Goal: Answer question/provide support: Share knowledge or assist other users

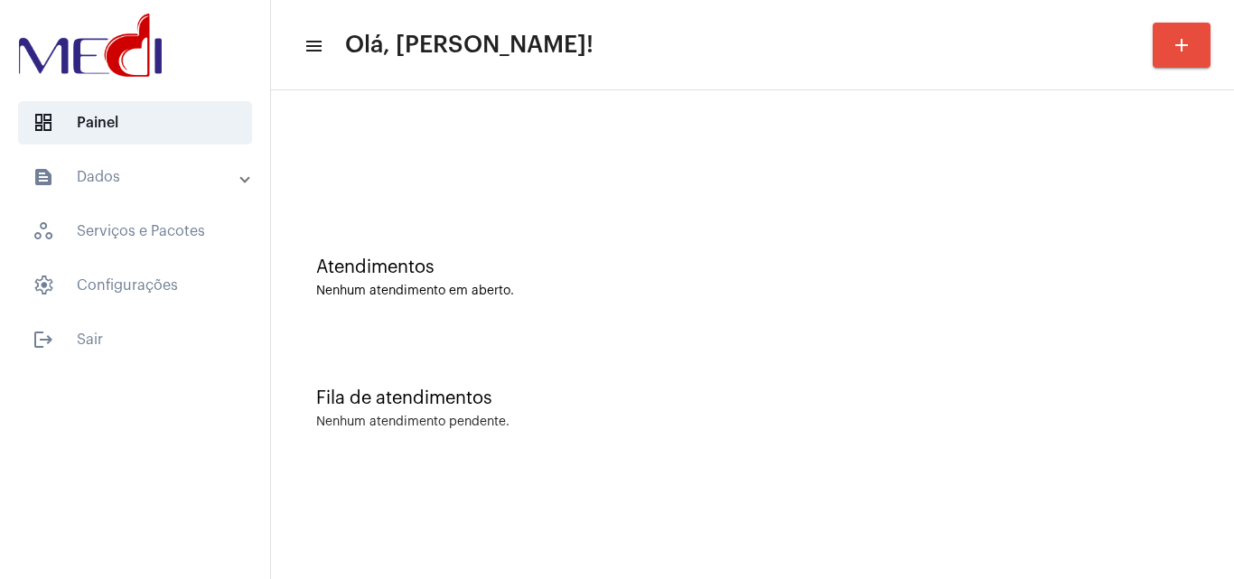
click at [1070, 245] on div "Atendimentos Nenhum atendimento em aberto." at bounding box center [752, 268] width 945 height 131
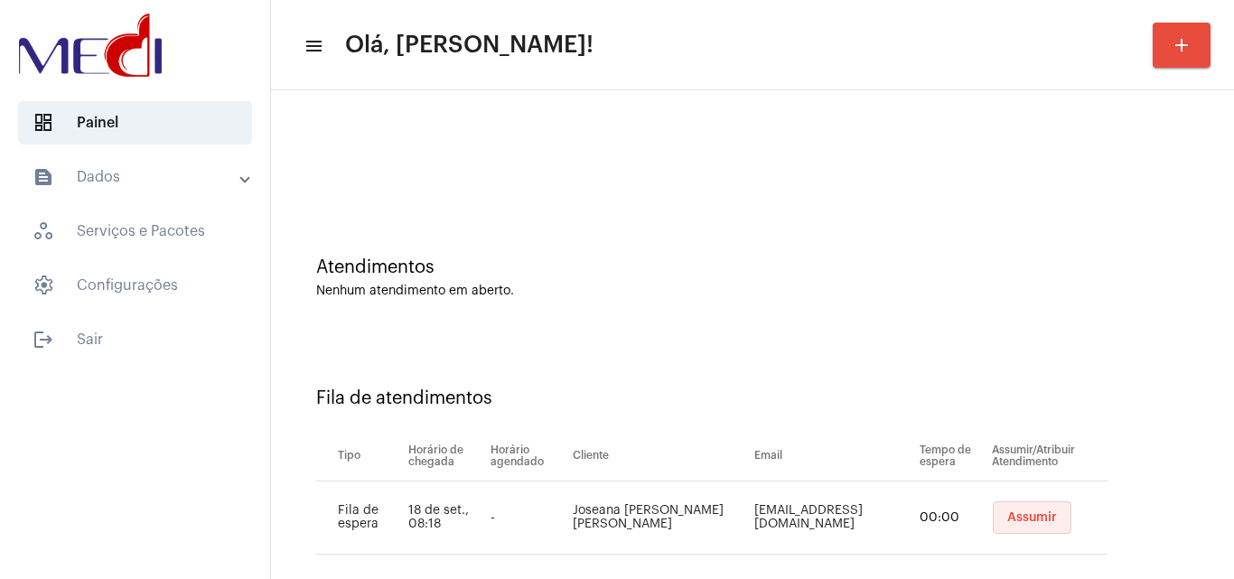
click at [1028, 523] on span "Assumir" at bounding box center [1032, 517] width 50 height 13
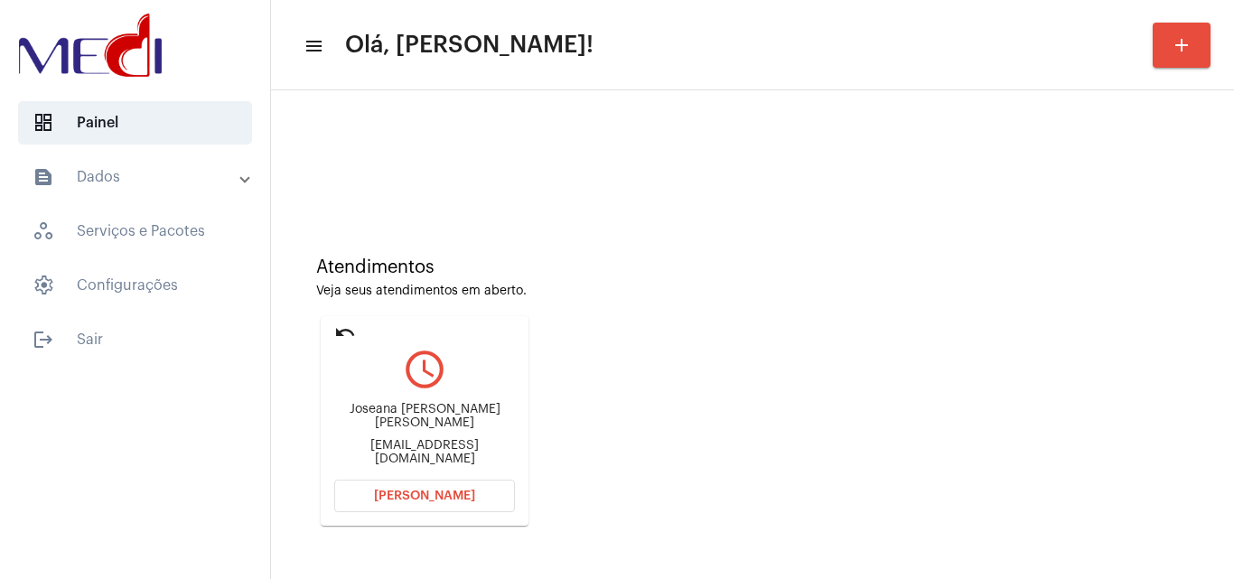
click at [429, 459] on div "josyapfer@gmail.com" at bounding box center [424, 452] width 181 height 27
copy mat-card-content "josyapfer@gmail.com Abrir Chamada"
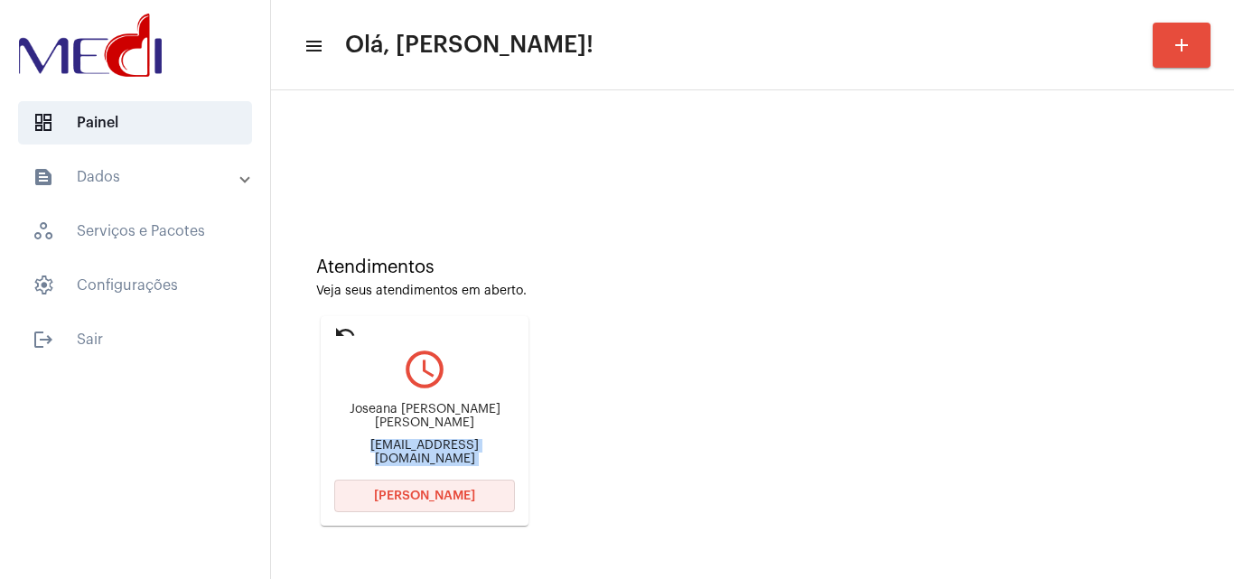
click at [481, 499] on button "Abrir Chamada" at bounding box center [424, 496] width 181 height 33
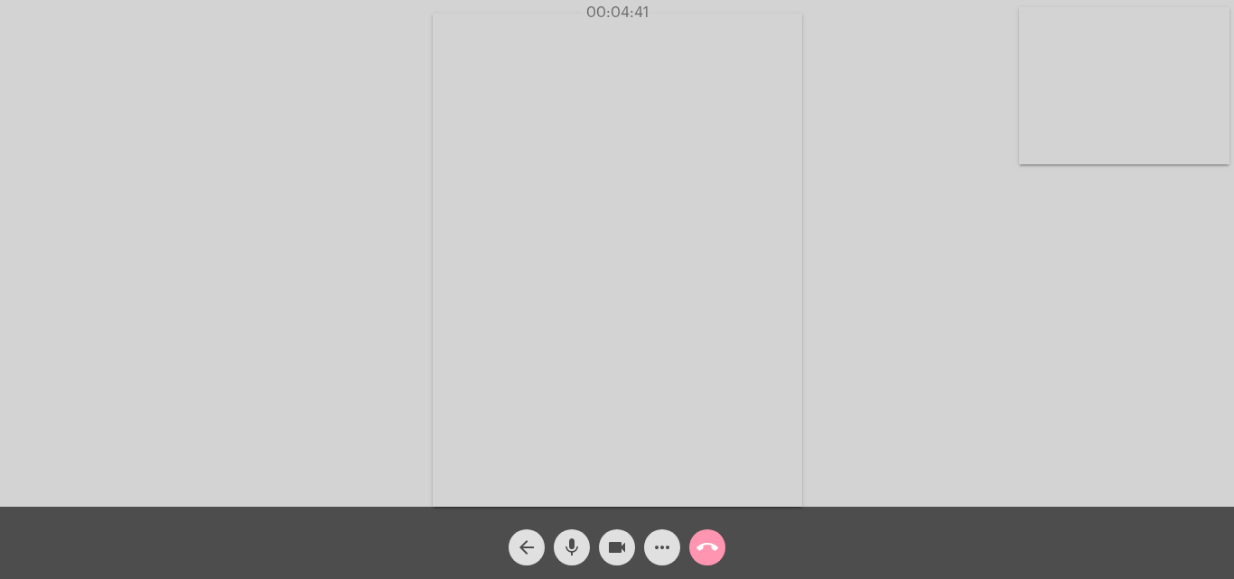
click at [716, 547] on mat-icon "call_end" at bounding box center [707, 548] width 22 height 22
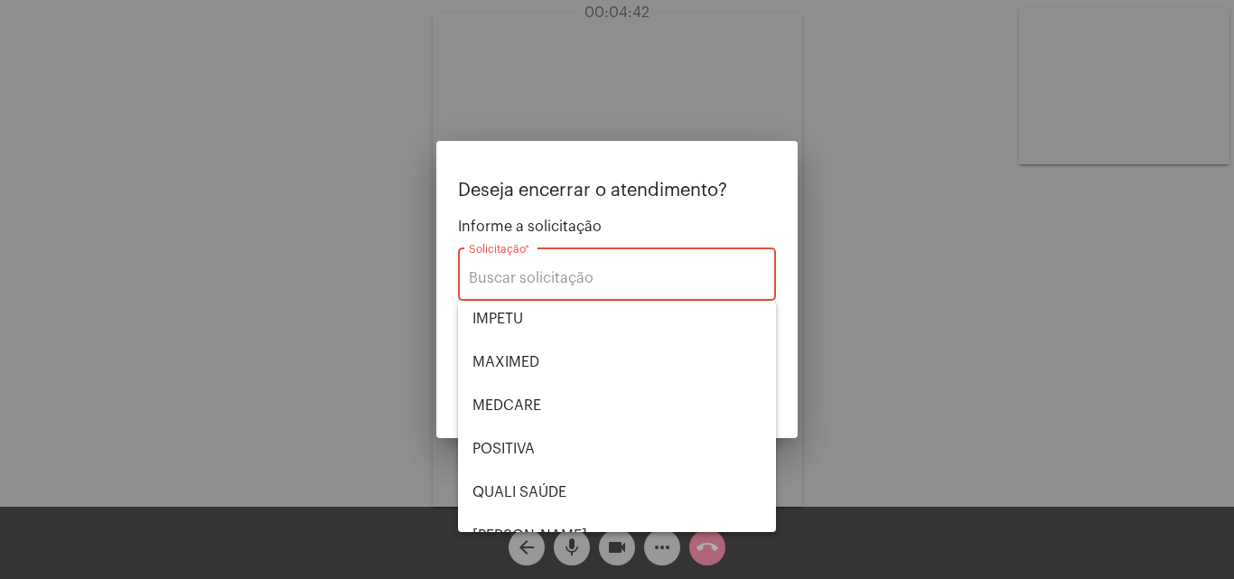
scroll to position [376, 0]
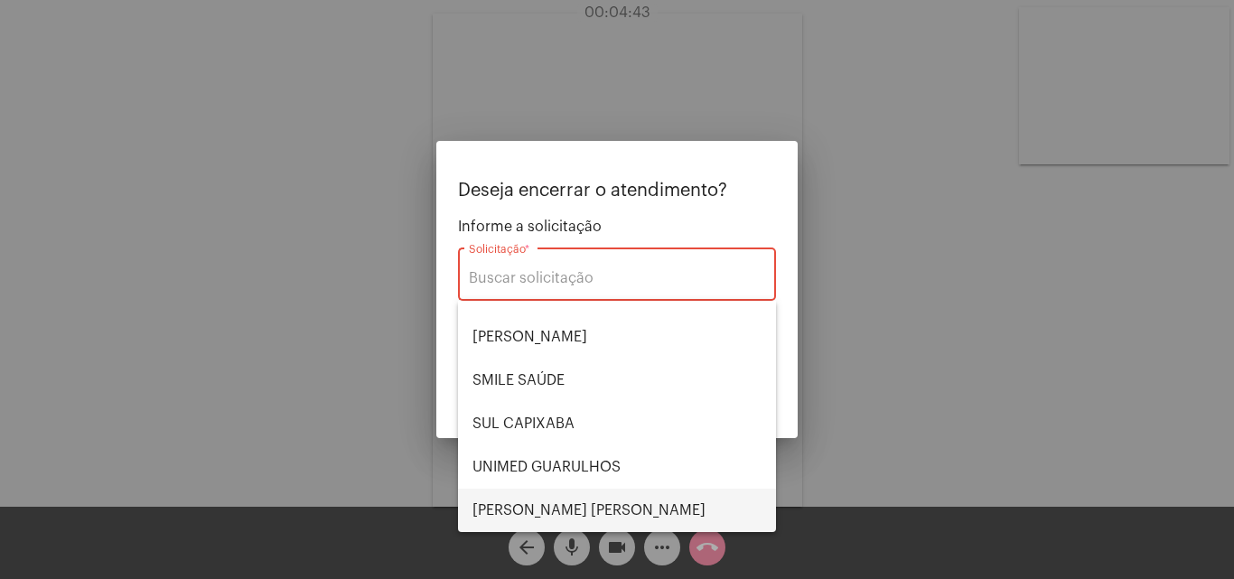
click at [581, 503] on span "VERA CRUZ" at bounding box center [616, 510] width 289 height 43
type input "VERA CRUZ"
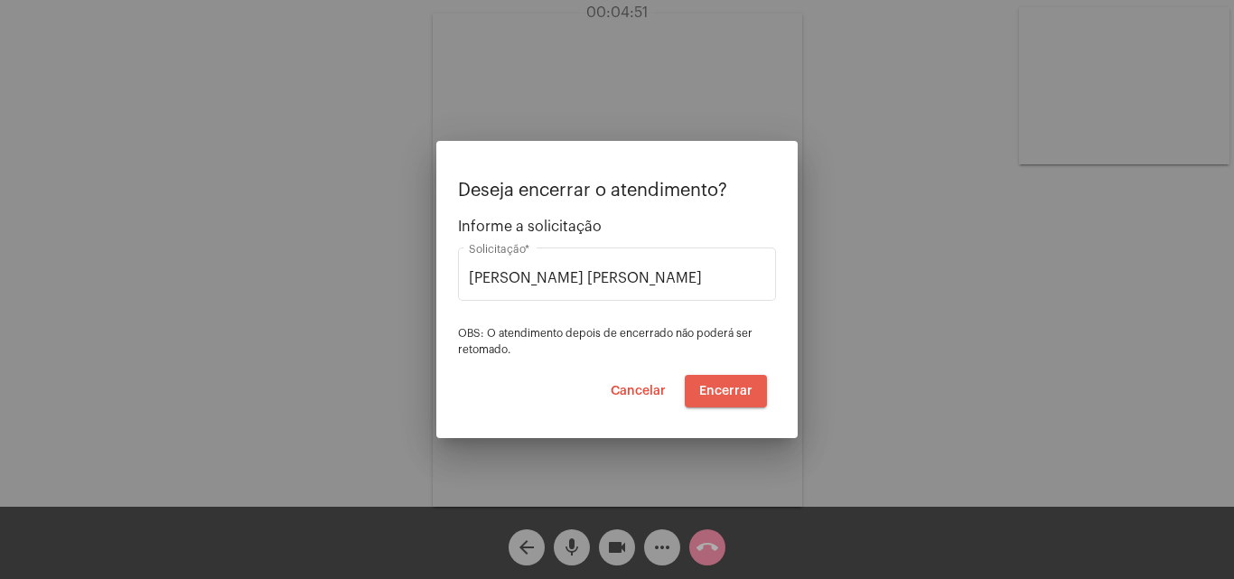
click at [740, 392] on span "Encerrar" at bounding box center [725, 391] width 53 height 13
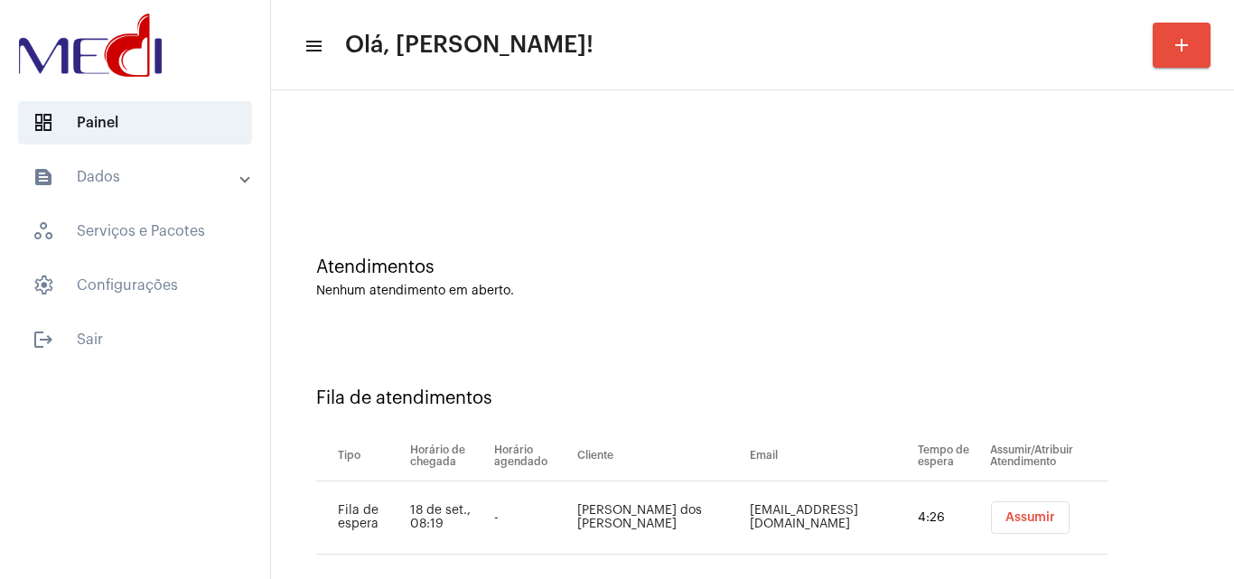
click at [1039, 521] on button "Assumir" at bounding box center [1030, 517] width 79 height 33
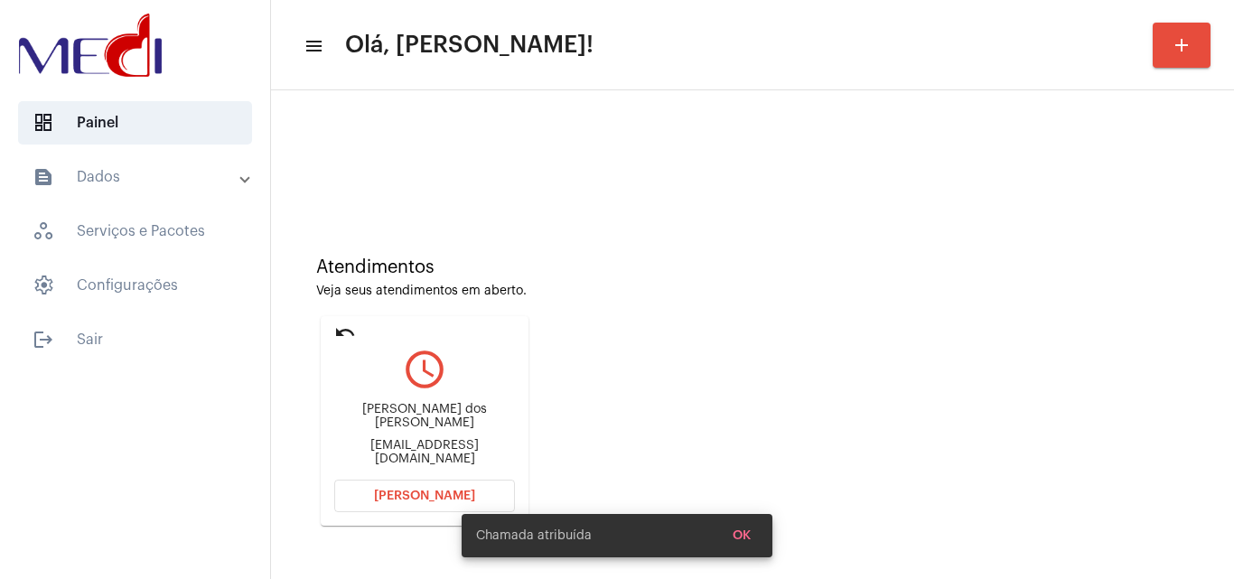
click at [432, 448] on div "gabbypimentinha60@gmail.com" at bounding box center [424, 452] width 181 height 27
copy mat-card-content "gabbypimentinha60@gmail.com Abrir Chamada"
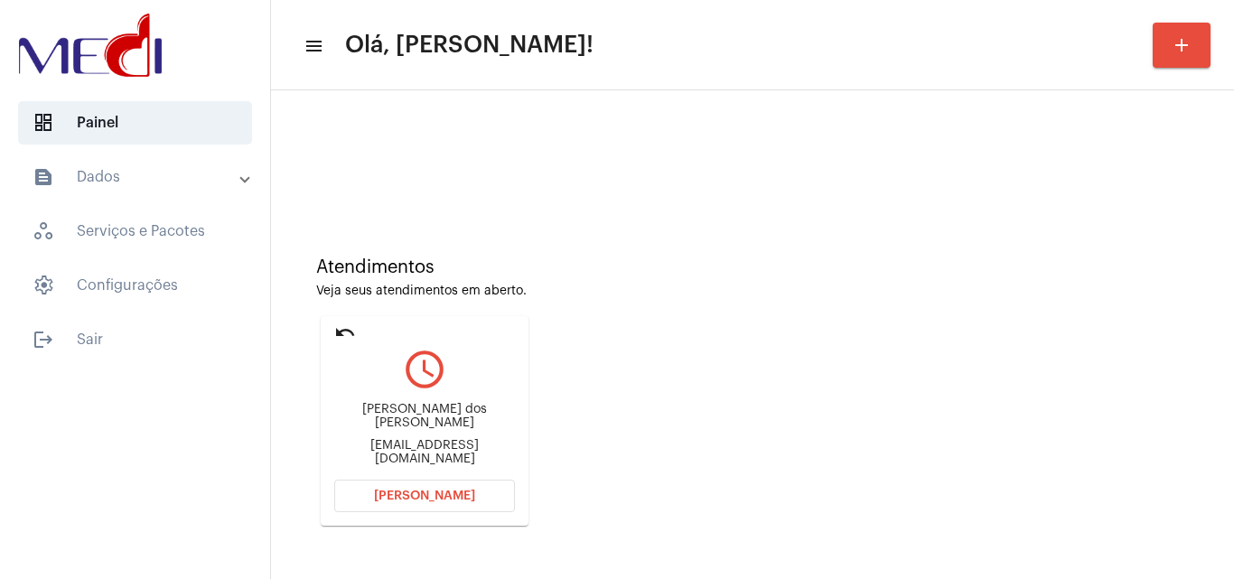
copy mat-card-content "gabbypimentinha60@gmail.com Abrir Chamada"
click at [447, 494] on span "Abrir Chamada" at bounding box center [424, 496] width 101 height 13
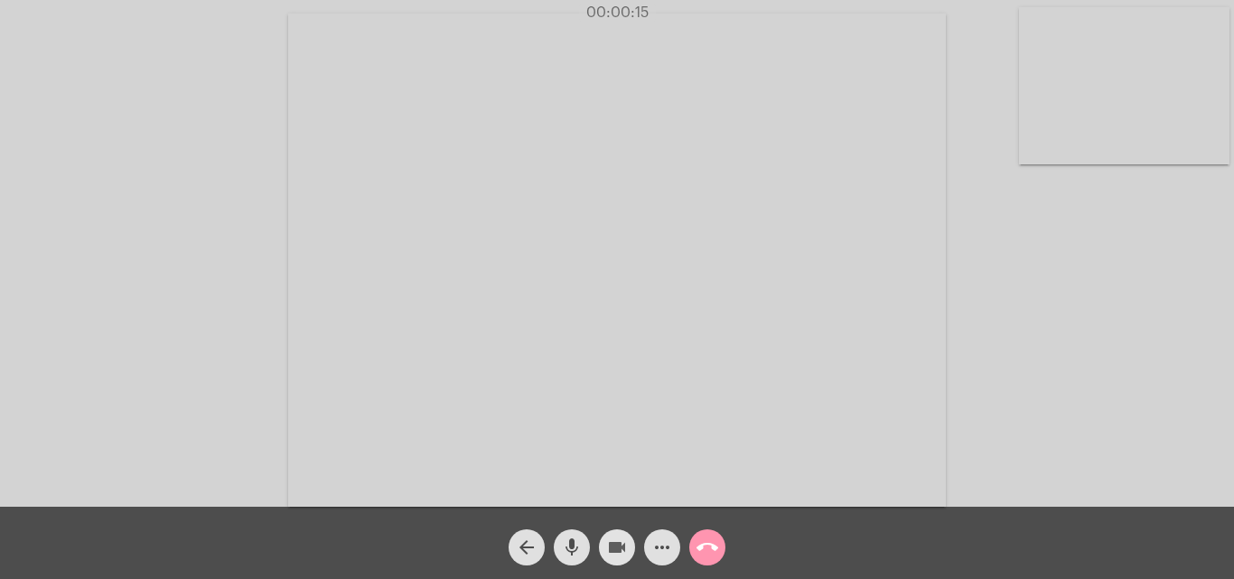
click at [619, 545] on mat-icon "videocam" at bounding box center [617, 548] width 22 height 22
click at [563, 554] on mat-icon "mic" at bounding box center [572, 548] width 22 height 22
click at [569, 552] on mat-icon "mic_off" at bounding box center [572, 548] width 22 height 22
click at [568, 552] on mat-icon "mic" at bounding box center [572, 548] width 22 height 22
click at [1016, 379] on div "Acessando Câmera e Microfone..." at bounding box center [617, 258] width 1230 height 507
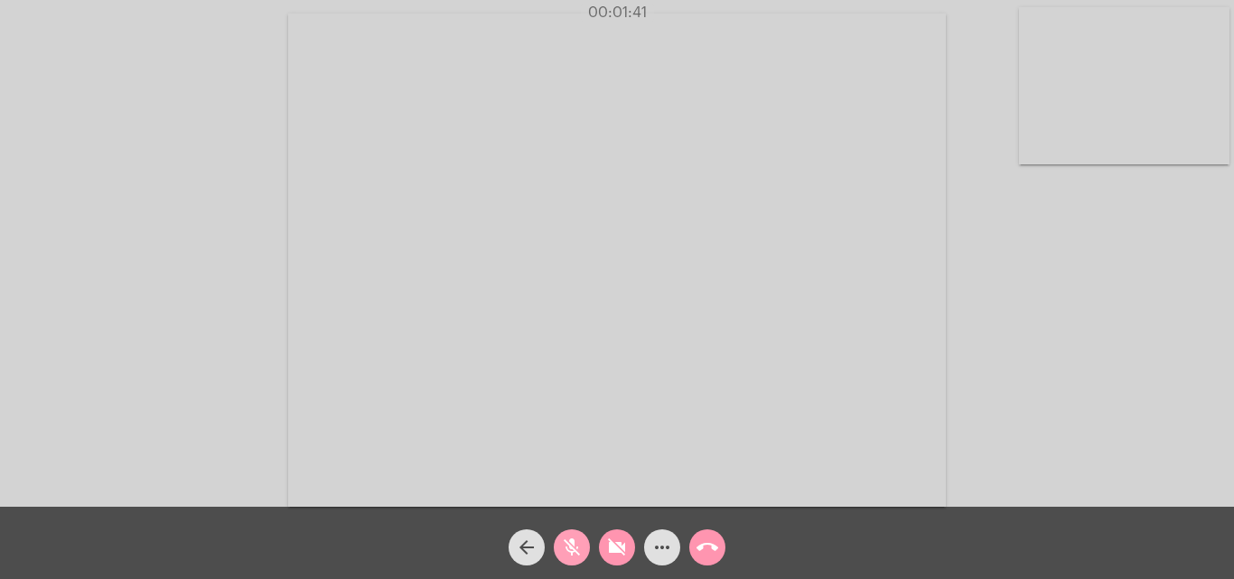
click at [572, 551] on mat-icon "mic_off" at bounding box center [572, 548] width 22 height 22
click at [705, 547] on mat-icon "call_end" at bounding box center [707, 548] width 22 height 22
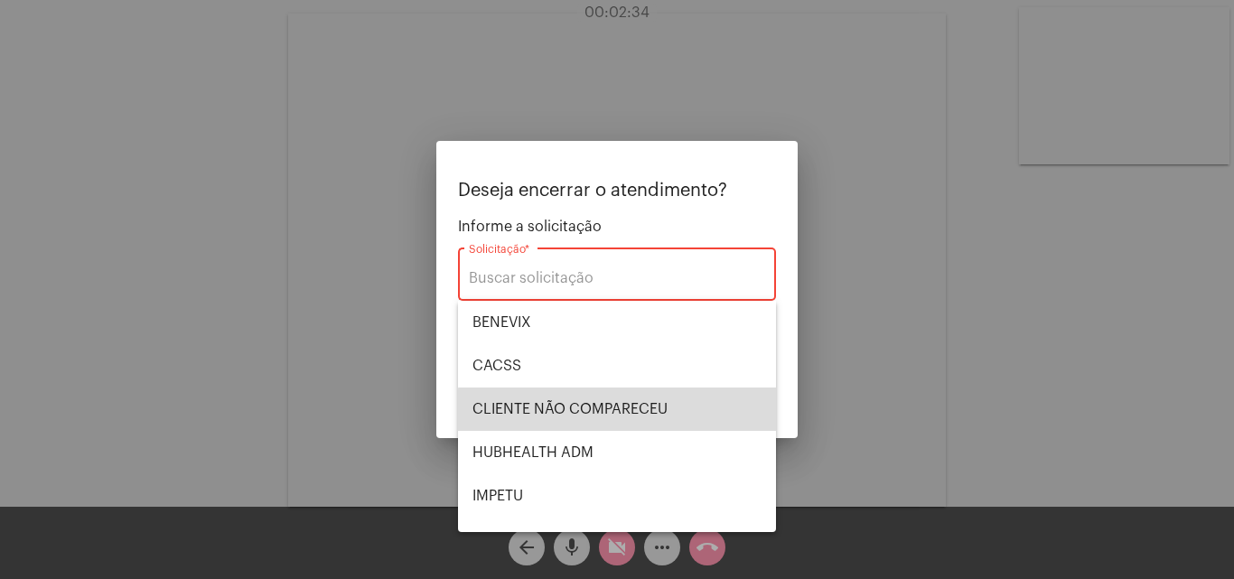
click at [635, 420] on span "CLIENTE NÃO COMPARECEU" at bounding box center [616, 409] width 289 height 43
type input "CLIENTE NÃO COMPARECEU"
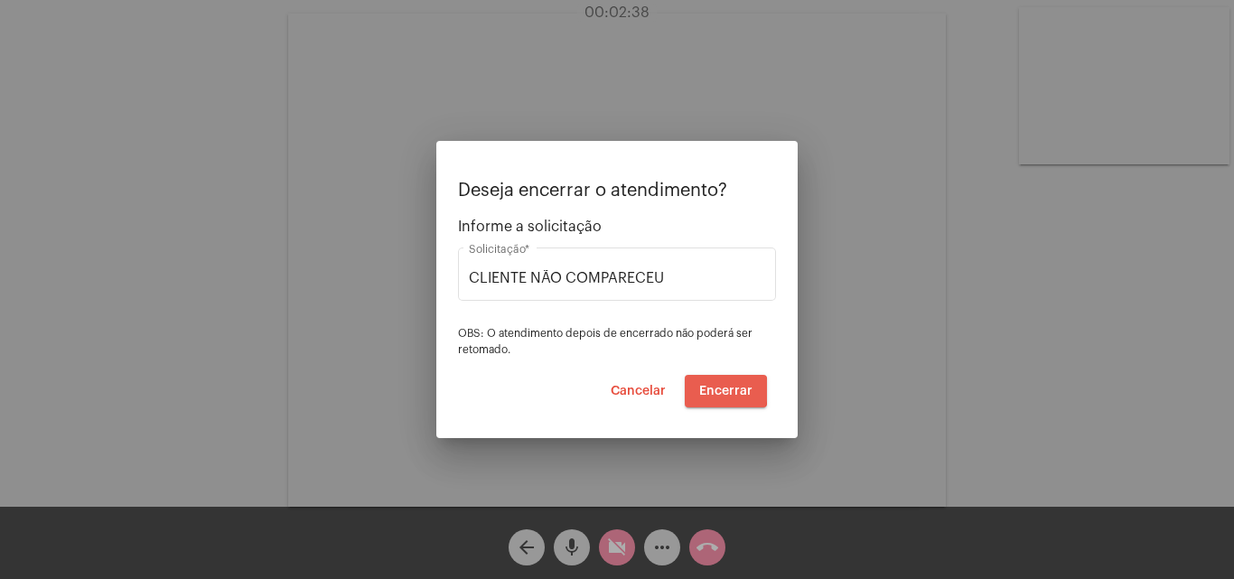
click at [716, 390] on span "Encerrar" at bounding box center [725, 391] width 53 height 13
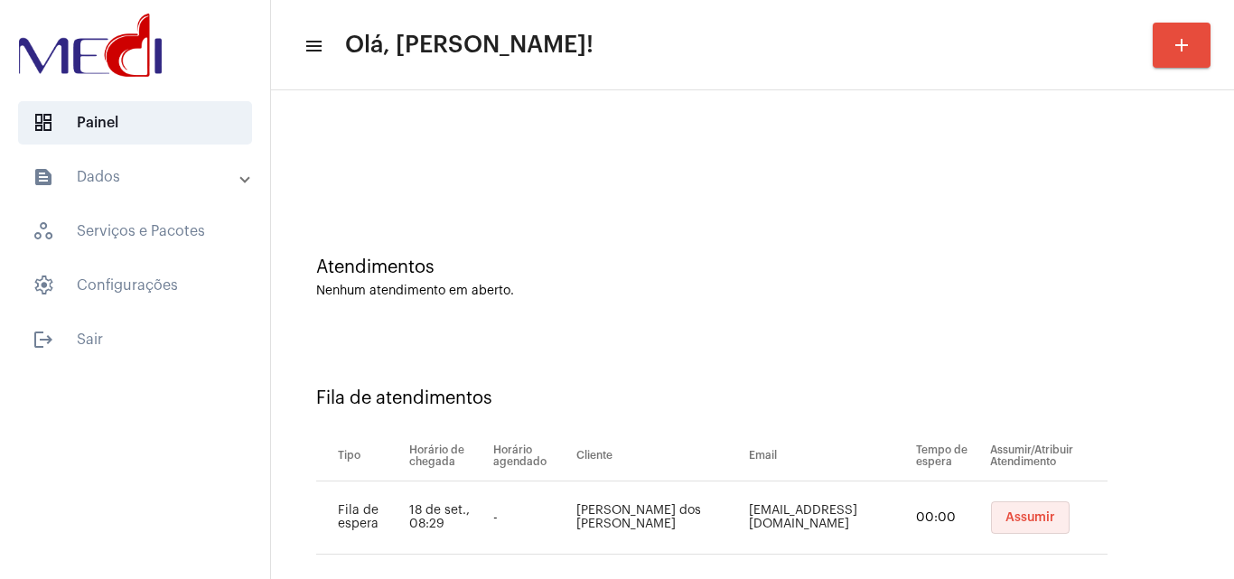
click at [1005, 516] on span "Assumir" at bounding box center [1030, 517] width 50 height 13
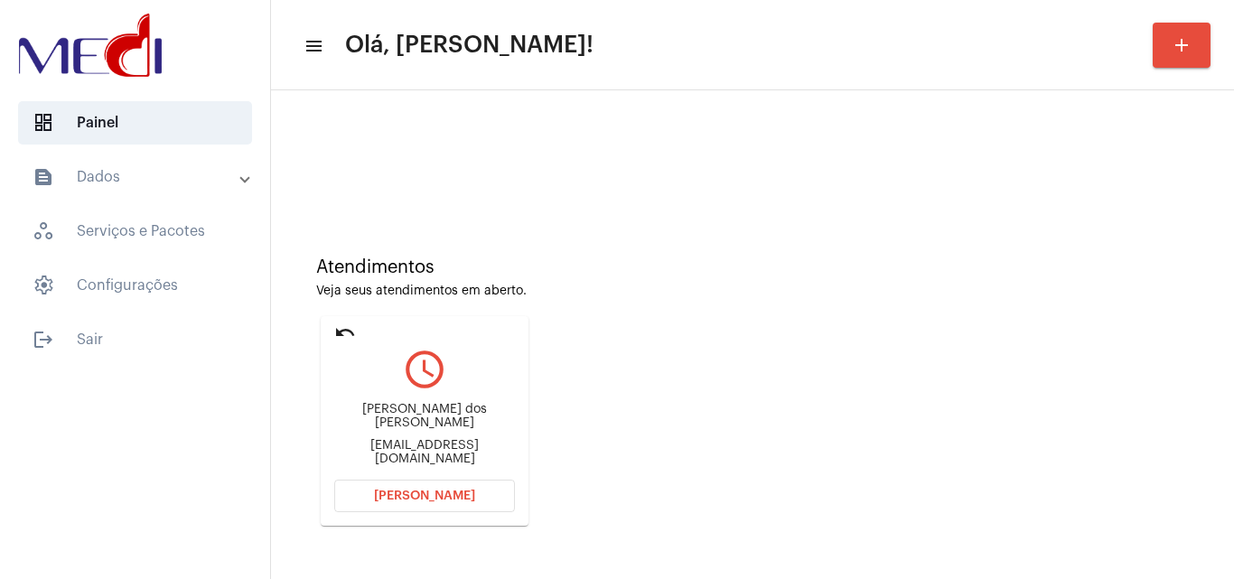
click at [397, 449] on div "ronaldobacelar13@gmail.com" at bounding box center [424, 452] width 181 height 27
copy mat-card-content "ronaldobacelar13@gmail.com Abrir Chamada"
click at [426, 493] on span "Abrir Chamada" at bounding box center [424, 496] width 101 height 13
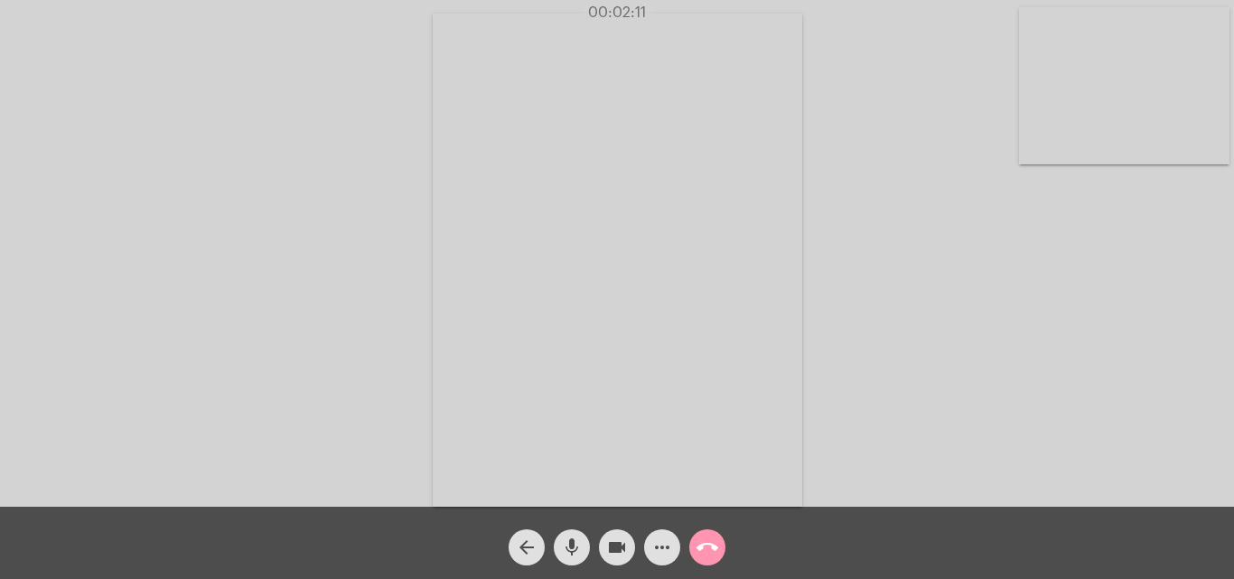
click at [713, 549] on mat-icon "call_end" at bounding box center [707, 548] width 22 height 22
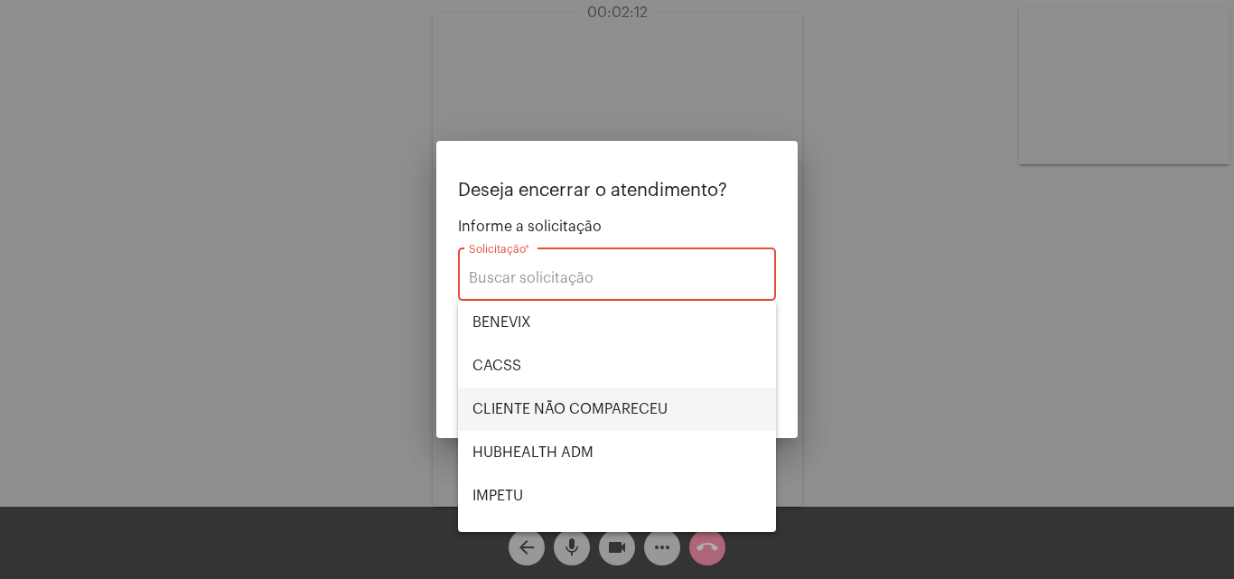
click at [656, 398] on span "CLIENTE NÃO COMPARECEU" at bounding box center [616, 409] width 289 height 43
type input "CLIENTE NÃO COMPARECEU"
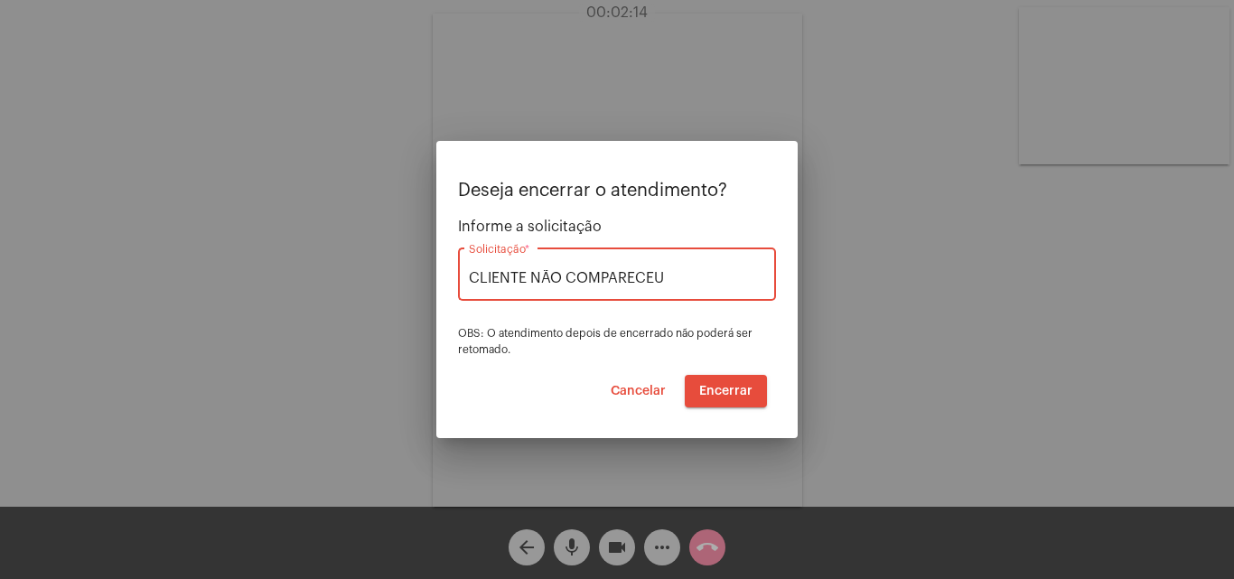
click at [730, 387] on span "Encerrar" at bounding box center [725, 391] width 53 height 13
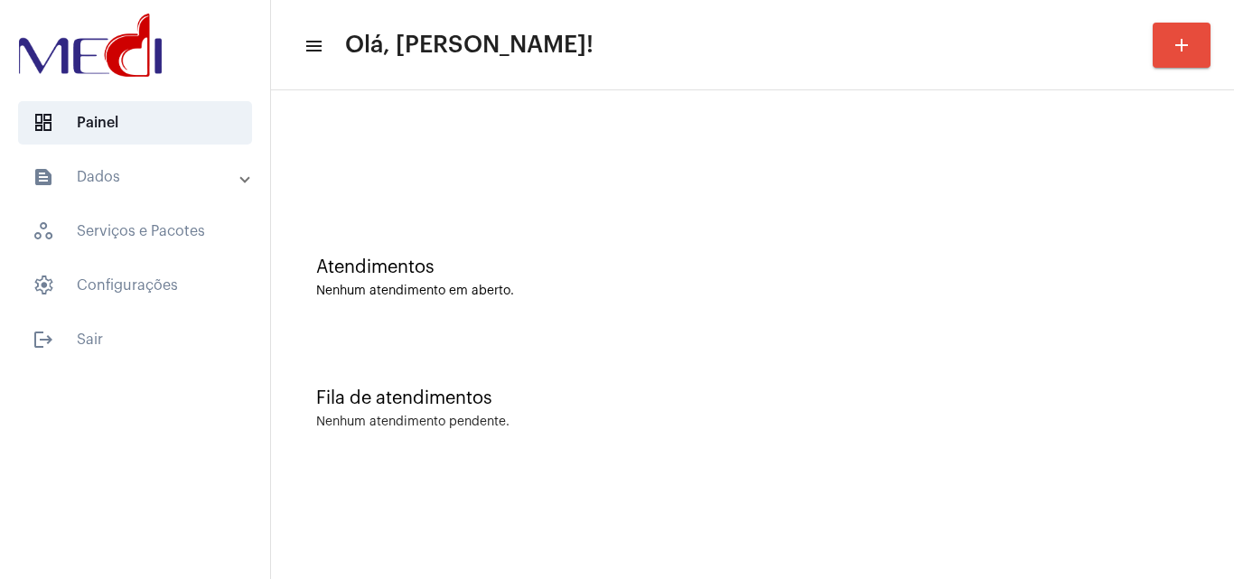
click at [776, 384] on div "Fila de atendimentos Nenhum atendimento pendente." at bounding box center [752, 399] width 945 height 131
click at [1045, 400] on div "Fila de atendimentos" at bounding box center [752, 398] width 873 height 20
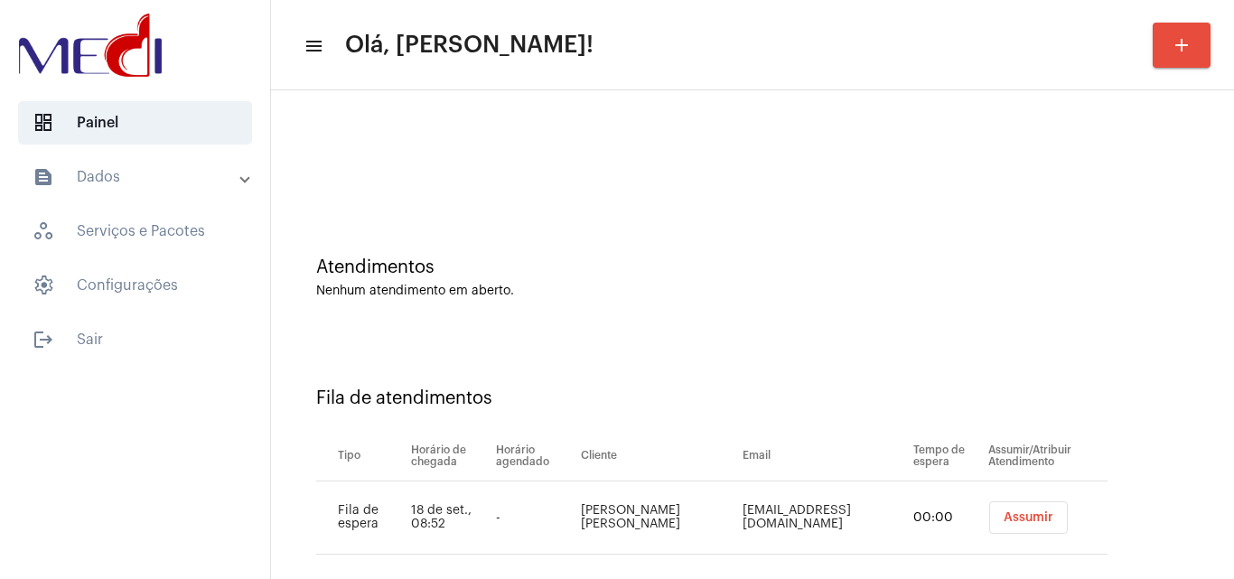
click at [989, 525] on button "Assumir" at bounding box center [1028, 517] width 79 height 33
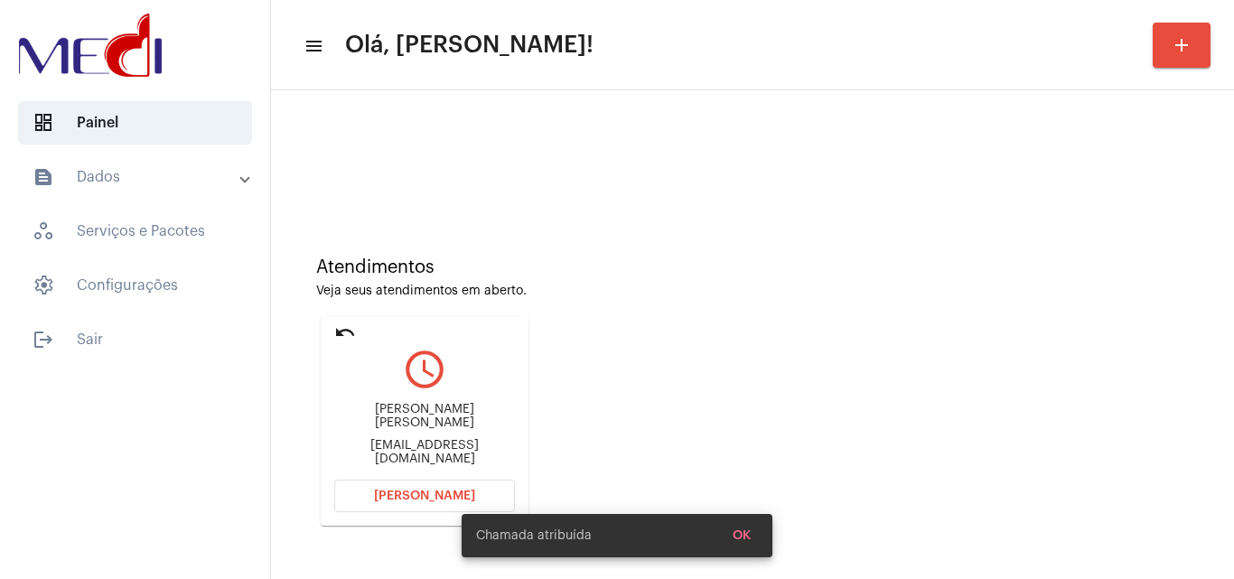
click at [440, 440] on div "eliene_lemos@hotmail.com" at bounding box center [424, 452] width 181 height 27
copy mat-card-content "eliene_lemos@hotmail.com Abrir Chamada"
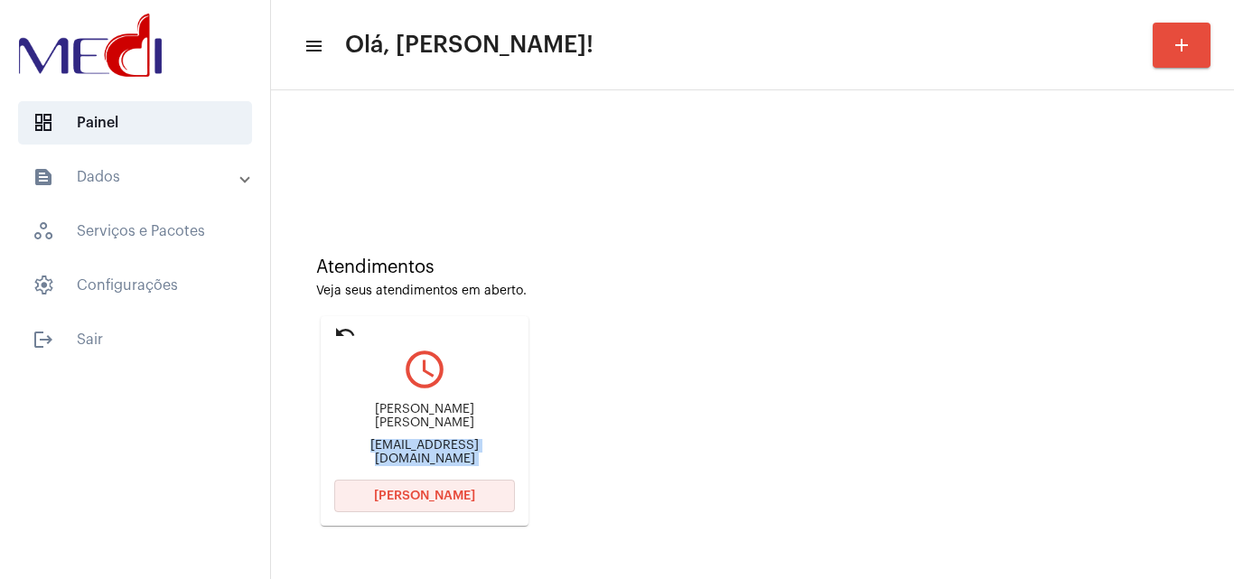
click at [408, 488] on button "Abrir Chamada" at bounding box center [424, 496] width 181 height 33
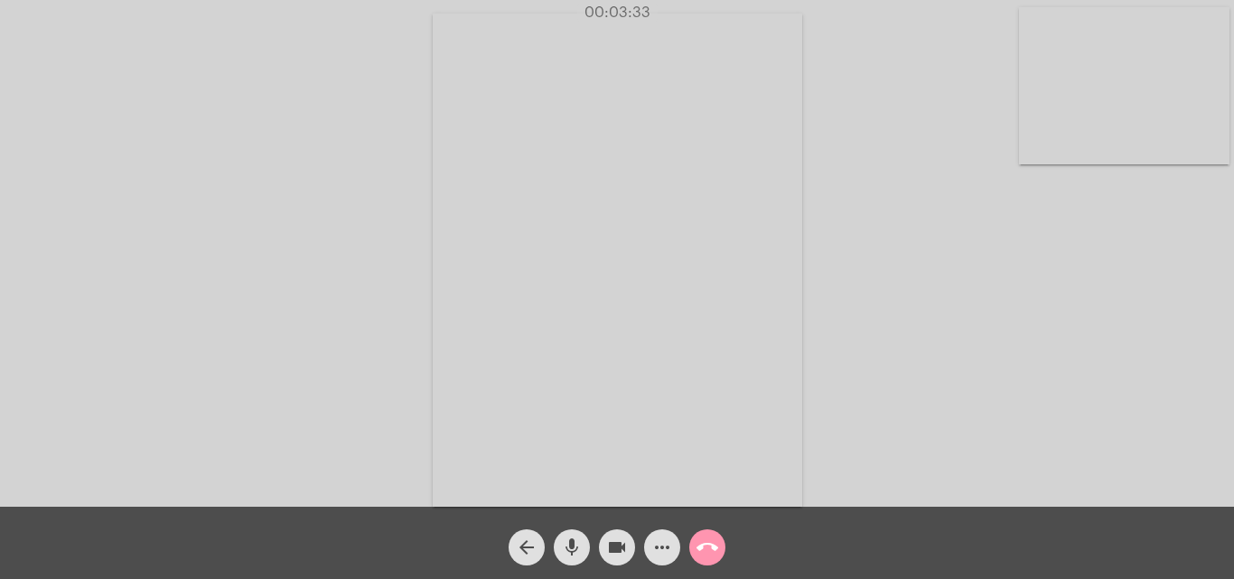
click at [705, 547] on mat-icon "call_end" at bounding box center [707, 548] width 22 height 22
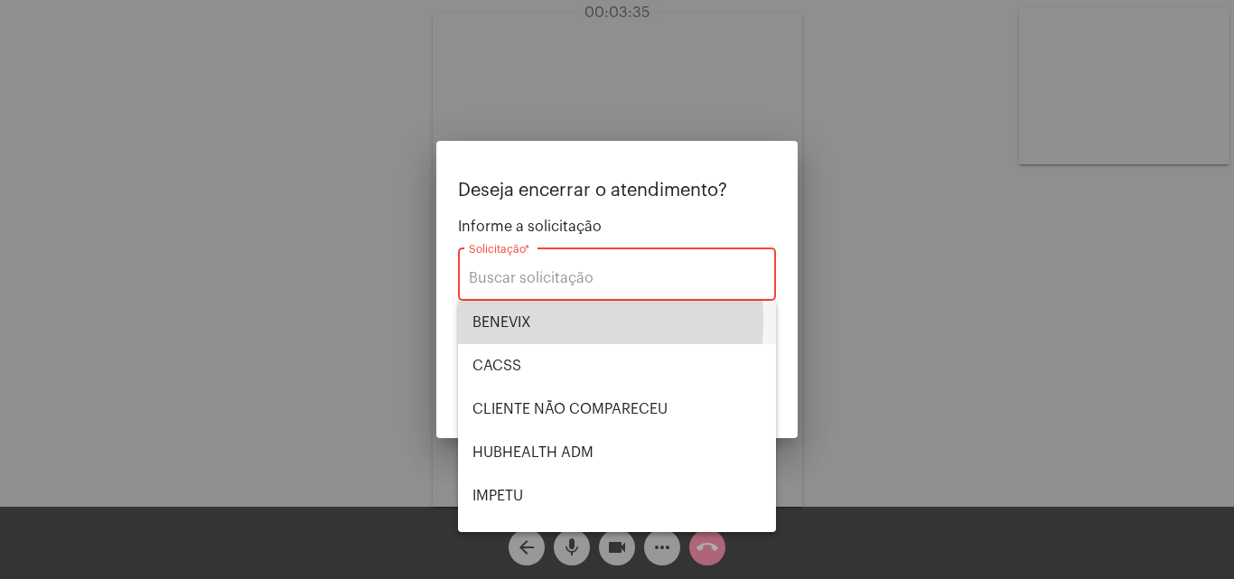
click at [521, 321] on span "BENEVIX" at bounding box center [616, 322] width 289 height 43
type input "BENEVIX"
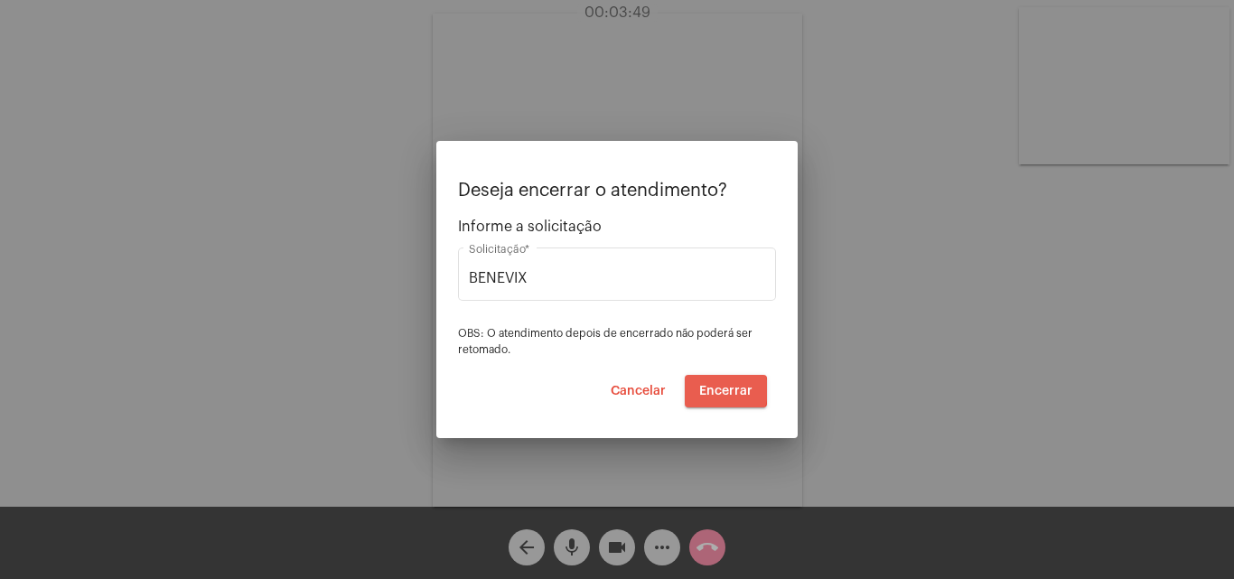
click at [720, 390] on span "Encerrar" at bounding box center [725, 391] width 53 height 13
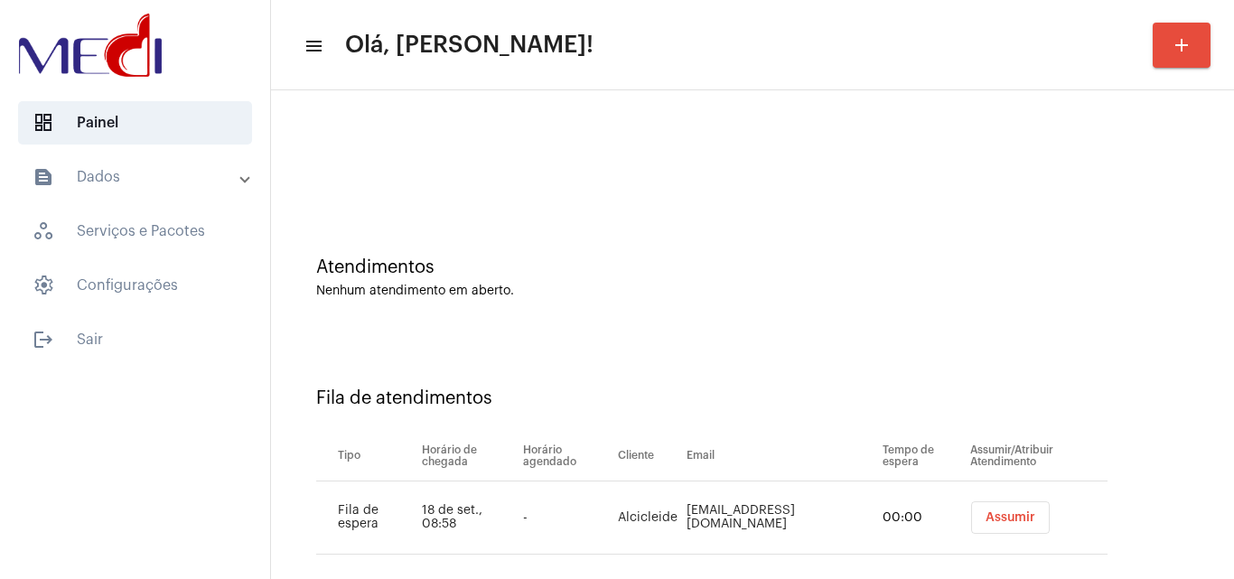
click at [986, 522] on span "Assumir" at bounding box center [1011, 517] width 50 height 13
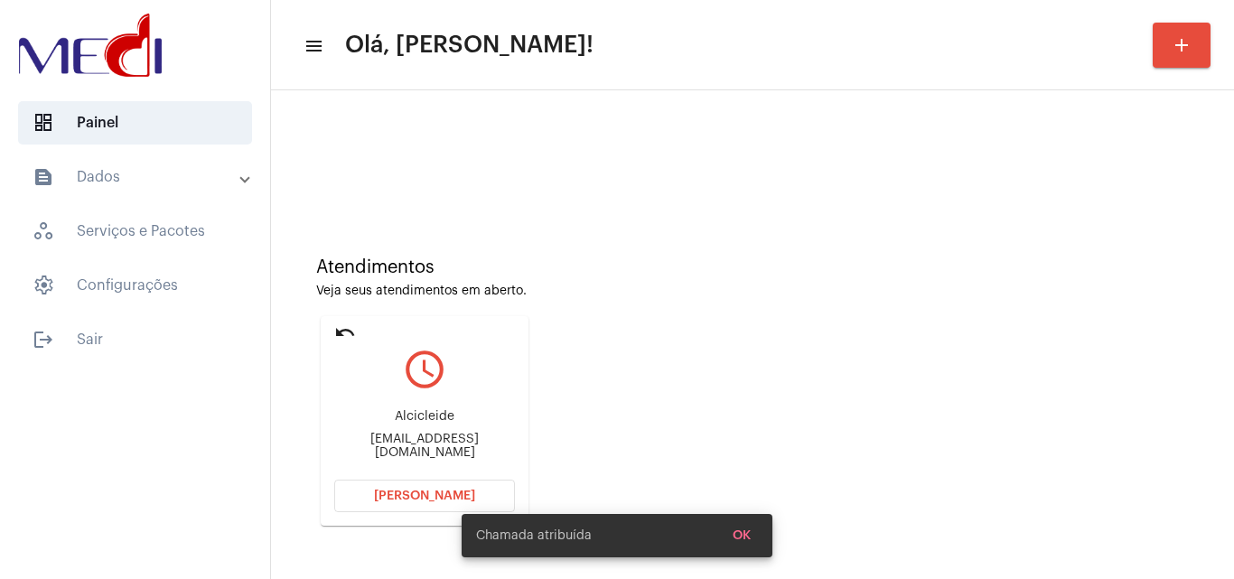
click at [463, 444] on div "[EMAIL_ADDRESS][DOMAIN_NAME]" at bounding box center [424, 446] width 181 height 27
click at [463, 444] on div "Alcicleidecosta36@gmail.com" at bounding box center [424, 446] width 181 height 27
copy mat-card-content "Alcicleidecosta36@gmail.com Abrir Chamada"
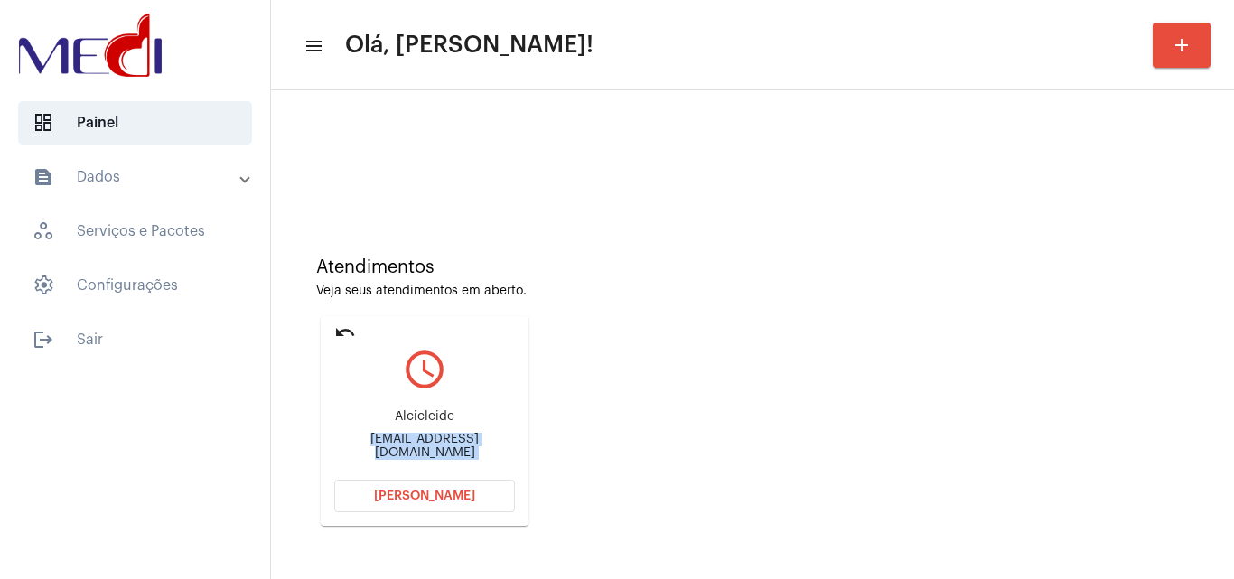
click at [430, 495] on span "[PERSON_NAME]" at bounding box center [424, 496] width 101 height 13
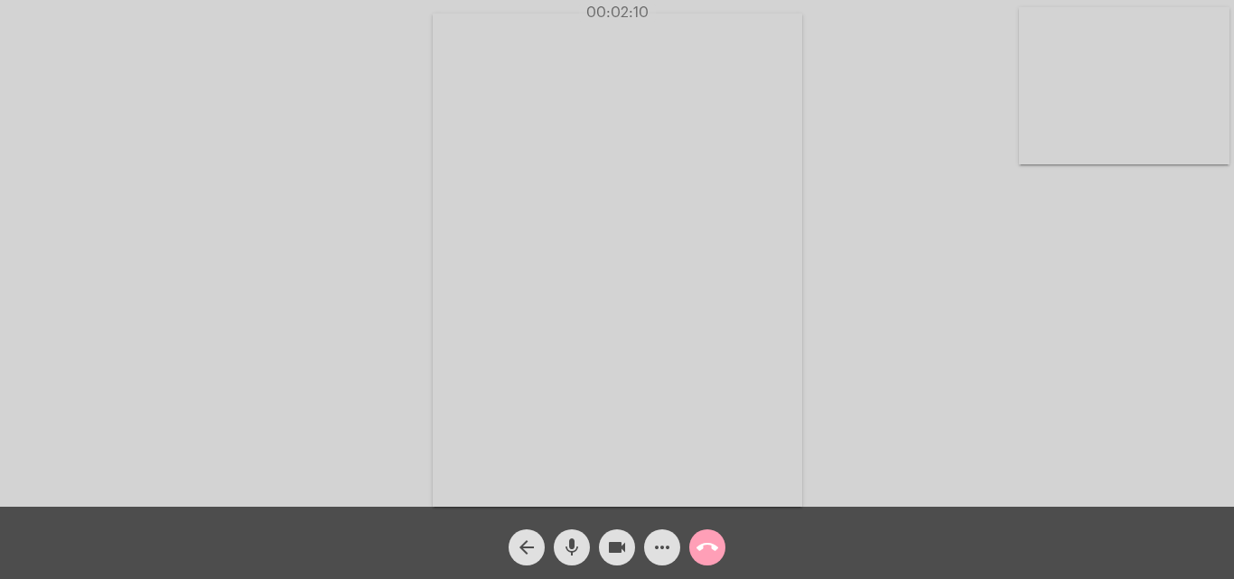
click at [711, 542] on mat-icon "call_end" at bounding box center [707, 548] width 22 height 22
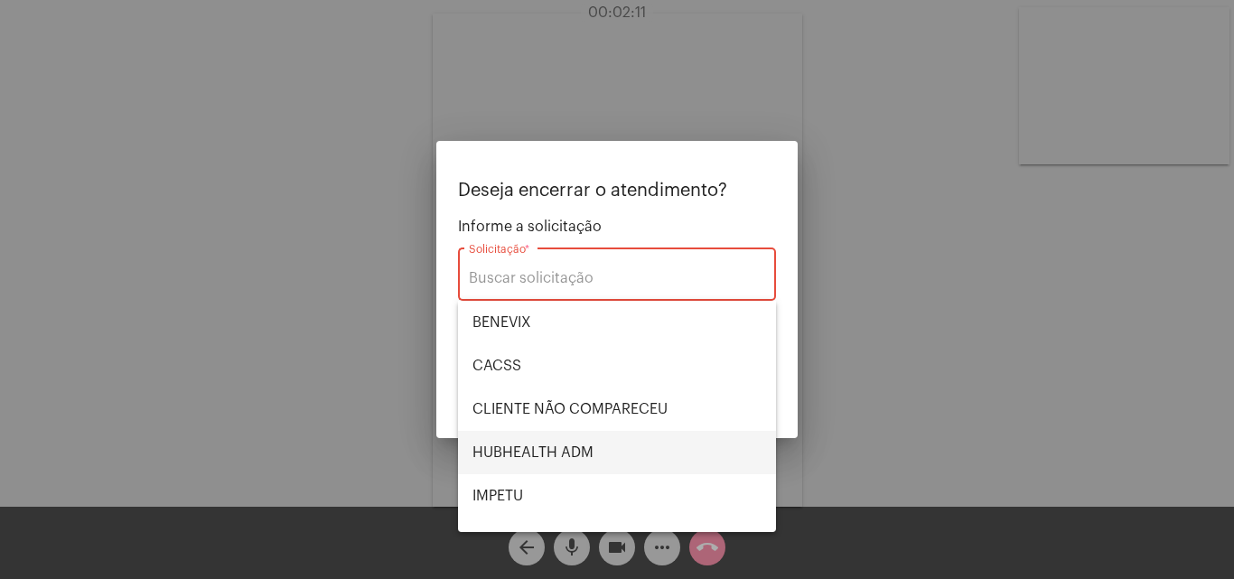
click at [602, 436] on span "HUBHEALTH ADM" at bounding box center [616, 452] width 289 height 43
type input "HUBHEALTH ADM"
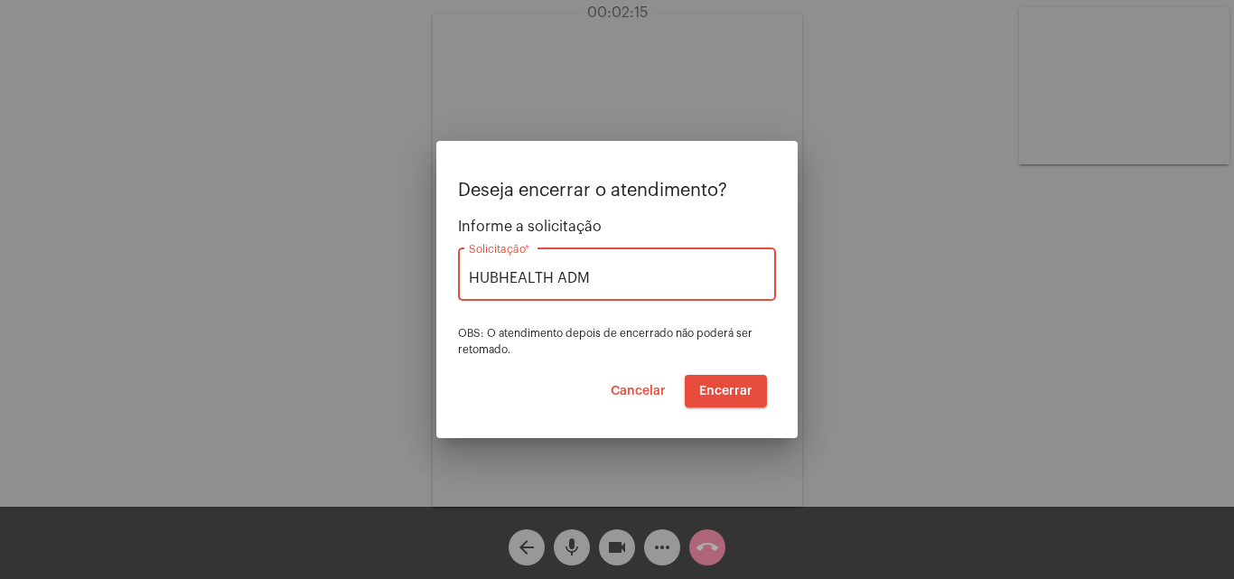
click at [730, 393] on span "Encerrar" at bounding box center [725, 391] width 53 height 13
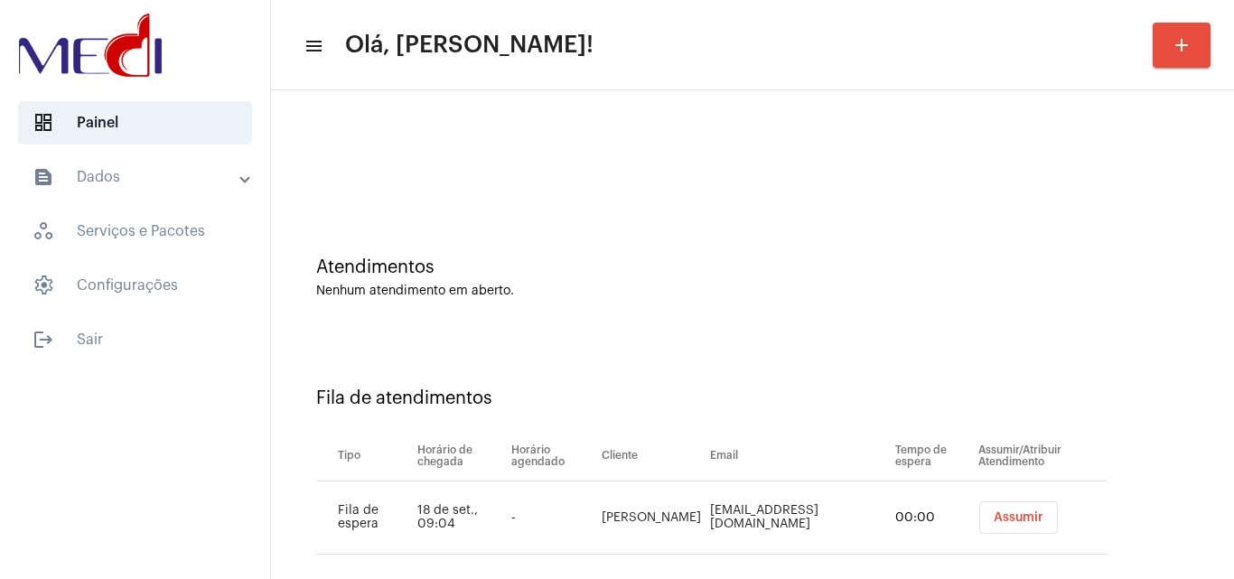
click at [994, 513] on span "Assumir" at bounding box center [1019, 517] width 50 height 13
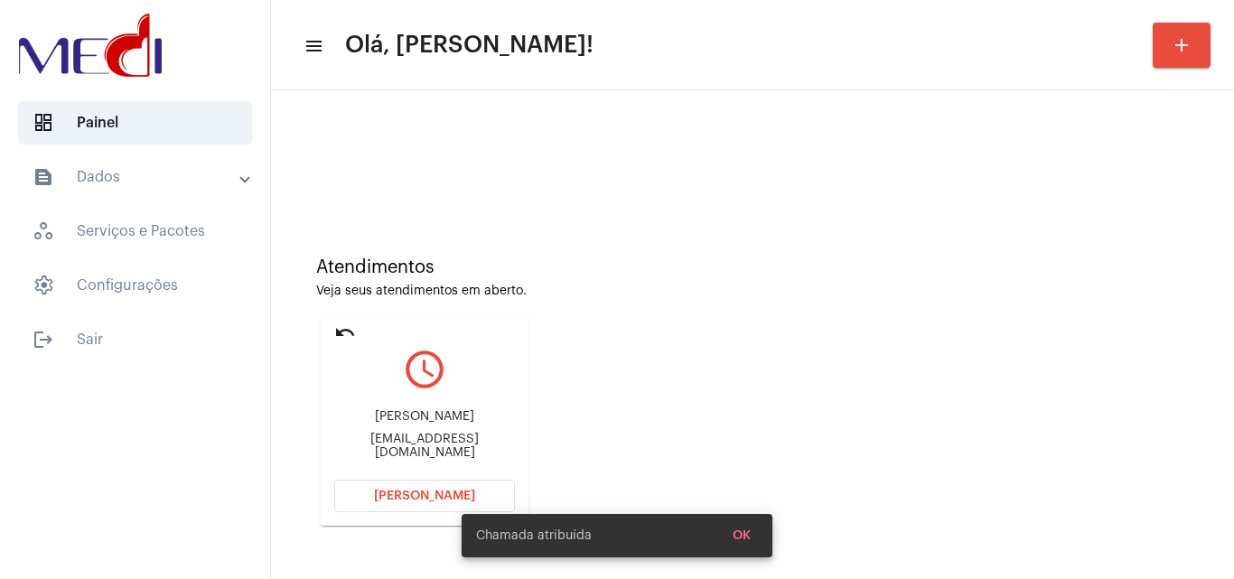
click at [452, 446] on div "[EMAIL_ADDRESS][DOMAIN_NAME]" at bounding box center [424, 446] width 181 height 27
click at [452, 446] on div "Juliavelarr@gmail.com" at bounding box center [424, 446] width 181 height 27
copy mat-card-content "Juliavelarr@gmail.com Abrir Chamada"
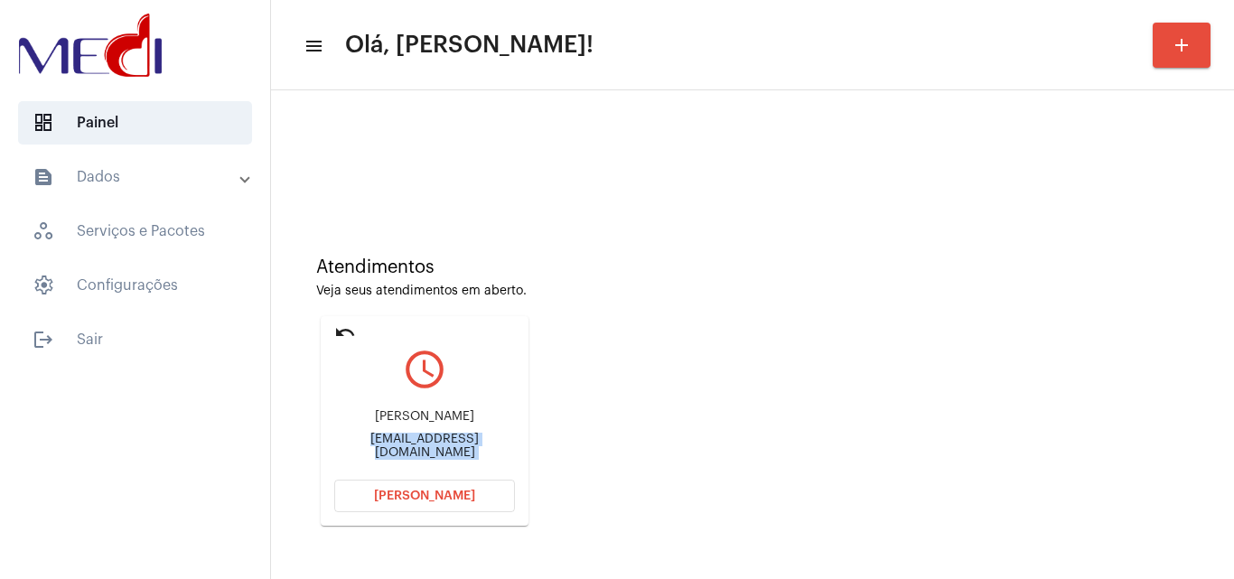
click at [459, 493] on span "Abrir Chamada" at bounding box center [424, 496] width 101 height 13
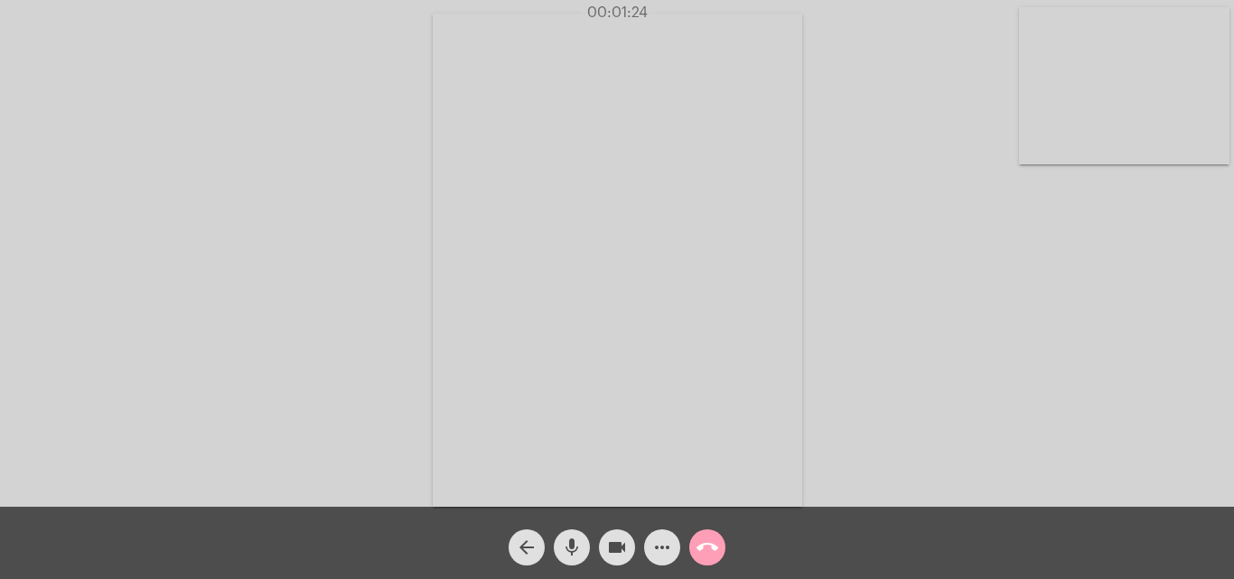
click at [707, 533] on span "call_end" at bounding box center [707, 547] width 22 height 36
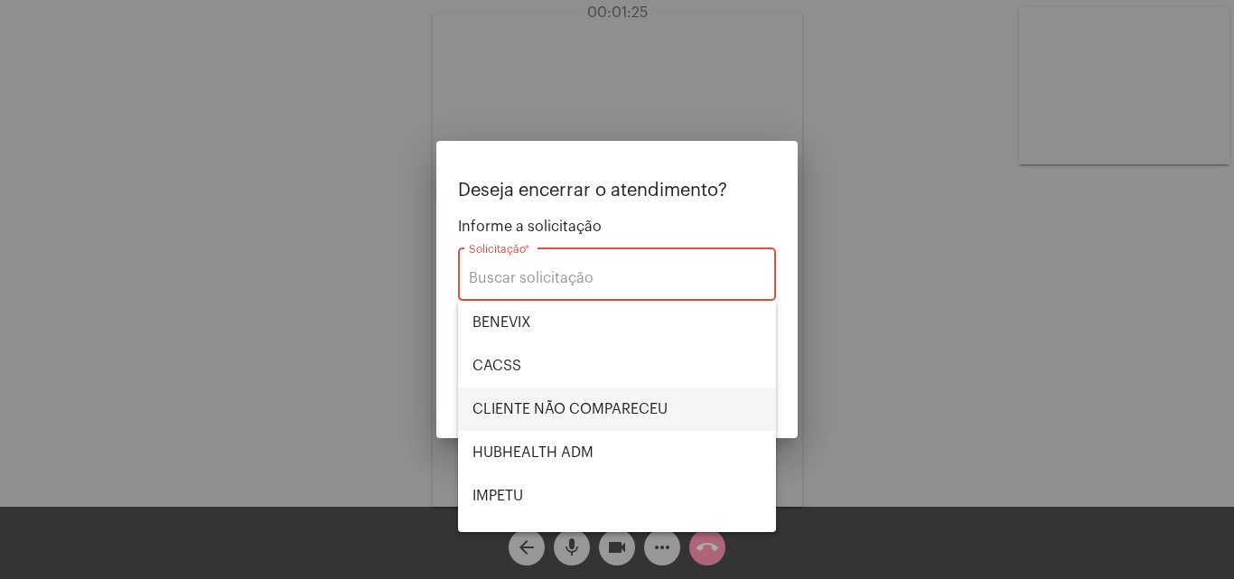
click at [660, 416] on span "CLIENTE NÃO COMPARECEU" at bounding box center [616, 409] width 289 height 43
type input "CLIENTE NÃO COMPARECEU"
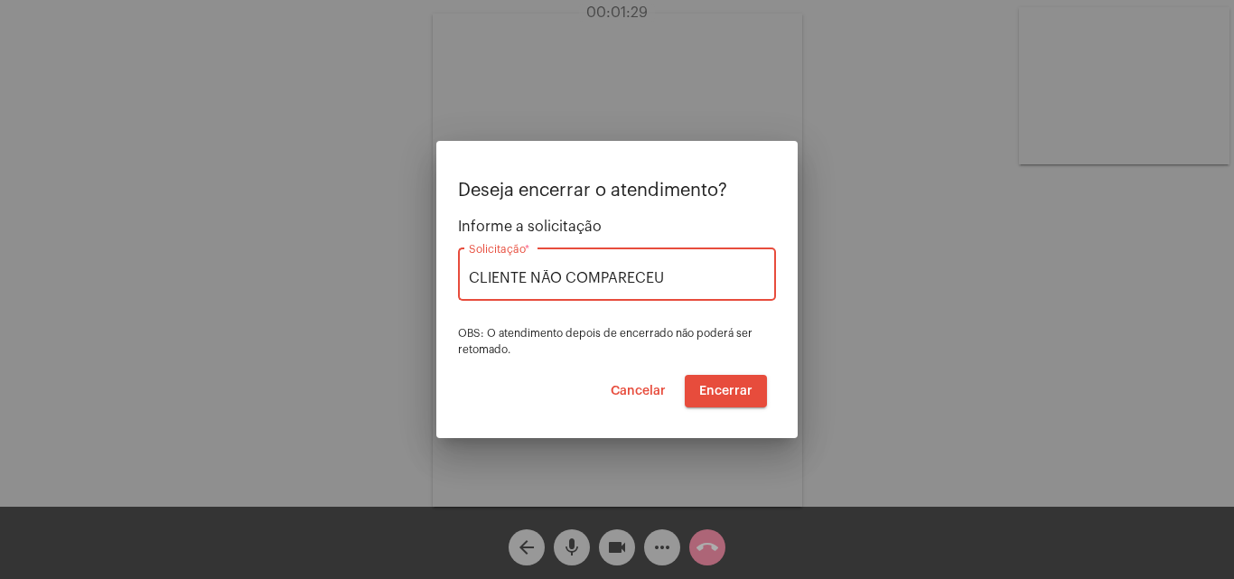
click at [732, 388] on span "Encerrar" at bounding box center [725, 391] width 53 height 13
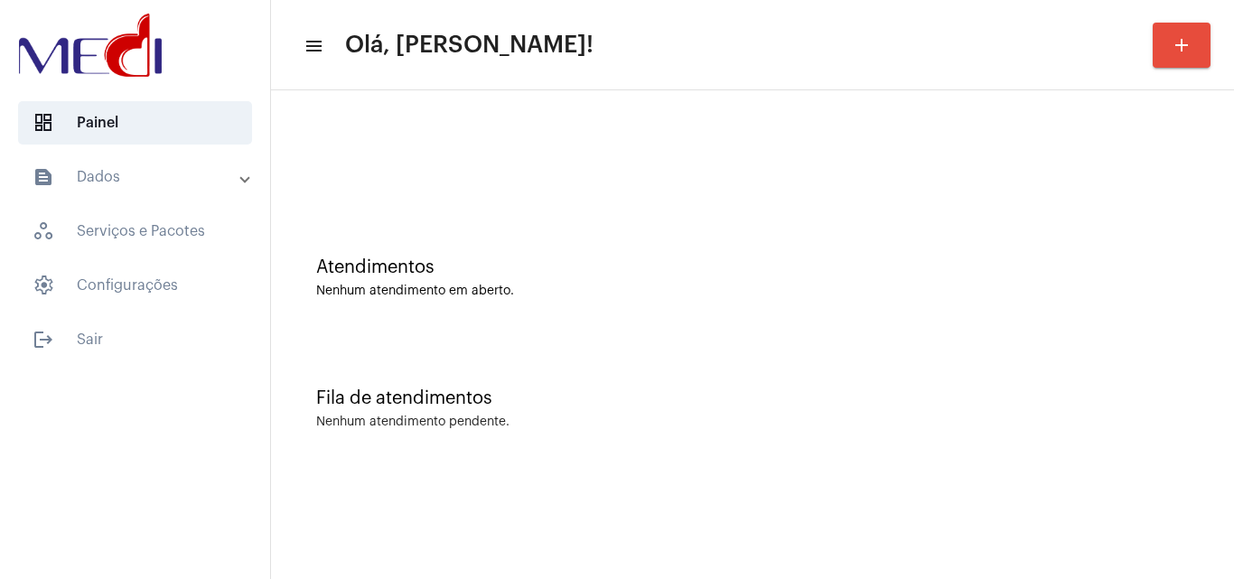
click at [1040, 431] on div "Fila de atendimentos Nenhum atendimento pendente." at bounding box center [752, 399] width 945 height 131
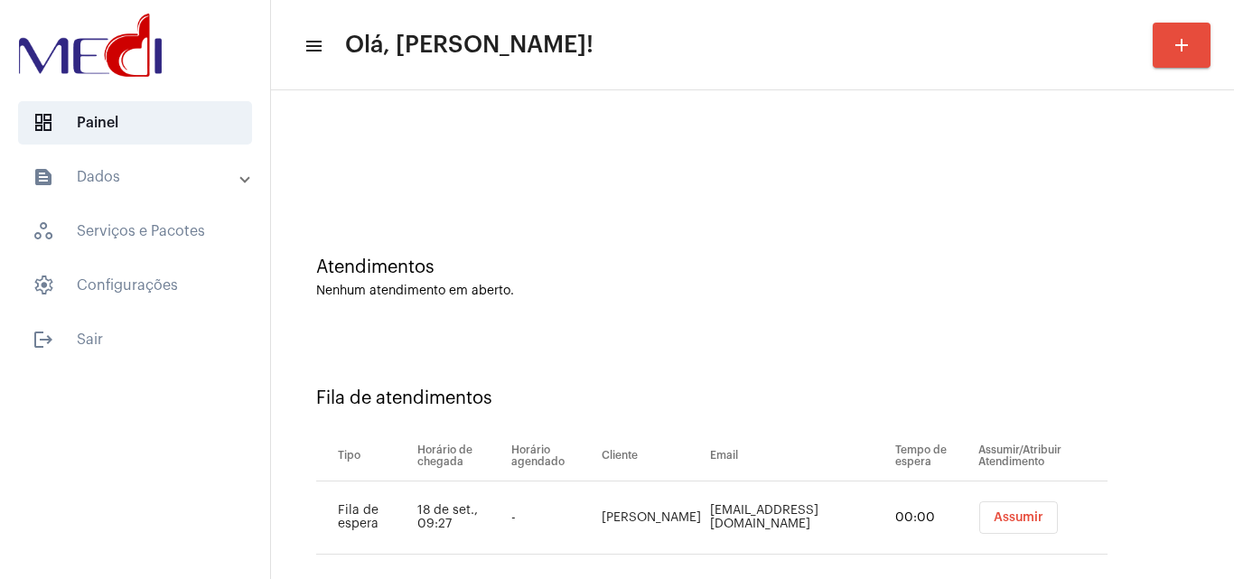
click at [991, 509] on button "Assumir" at bounding box center [1018, 517] width 79 height 33
click at [1007, 519] on span "Assumir" at bounding box center [1018, 517] width 50 height 13
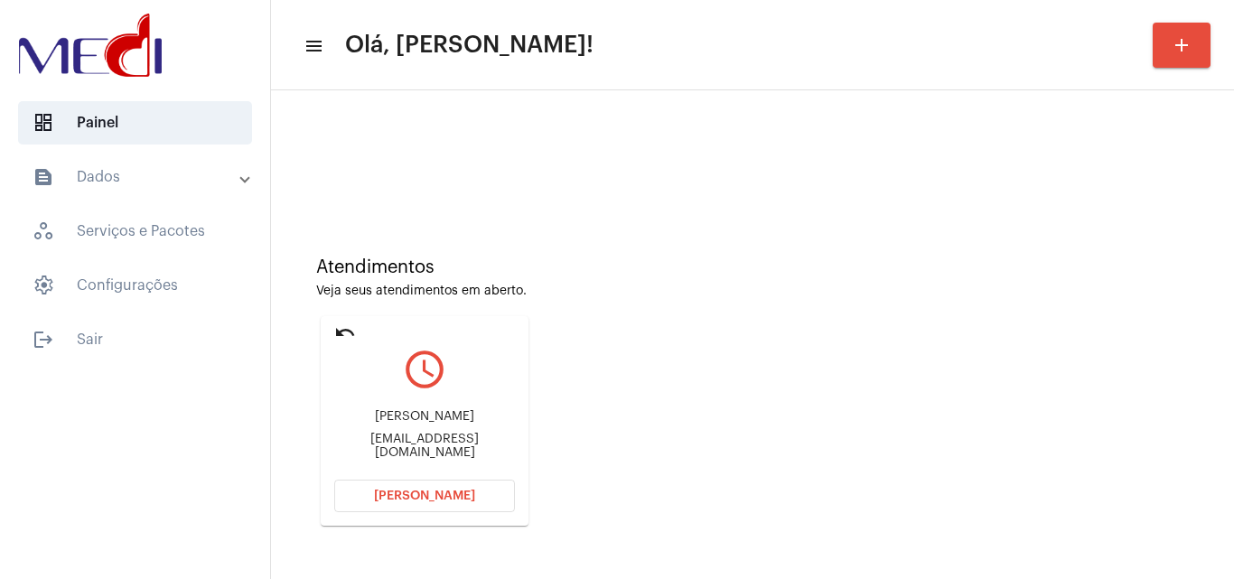
click at [385, 451] on div "rcdebossan@yahoo.com.br" at bounding box center [424, 446] width 181 height 27
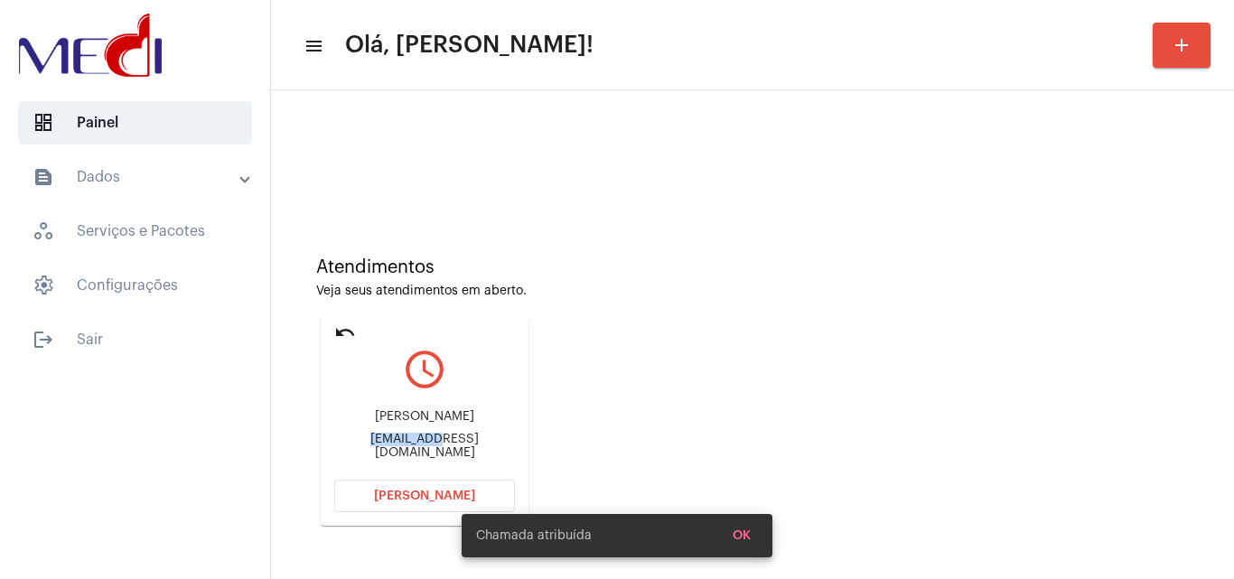
click at [385, 451] on div "rcdebossan@yahoo.com.br" at bounding box center [424, 446] width 181 height 27
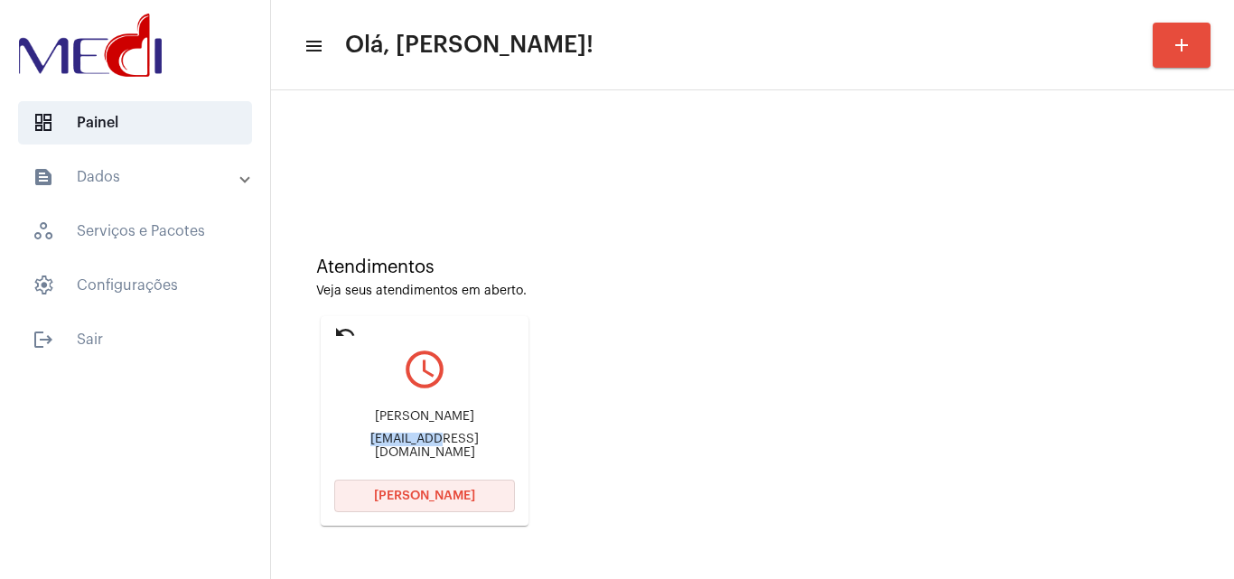
click at [439, 500] on span "Abrir Chamada" at bounding box center [424, 496] width 101 height 13
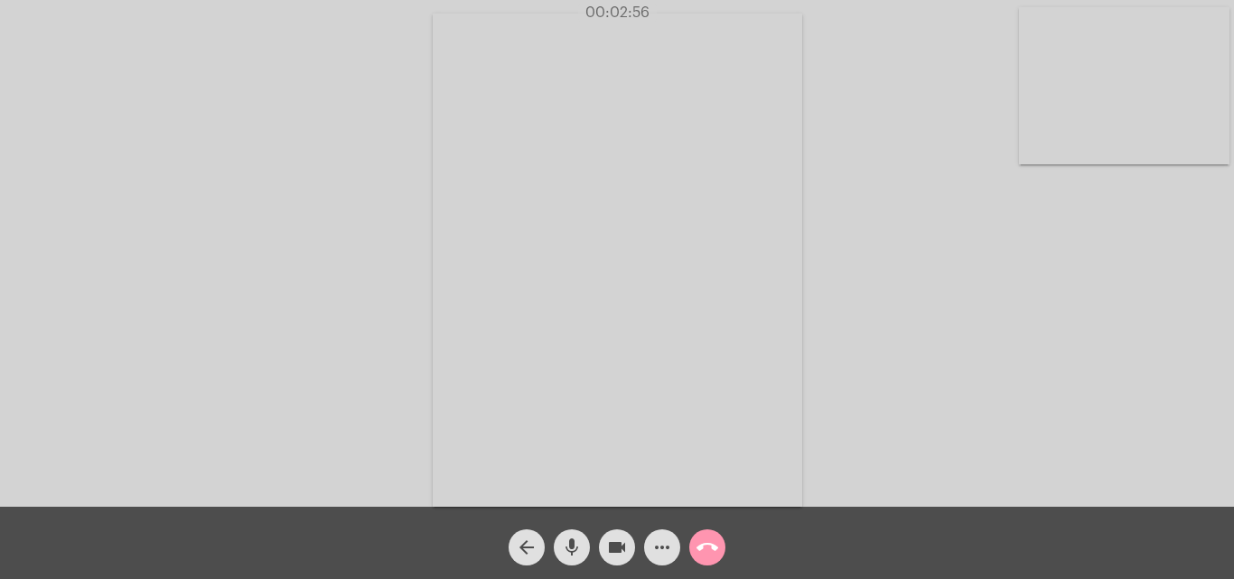
click at [709, 545] on mat-icon "call_end" at bounding box center [707, 548] width 22 height 22
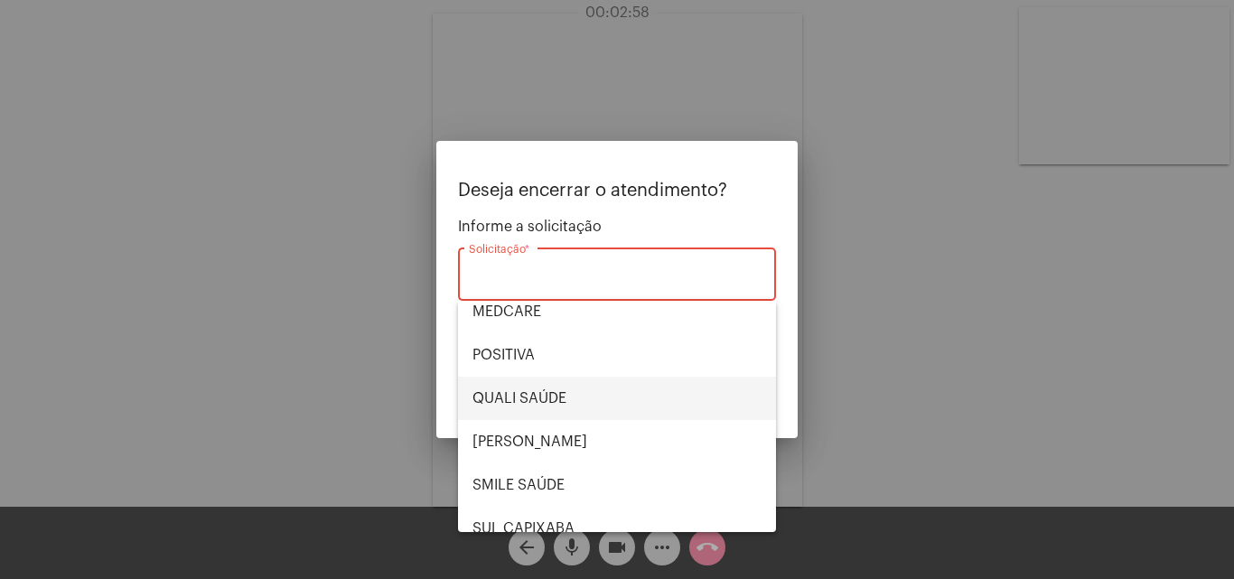
scroll to position [361, 0]
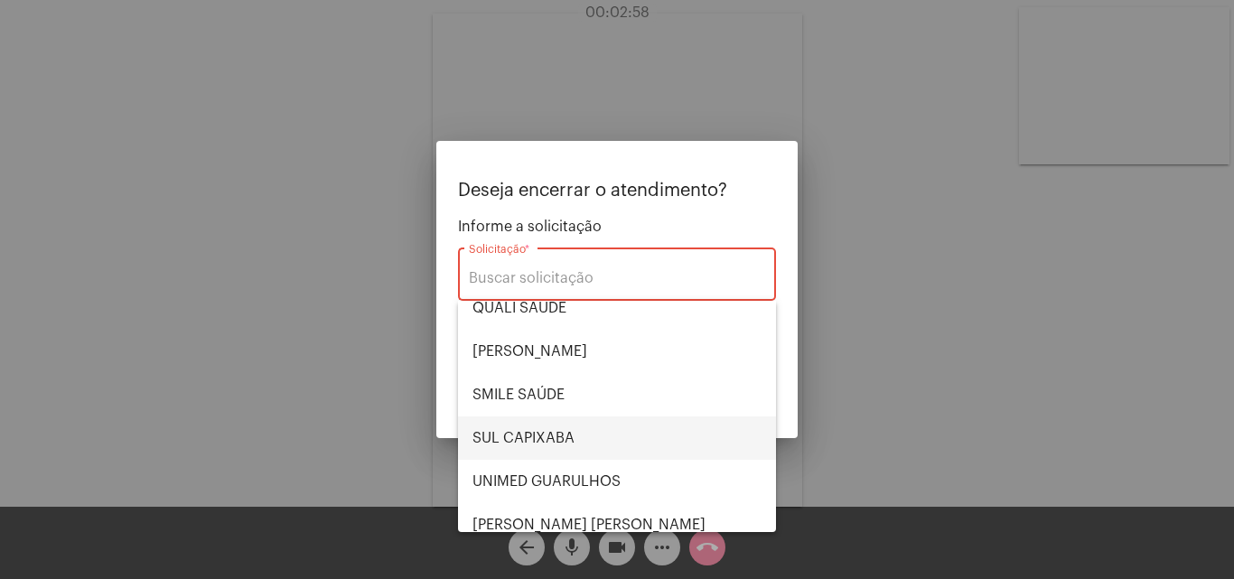
click at [570, 428] on span "SUL CAPIXABA" at bounding box center [616, 437] width 289 height 43
type input "SUL CAPIXABA"
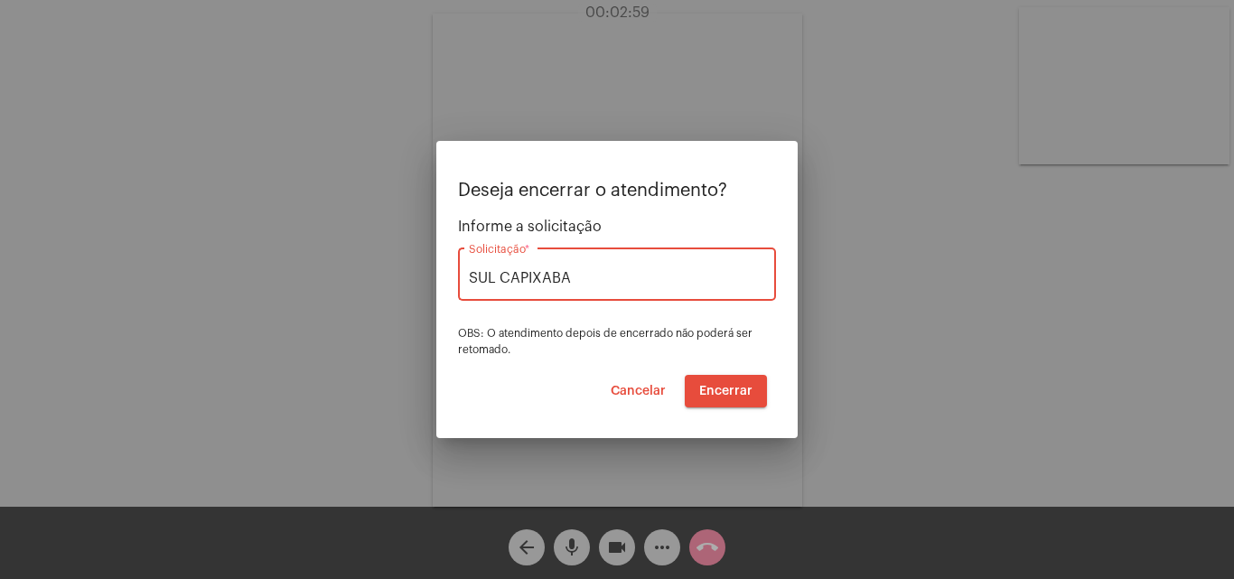
click at [725, 386] on span "Encerrar" at bounding box center [725, 391] width 53 height 13
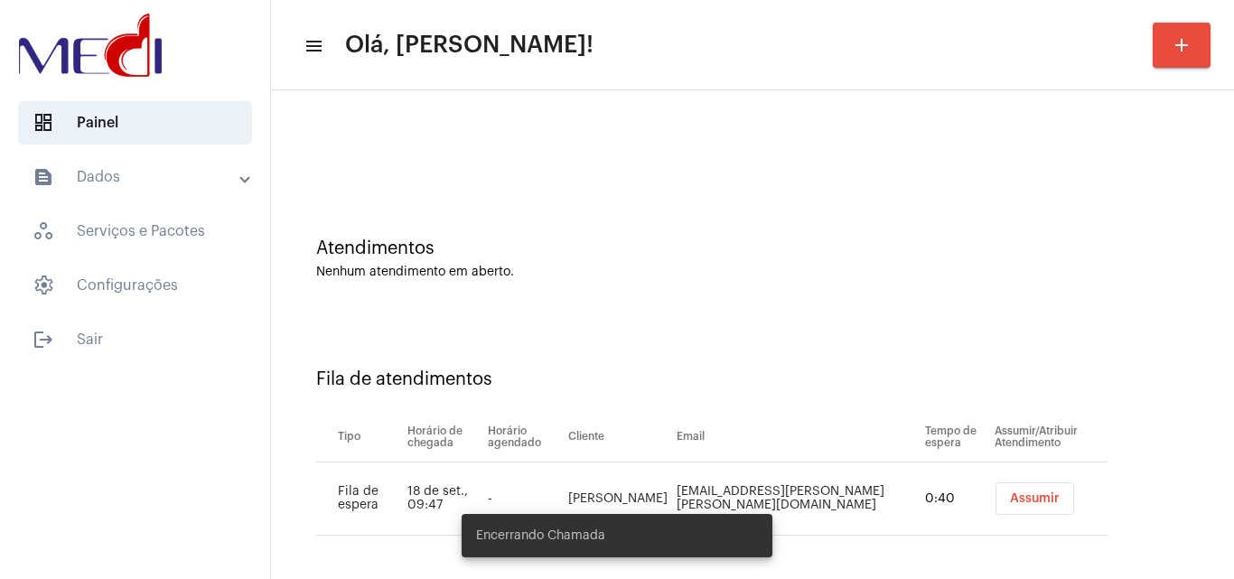
scroll to position [24, 0]
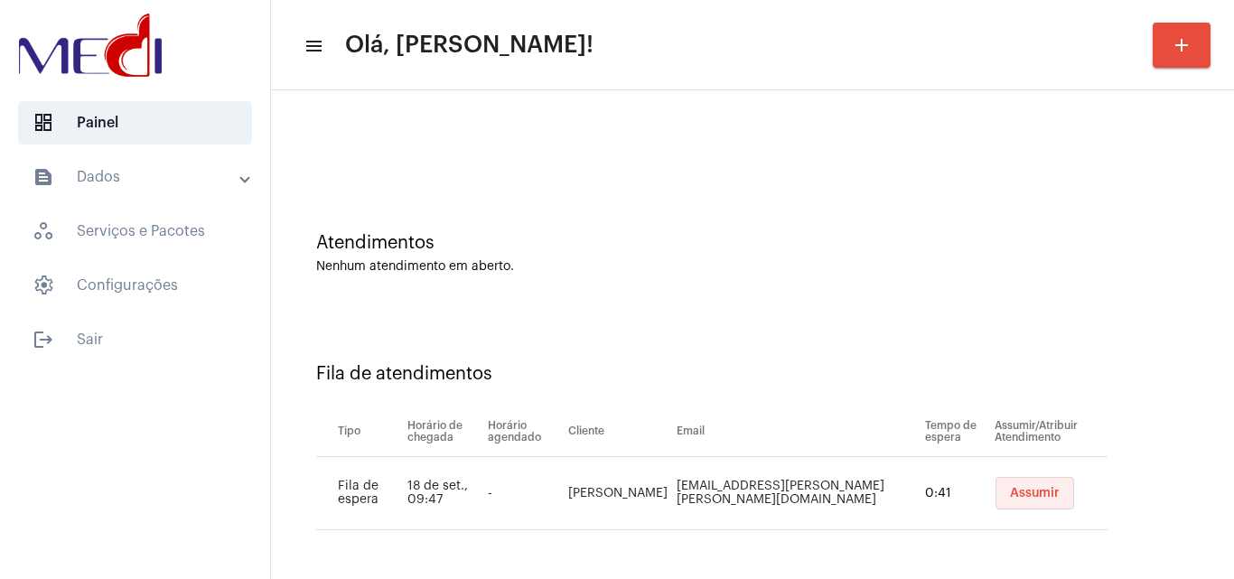
click at [1033, 490] on span "Assumir" at bounding box center [1035, 493] width 50 height 13
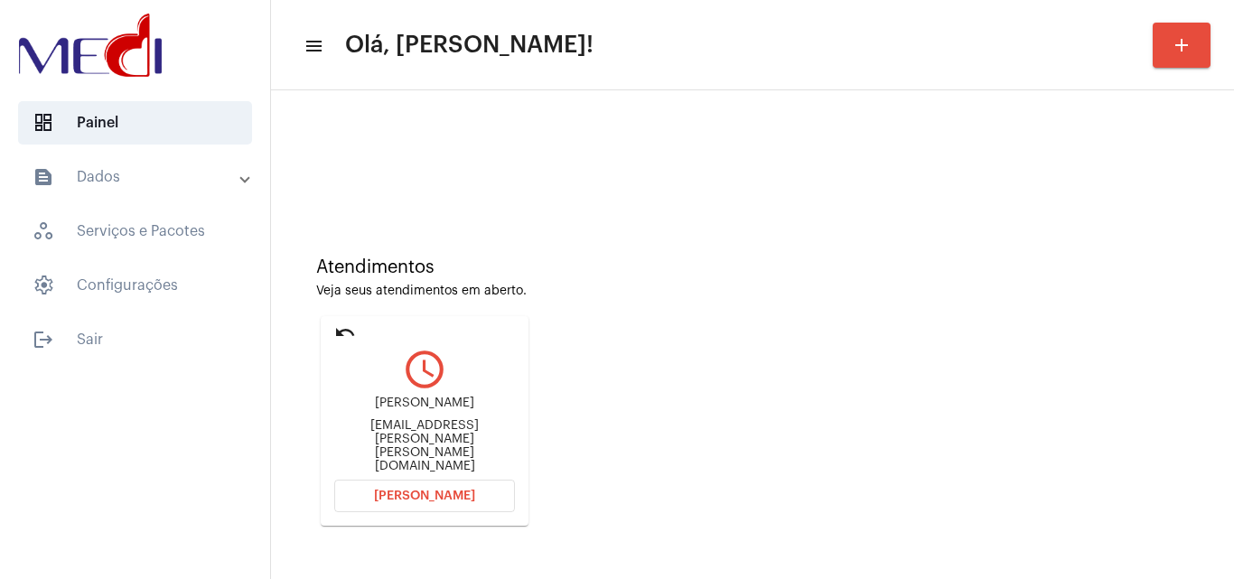
click at [395, 444] on div "mariana.soares.araujo@gmail.com" at bounding box center [424, 446] width 181 height 54
copy mat-card-content "mariana.soares.araujo@gmail.com Abrir Chamada"
click at [426, 500] on span "Abrir Chamada" at bounding box center [424, 496] width 101 height 13
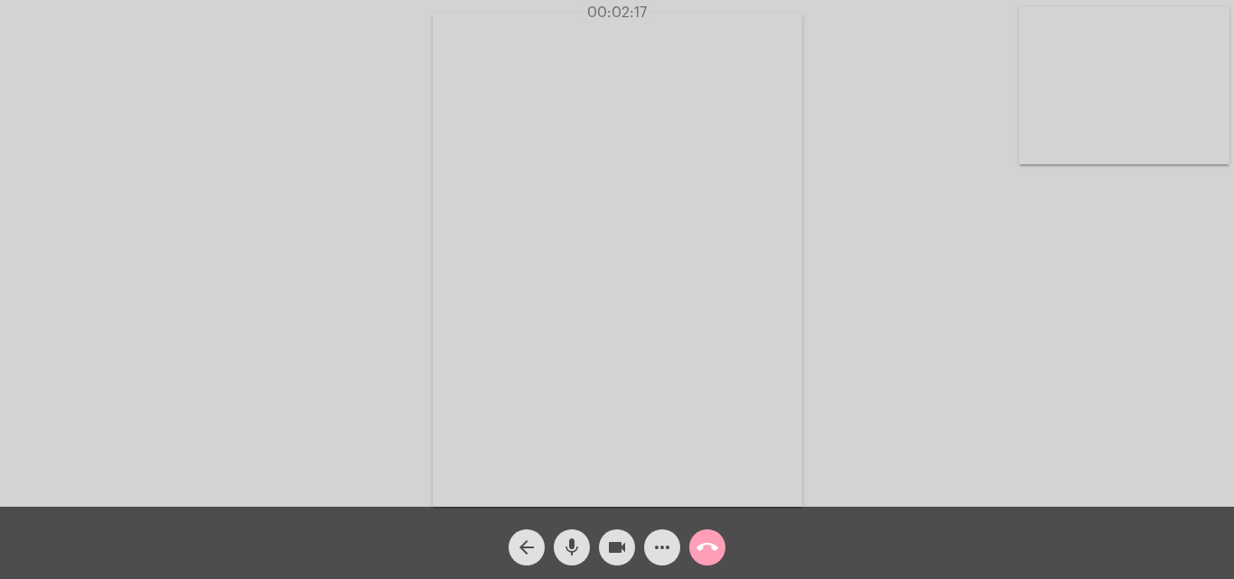
click at [710, 552] on mat-icon "call_end" at bounding box center [707, 548] width 22 height 22
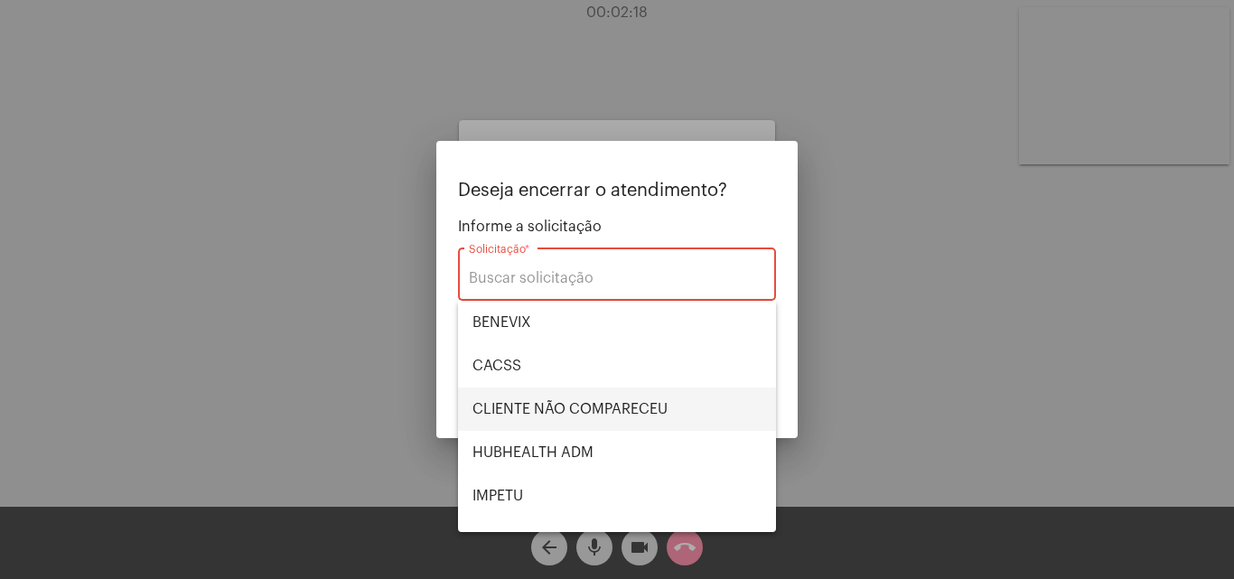
click at [585, 397] on span "CLIENTE NÃO COMPARECEU" at bounding box center [616, 409] width 289 height 43
type input "CLIENTE NÃO COMPARECEU"
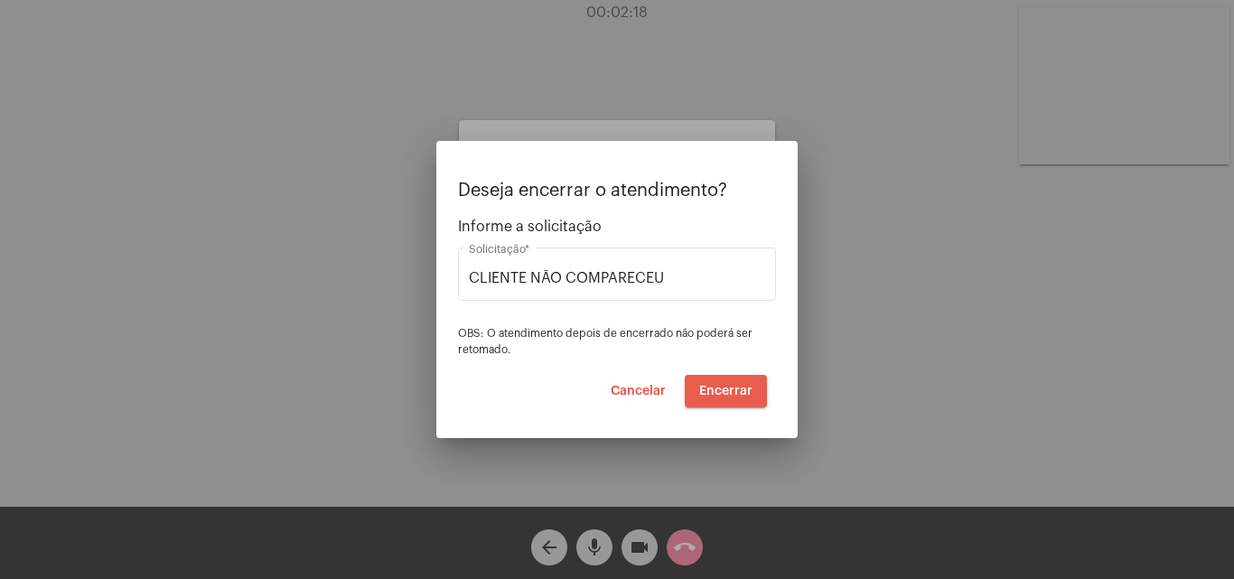
click at [710, 385] on span "Encerrar" at bounding box center [725, 391] width 53 height 13
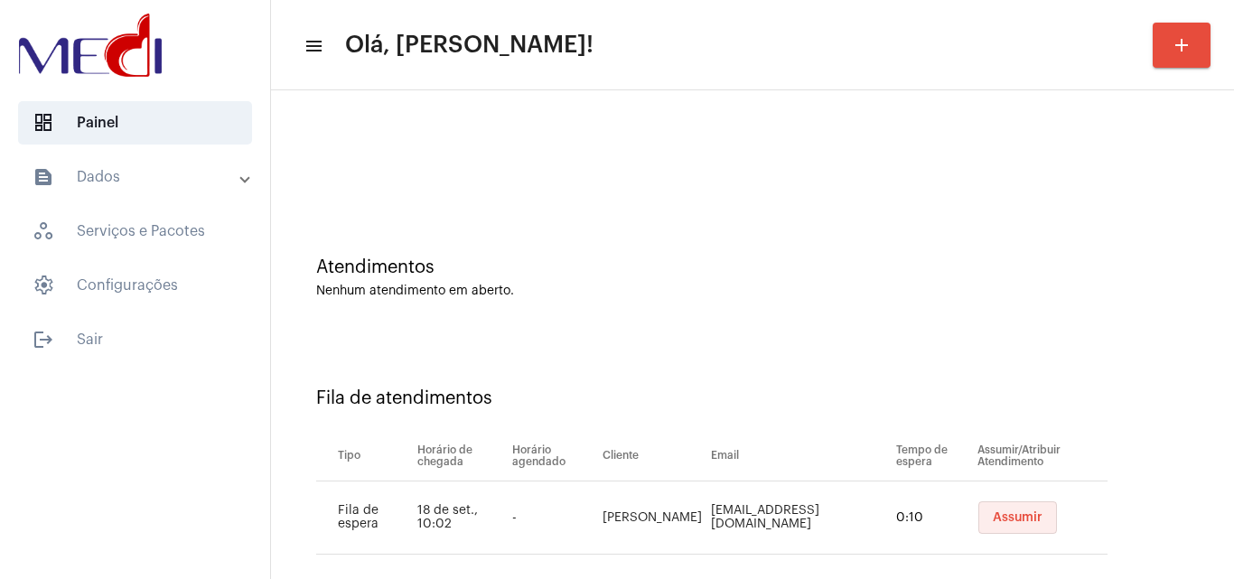
click at [1010, 531] on button "Assumir" at bounding box center [1017, 517] width 79 height 33
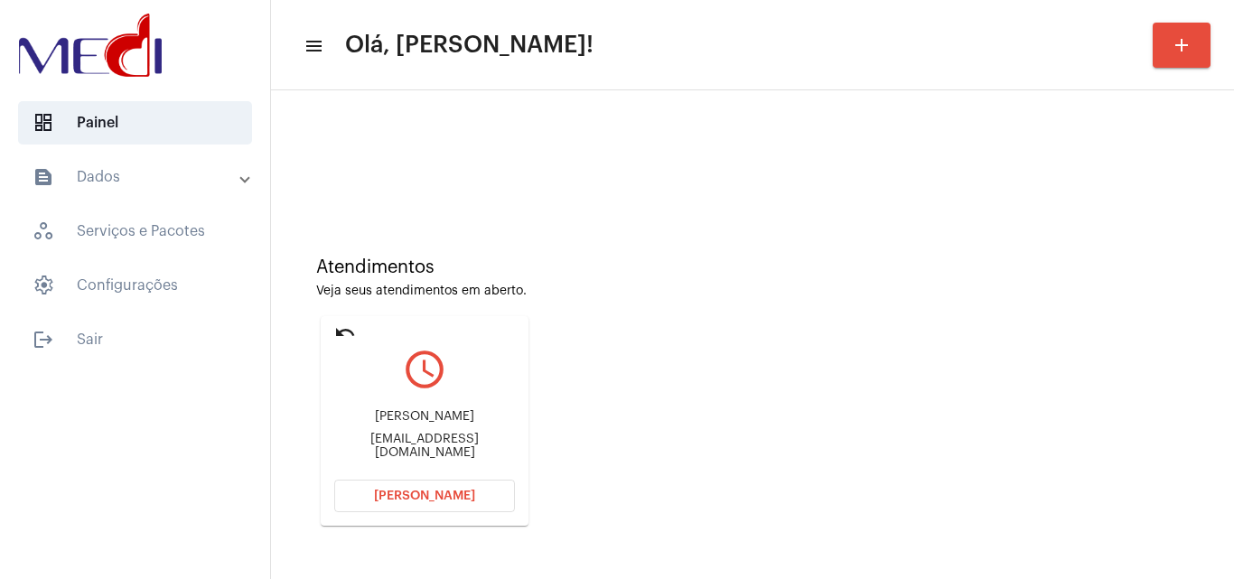
click at [382, 453] on div "Erika da Silva Menezes erikadasilvamenezes@gmail.com" at bounding box center [424, 434] width 181 height 81
click at [397, 446] on div "erikadasilvamenezes@gmail.com" at bounding box center [424, 446] width 181 height 27
click at [397, 445] on div "erikadasilvamenezes@gmail.com" at bounding box center [424, 446] width 181 height 27
copy mat-card-content "erikadasilvamenezes@gmail.com Abrir Chamada"
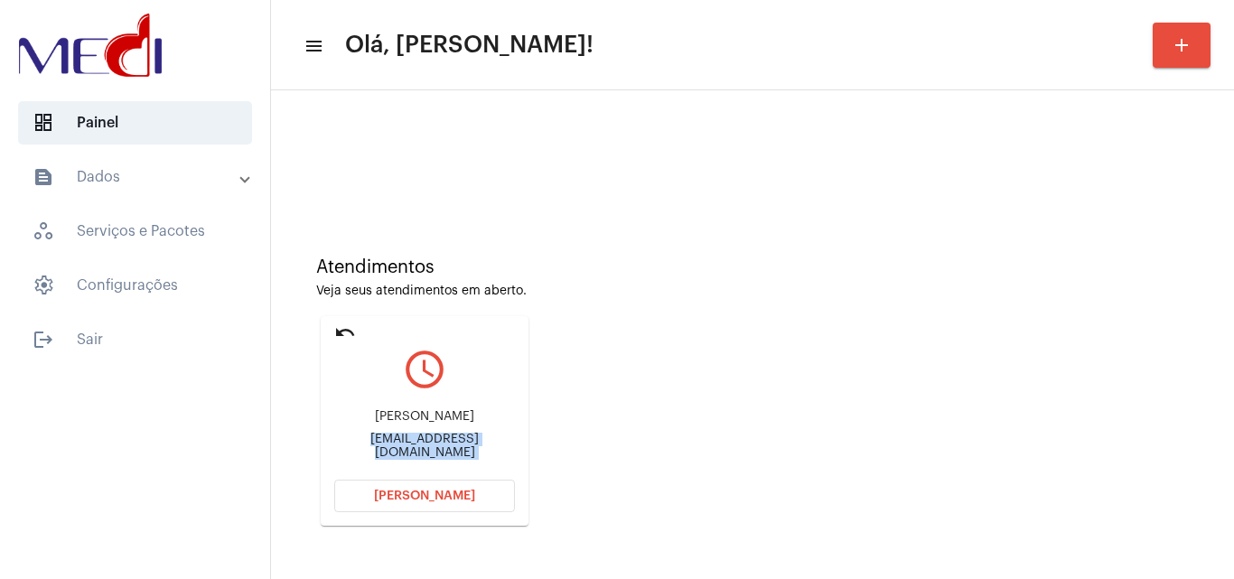
click at [402, 498] on span "Abrir Chamada" at bounding box center [424, 496] width 101 height 13
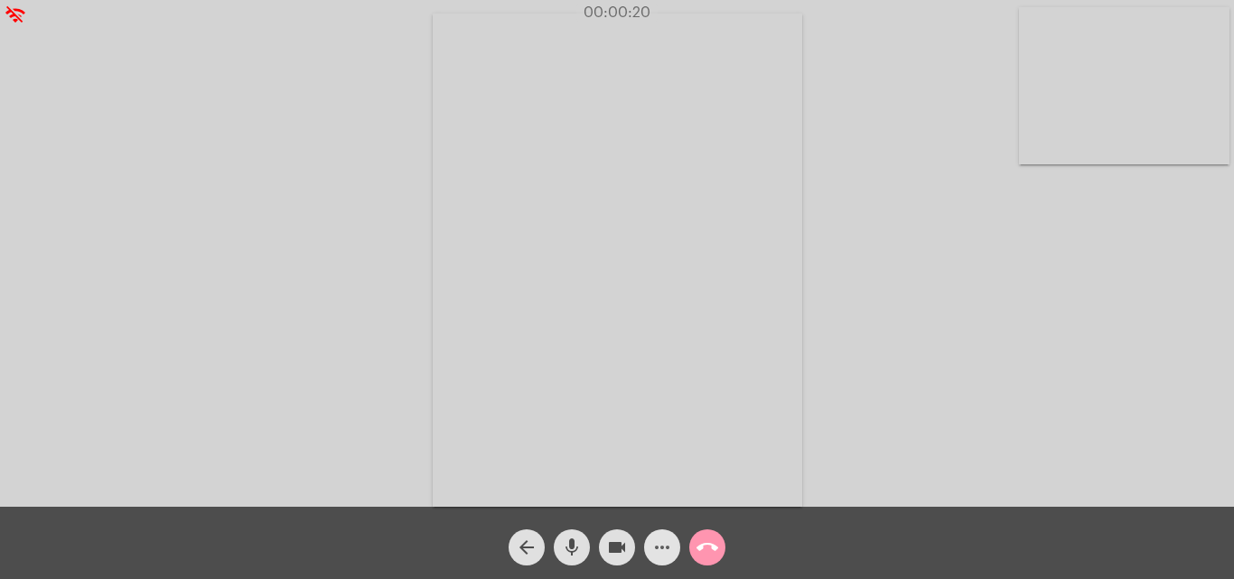
click at [659, 554] on mat-icon "more_horiz" at bounding box center [662, 548] width 22 height 22
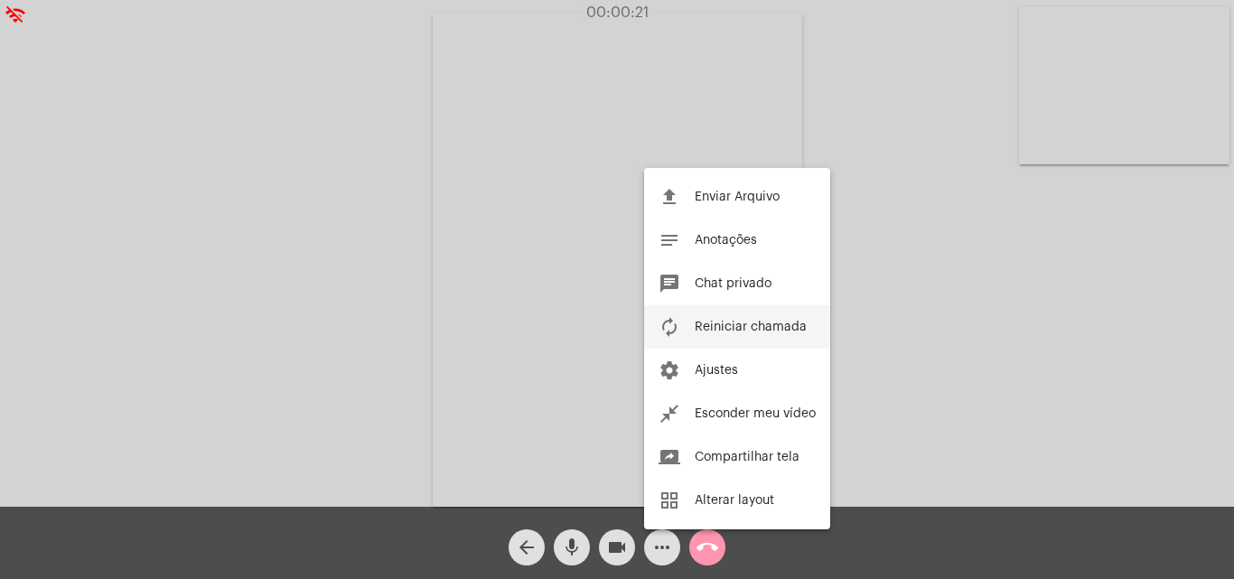
click at [722, 321] on span "Reiniciar chamada" at bounding box center [751, 327] width 112 height 13
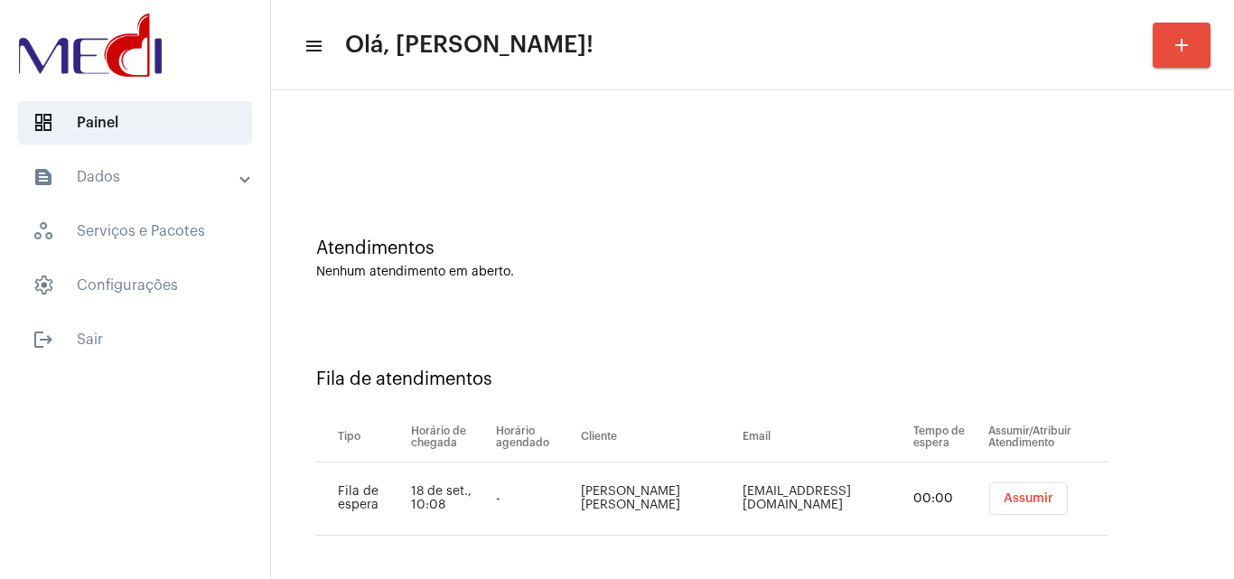
scroll to position [24, 0]
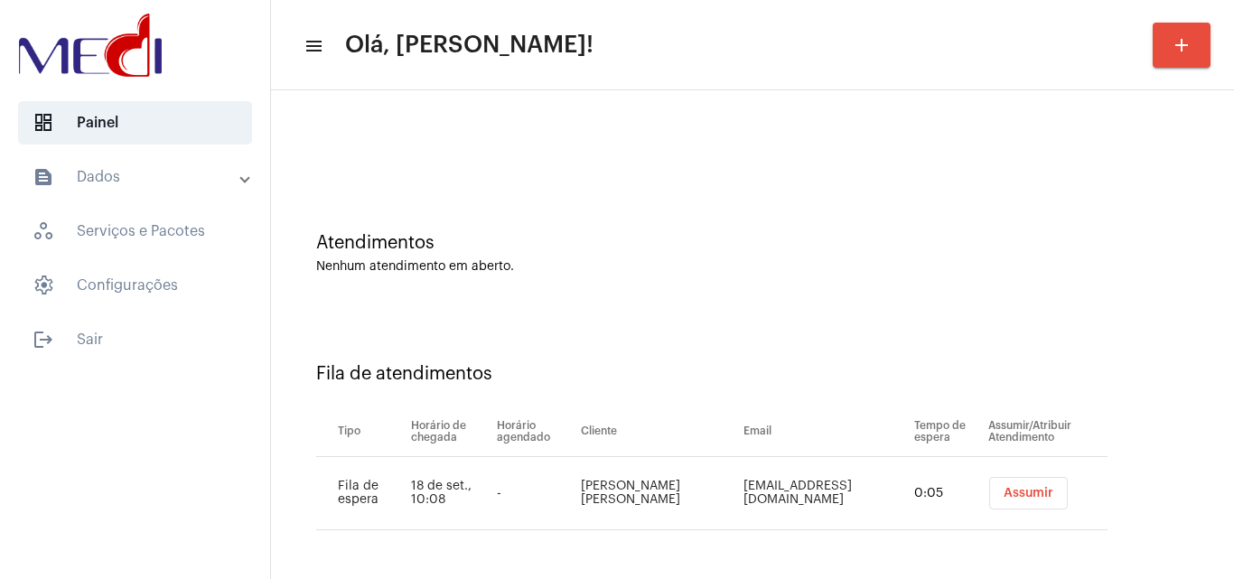
click at [1004, 498] on span "Assumir" at bounding box center [1029, 493] width 50 height 13
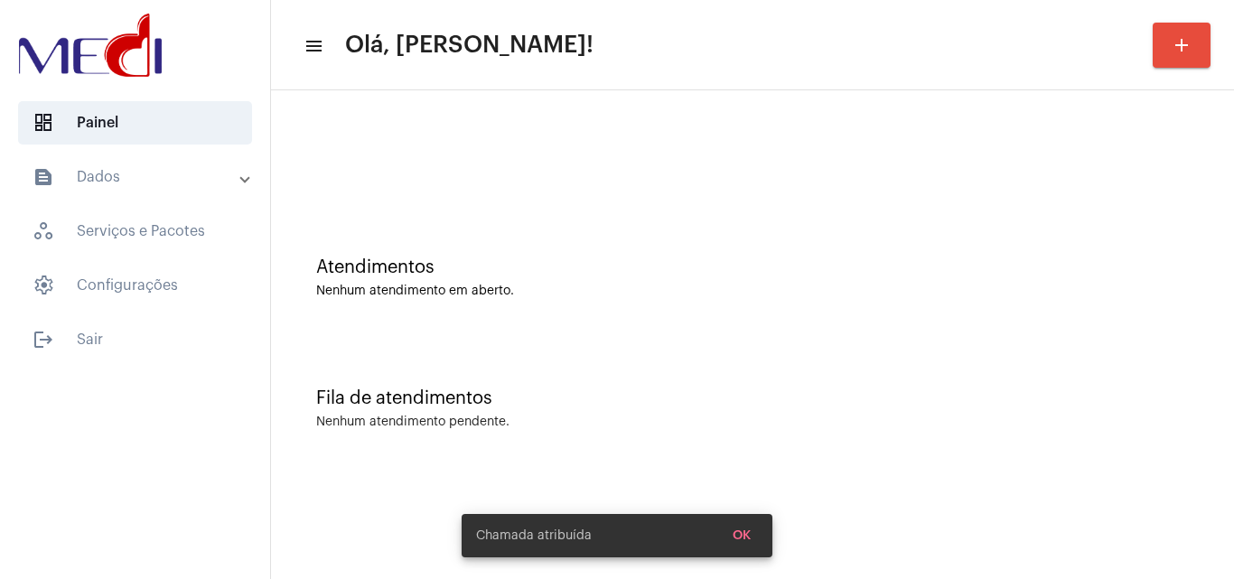
scroll to position [0, 0]
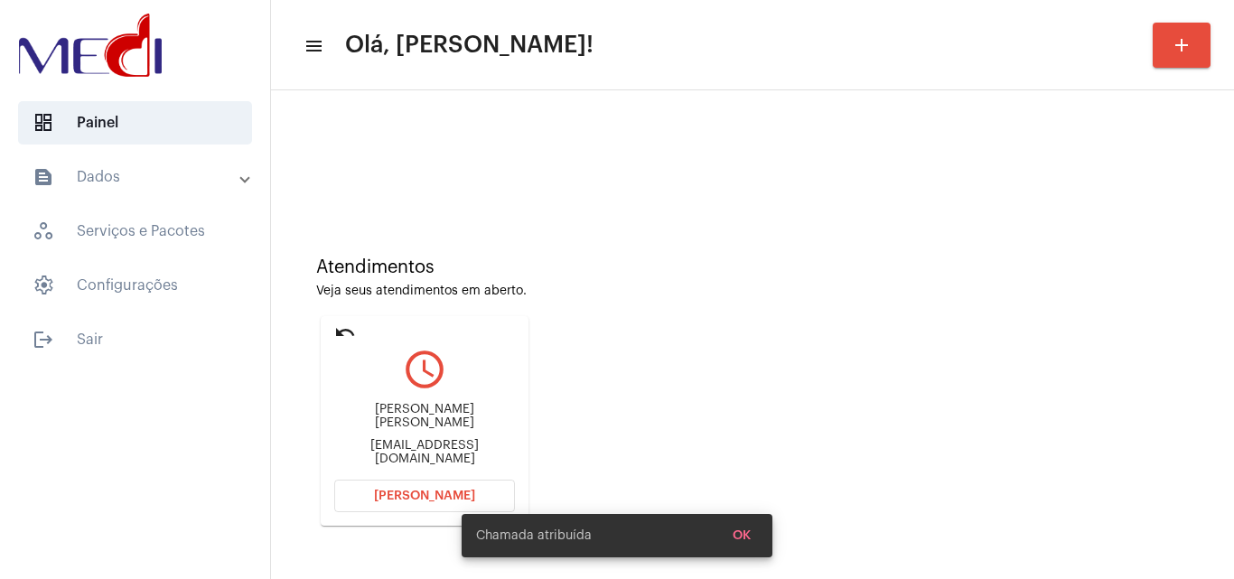
click at [457, 439] on div "[EMAIL_ADDRESS][DOMAIN_NAME]" at bounding box center [424, 452] width 181 height 27
copy mat-card-content "erikadasilvamenezes@gmail.com Abrir Chamada"
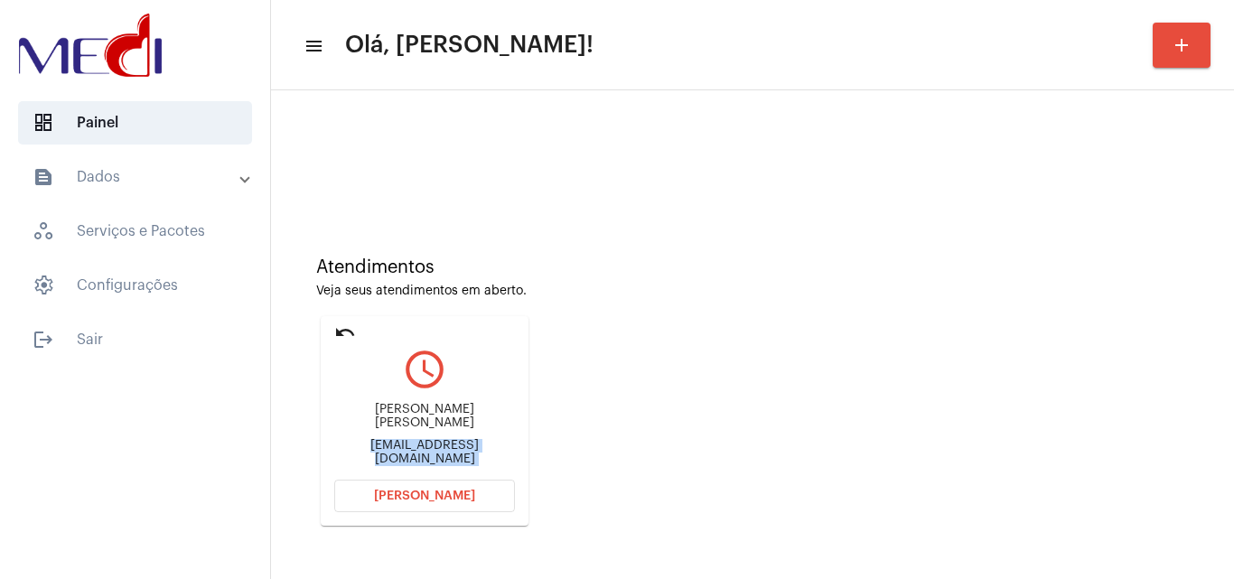
click at [389, 497] on span "Abrir Chamada" at bounding box center [424, 496] width 101 height 13
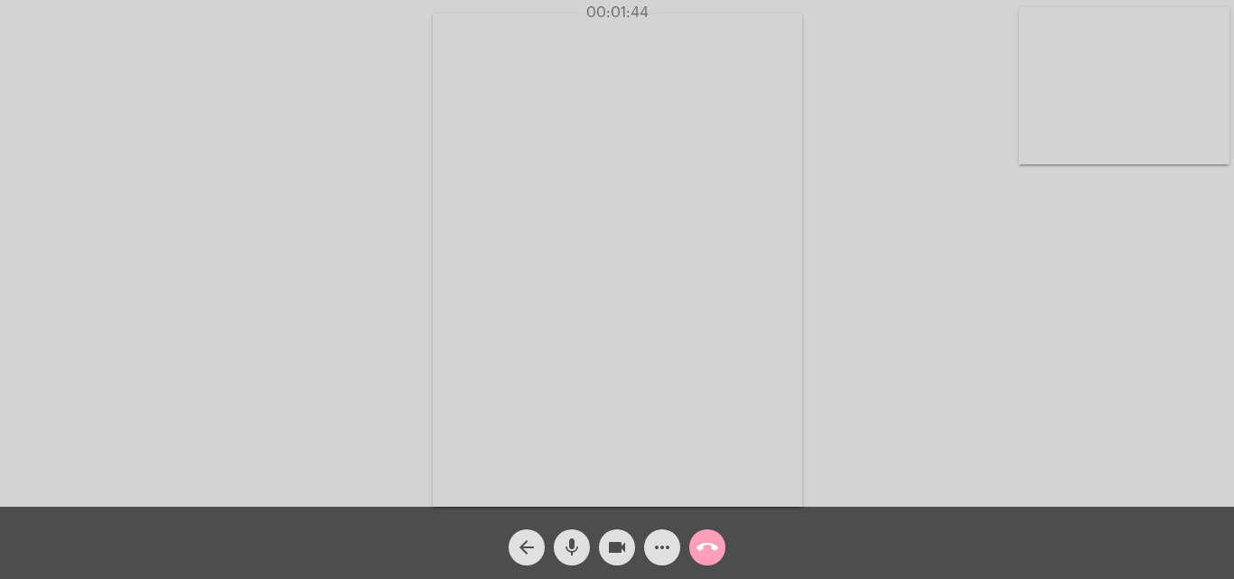
click at [695, 545] on button "call_end" at bounding box center [707, 547] width 36 height 36
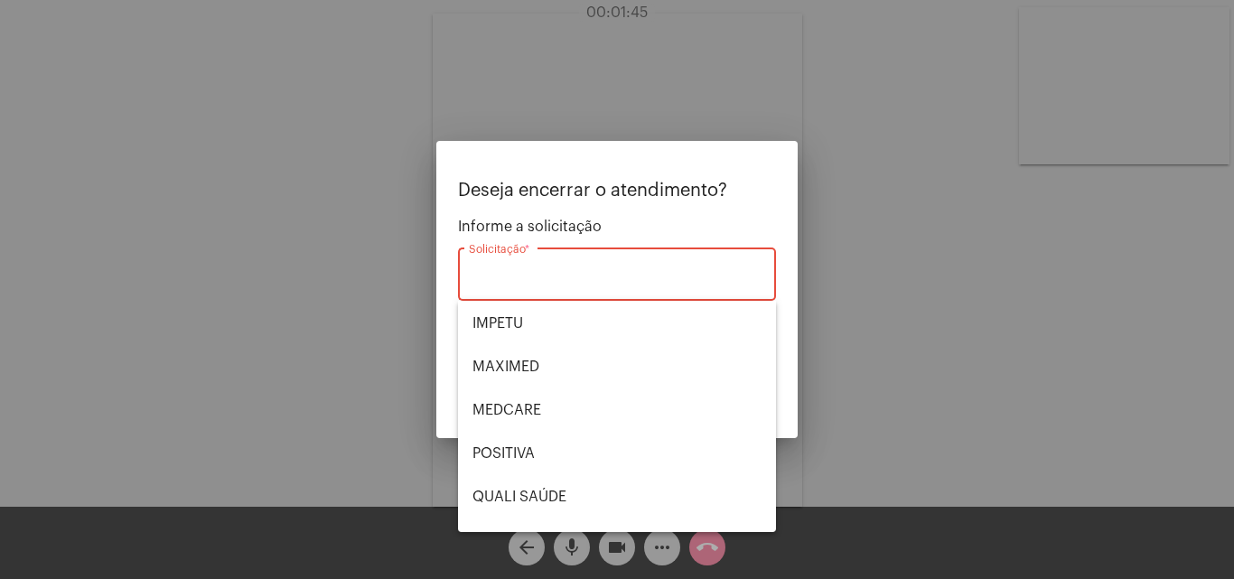
scroll to position [376, 0]
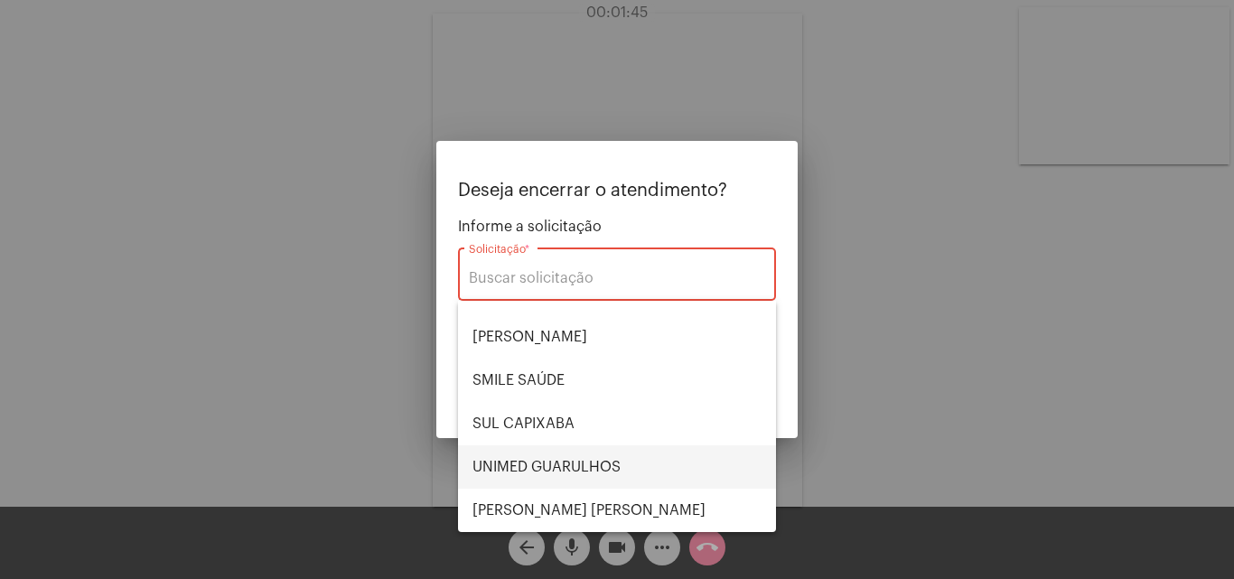
click at [594, 470] on span "UNIMED GUARULHOS" at bounding box center [616, 466] width 289 height 43
type input "UNIMED GUARULHOS"
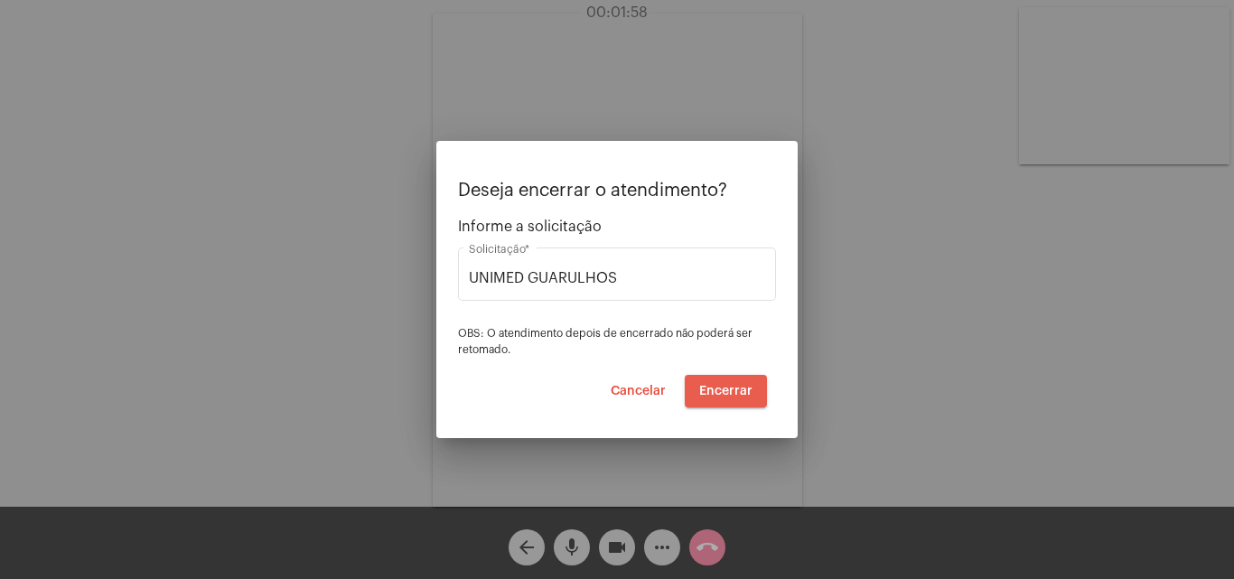
click at [724, 394] on span "Encerrar" at bounding box center [725, 391] width 53 height 13
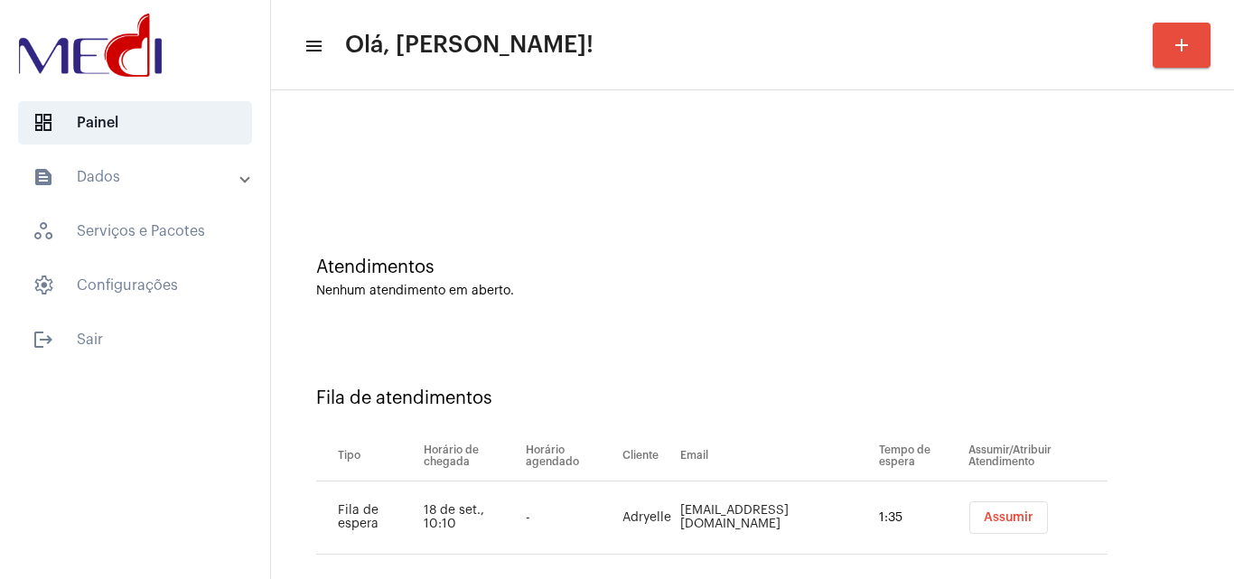
click at [1036, 326] on div "Atendimentos Nenhum atendimento em aberto." at bounding box center [752, 268] width 945 height 131
click at [985, 519] on span "Assumir" at bounding box center [1009, 517] width 50 height 13
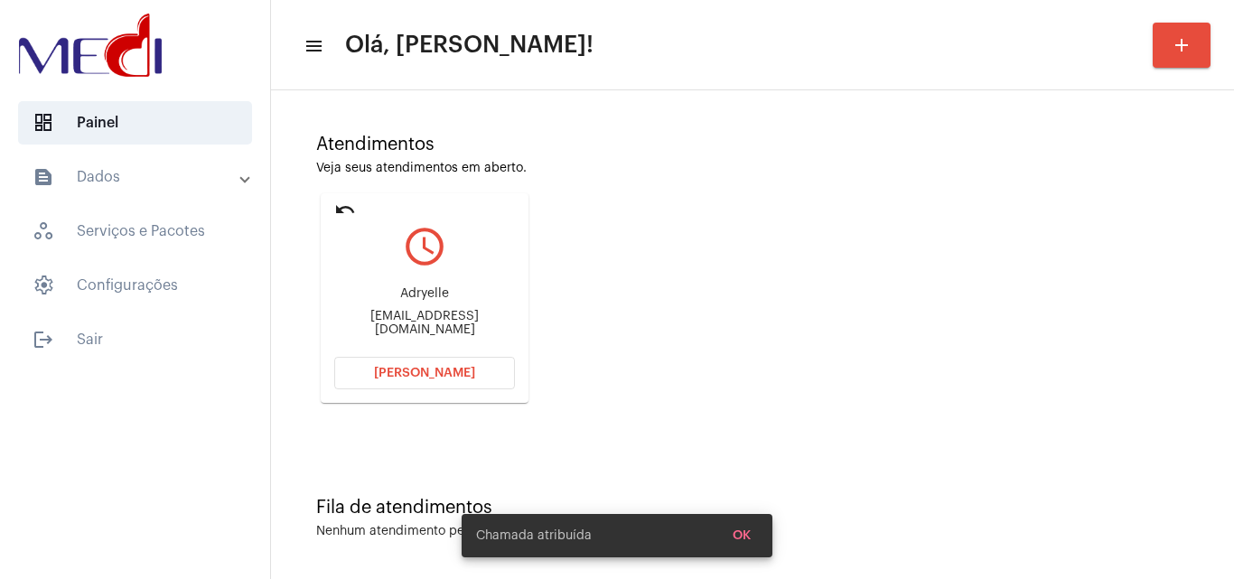
scroll to position [127, 0]
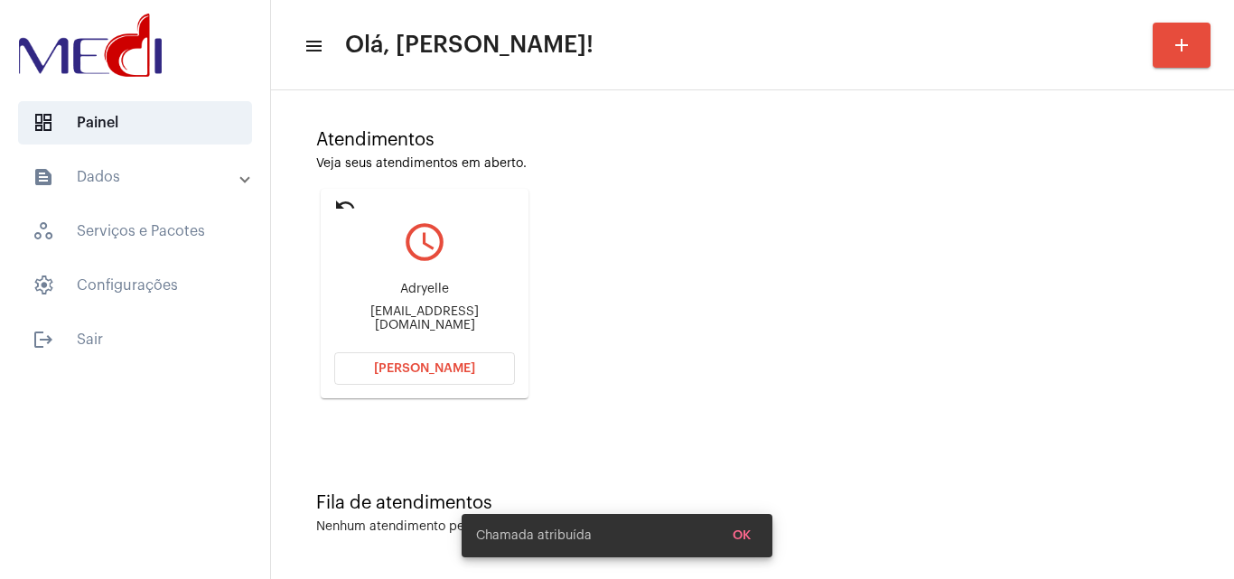
click at [484, 315] on div "Adryellemelero.r@gmail.com" at bounding box center [424, 318] width 181 height 27
copy mat-card-content "Adryellemelero.r@gmail.com Abrir Chamada"
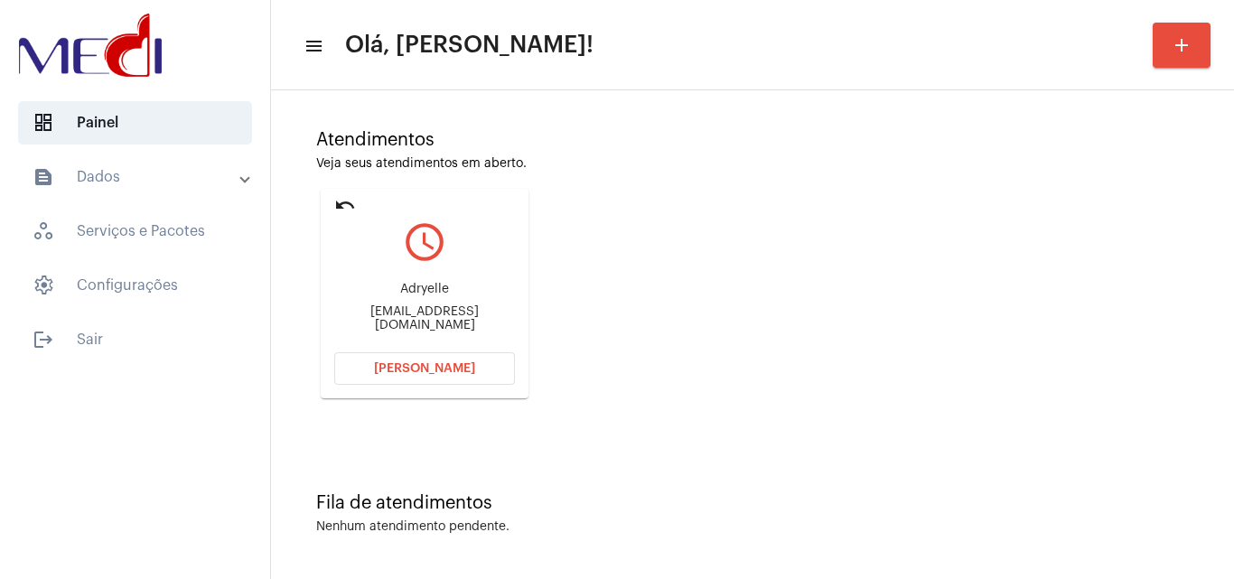
click at [468, 353] on button "[PERSON_NAME]" at bounding box center [424, 368] width 181 height 33
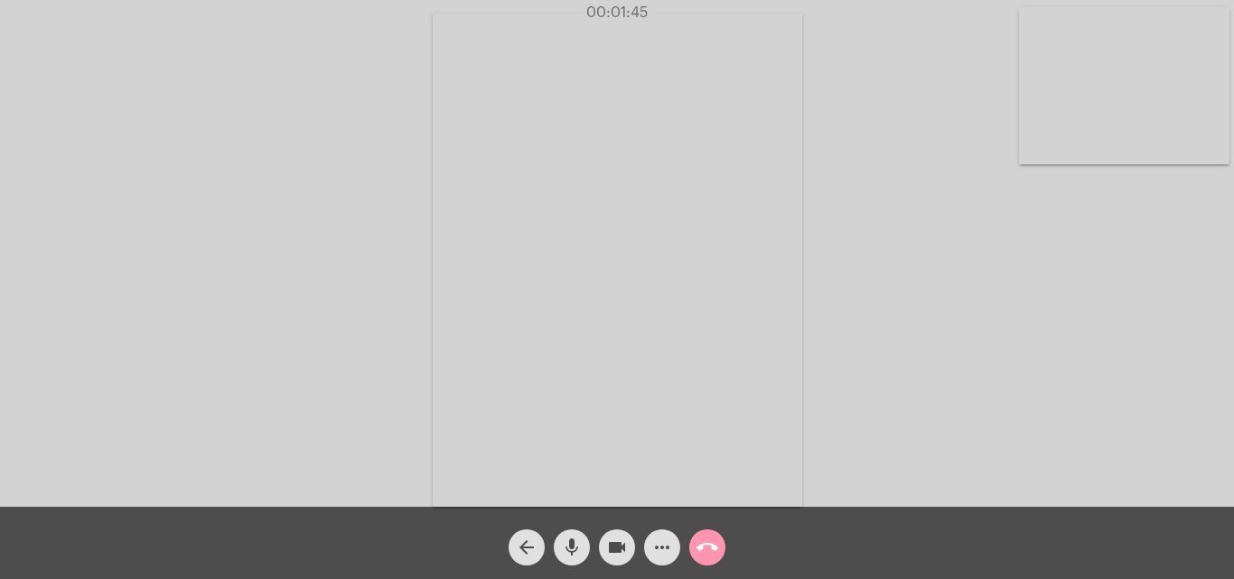
click at [708, 549] on mat-icon "call_end" at bounding box center [707, 548] width 22 height 22
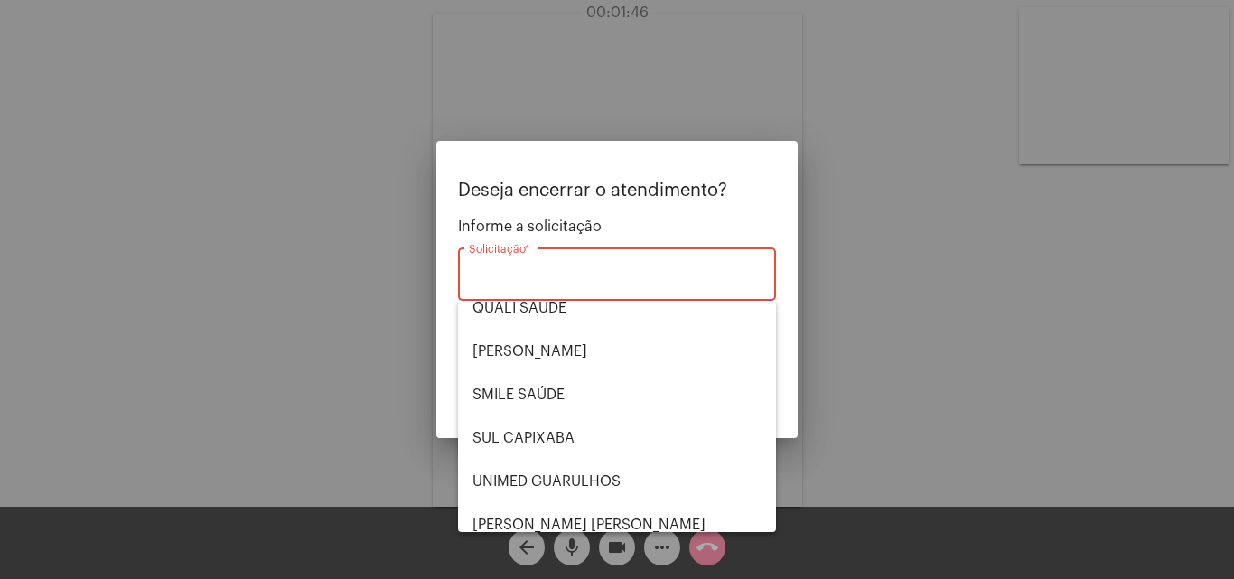
scroll to position [376, 0]
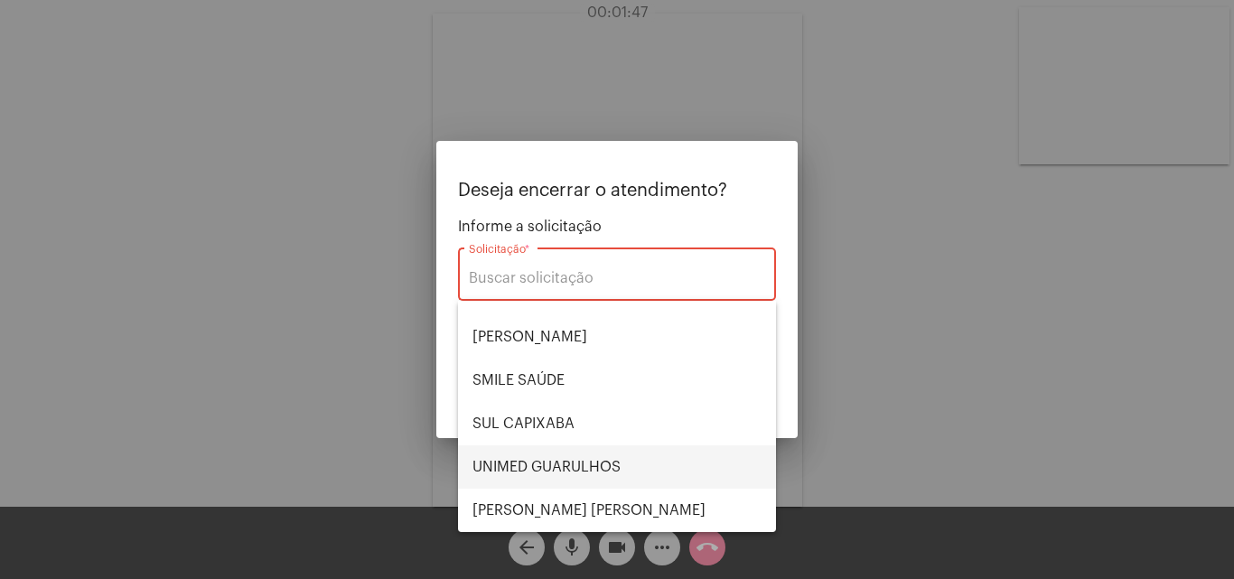
click at [540, 453] on span "UNIMED GUARULHOS" at bounding box center [616, 466] width 289 height 43
type input "UNIMED GUARULHOS"
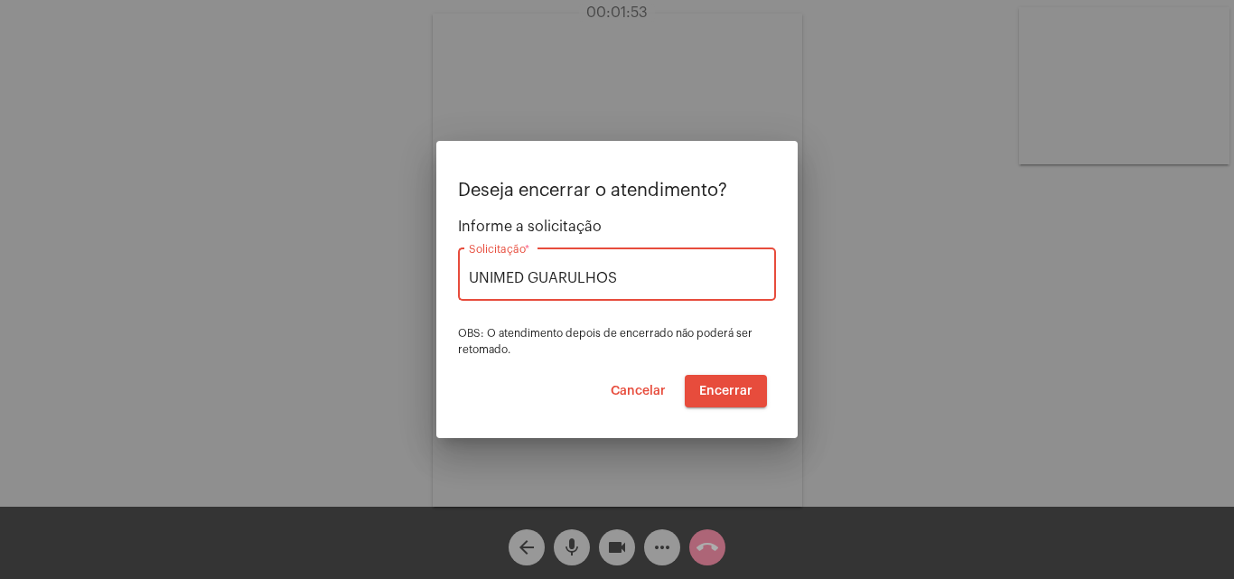
click at [745, 388] on span "Encerrar" at bounding box center [725, 391] width 53 height 13
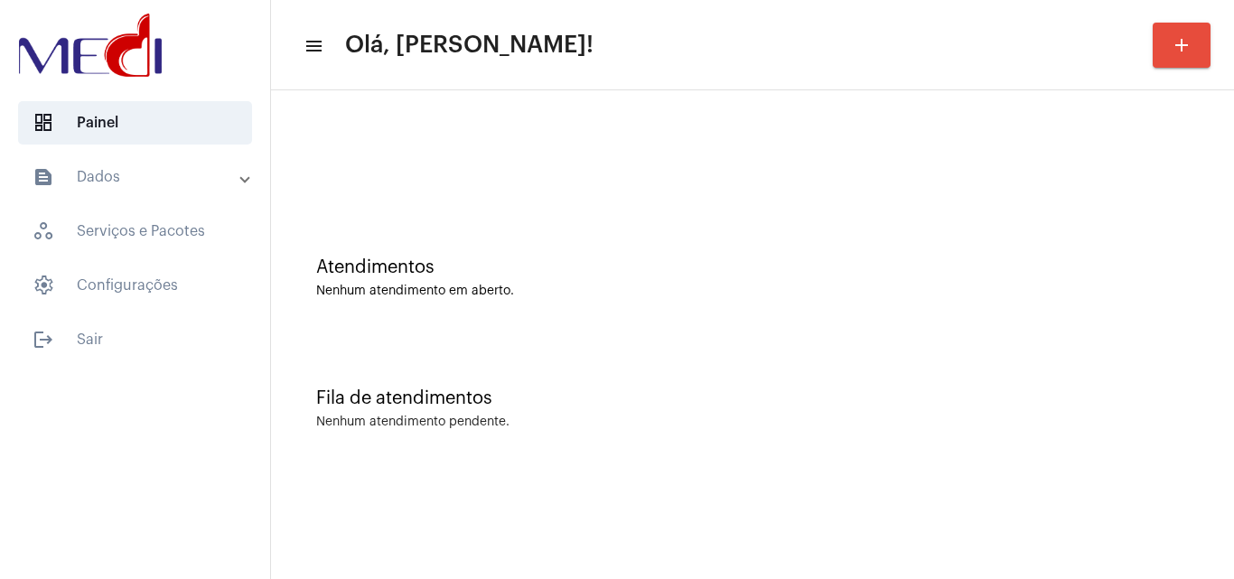
click at [1119, 305] on div "Atendimentos Nenhum atendimento em aberto." at bounding box center [752, 268] width 945 height 131
click at [1080, 421] on div "Nenhum atendimento pendente." at bounding box center [752, 423] width 873 height 14
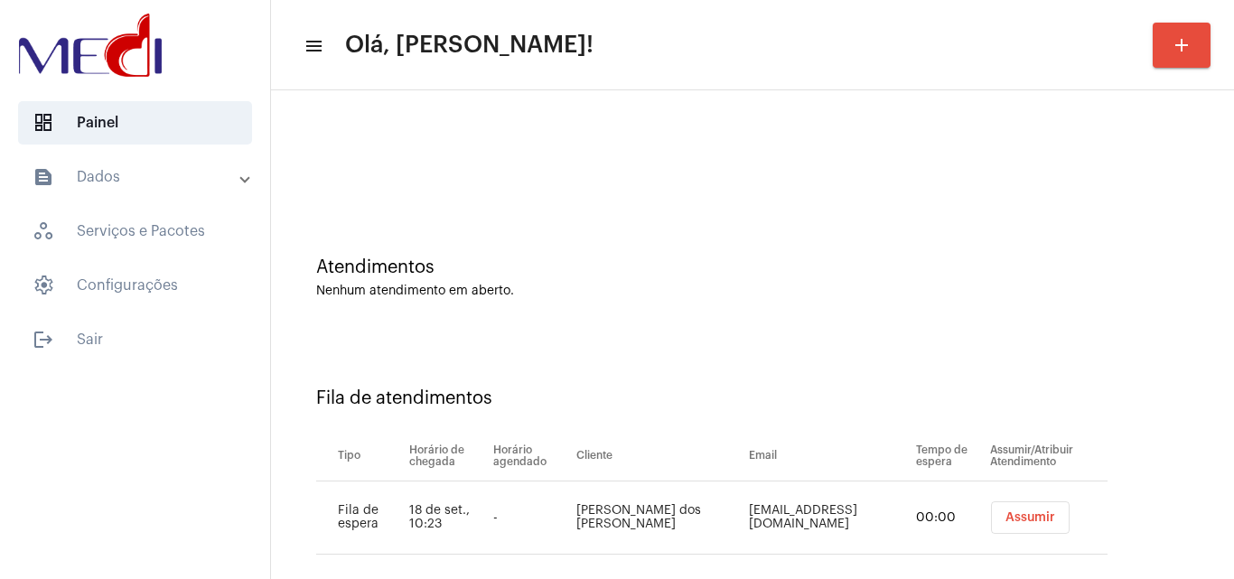
click at [1024, 525] on button "Assumir" at bounding box center [1030, 517] width 79 height 33
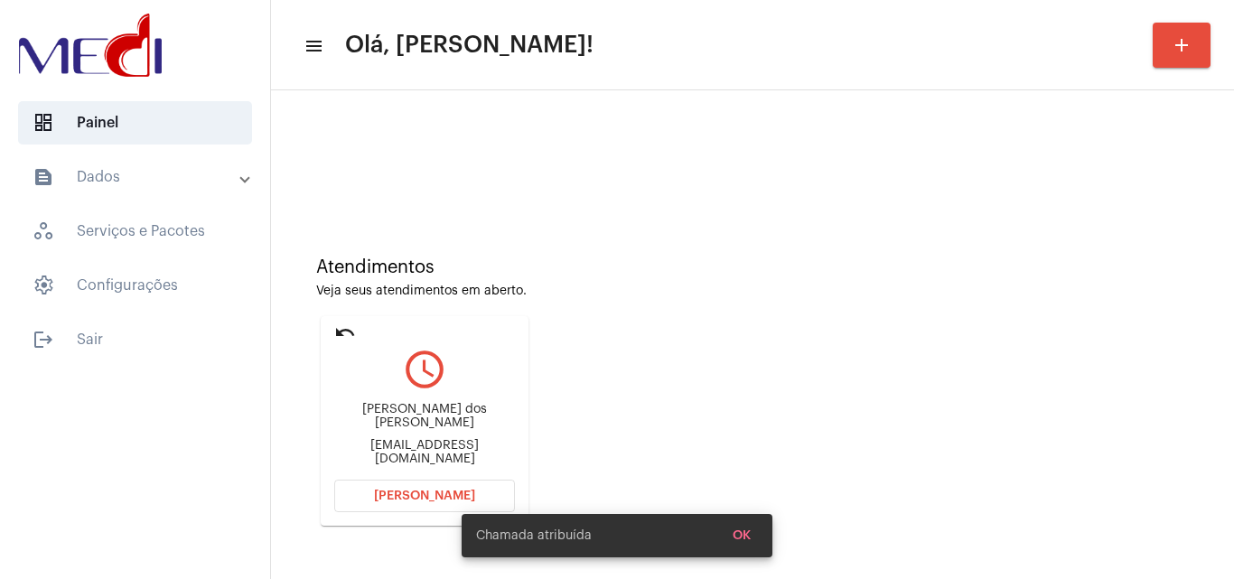
click at [391, 441] on div "[EMAIL_ADDRESS][DOMAIN_NAME]" at bounding box center [424, 452] width 181 height 27
click at [391, 441] on div "gabbypimentinha@gmail.com" at bounding box center [424, 452] width 181 height 27
copy mat-card-content "gabbypimentinha@gmail.com Abrir Chamada"
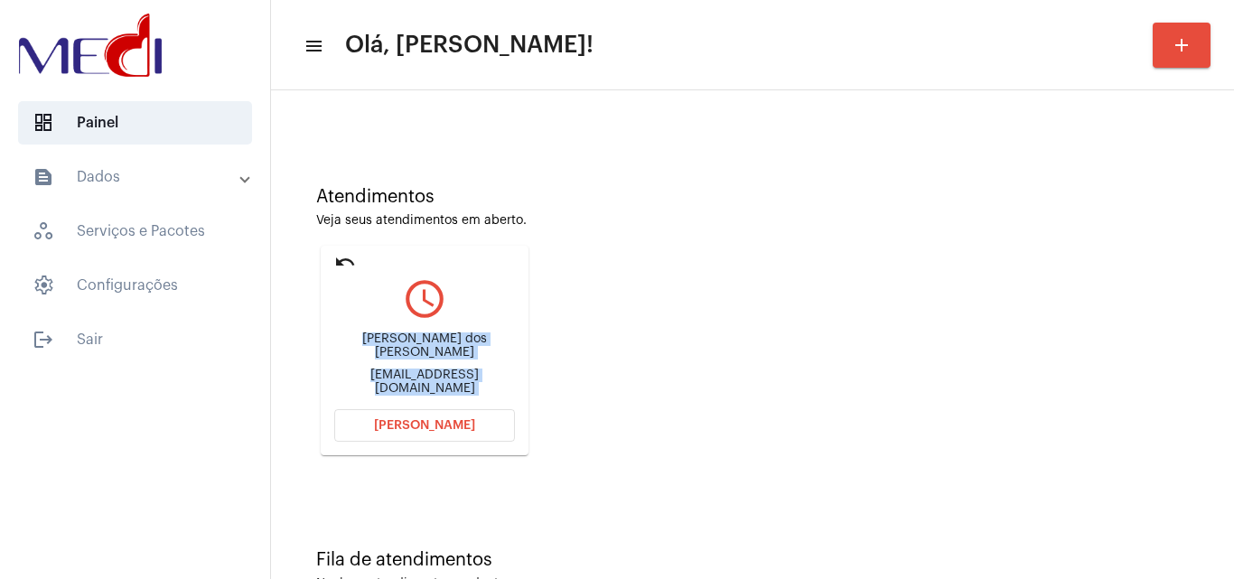
scroll to position [127, 0]
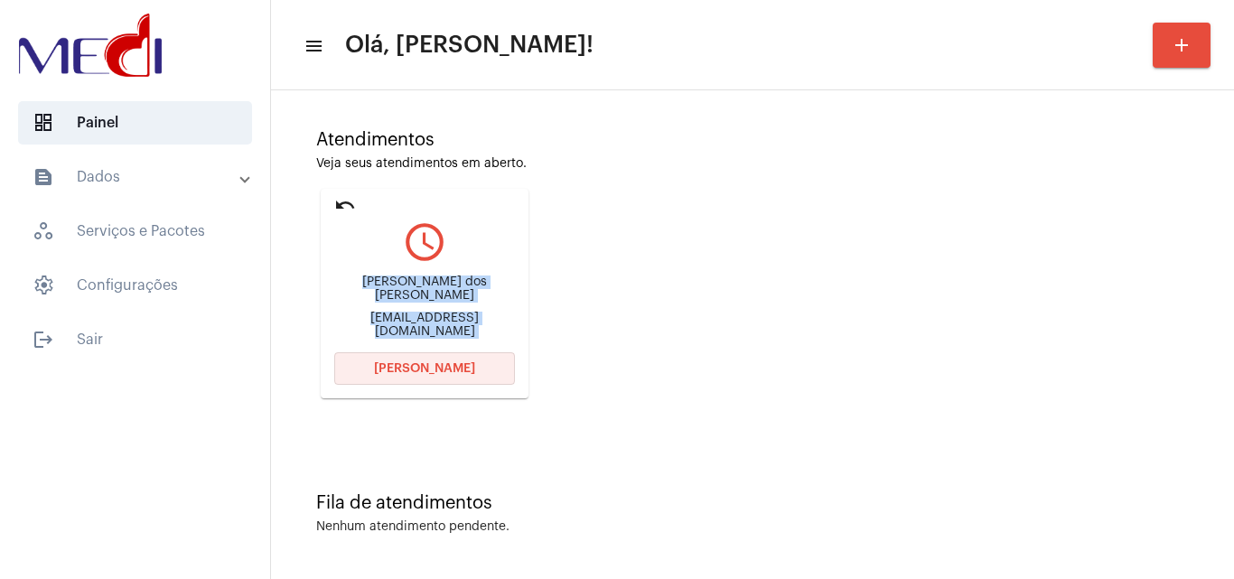
click at [425, 360] on button "Abrir Chamada" at bounding box center [424, 368] width 181 height 33
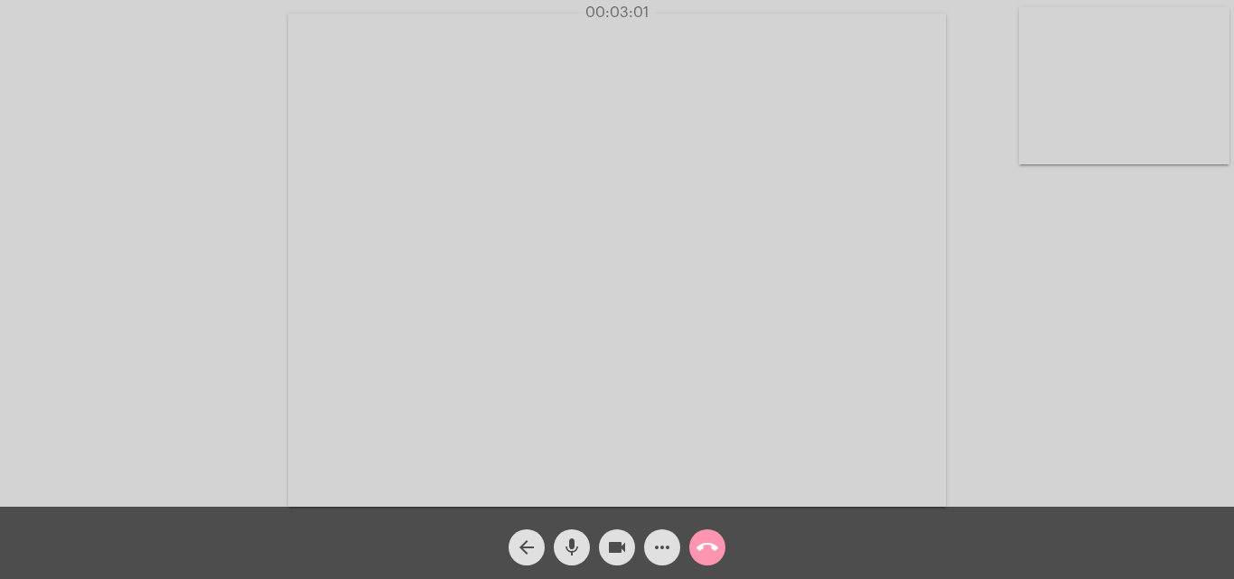
click at [709, 547] on mat-icon "call_end" at bounding box center [707, 548] width 22 height 22
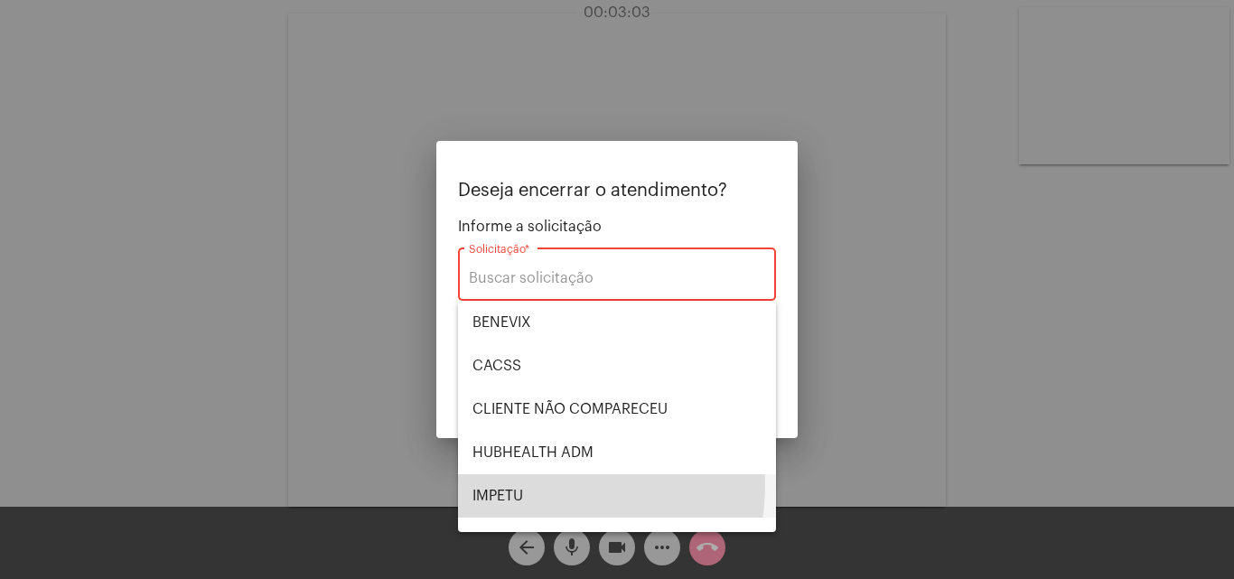
click at [547, 485] on span "IMPETU" at bounding box center [616, 495] width 289 height 43
type input "IMPETU"
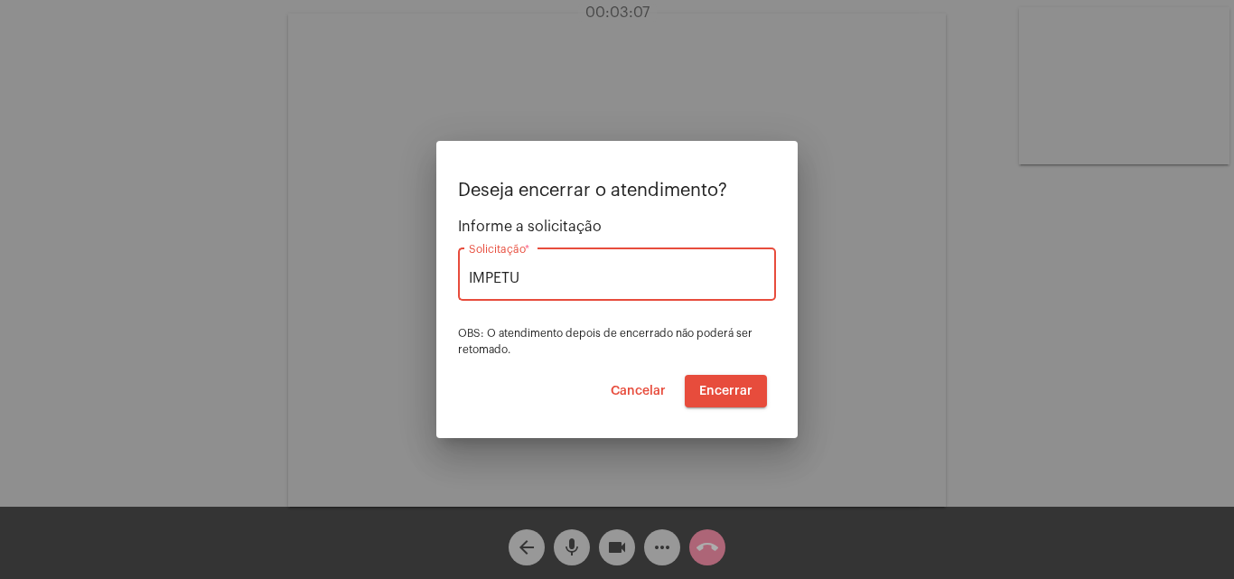
click at [706, 389] on span "Encerrar" at bounding box center [725, 391] width 53 height 13
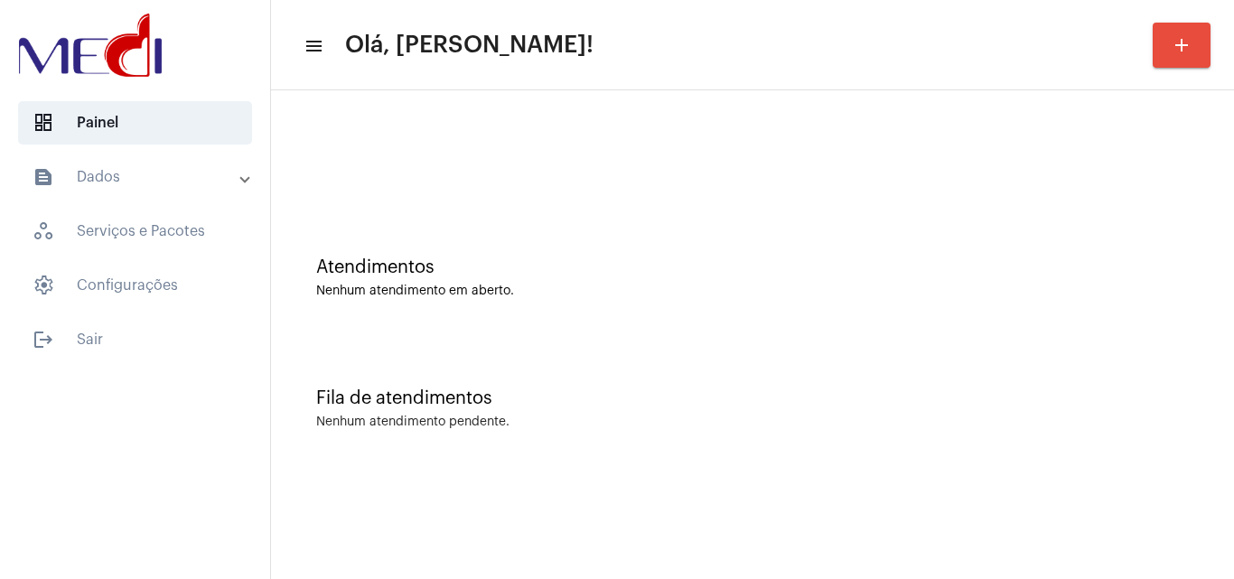
click at [1196, 327] on div "Atendimentos Nenhum atendimento em aberto." at bounding box center [752, 268] width 945 height 131
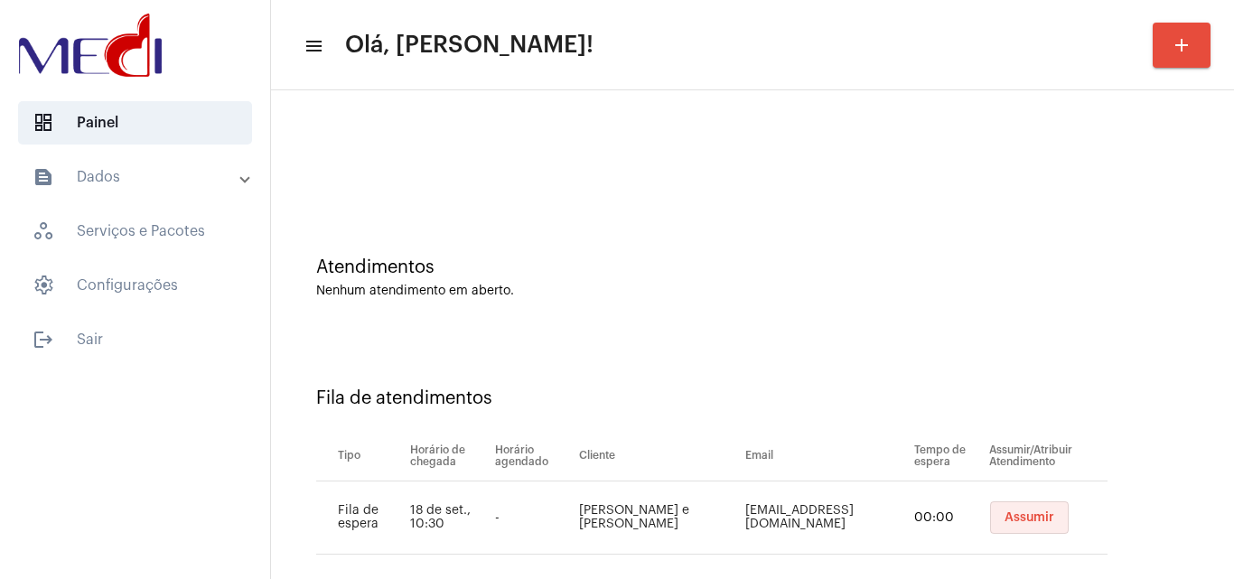
click at [1020, 525] on button "Assumir" at bounding box center [1029, 517] width 79 height 33
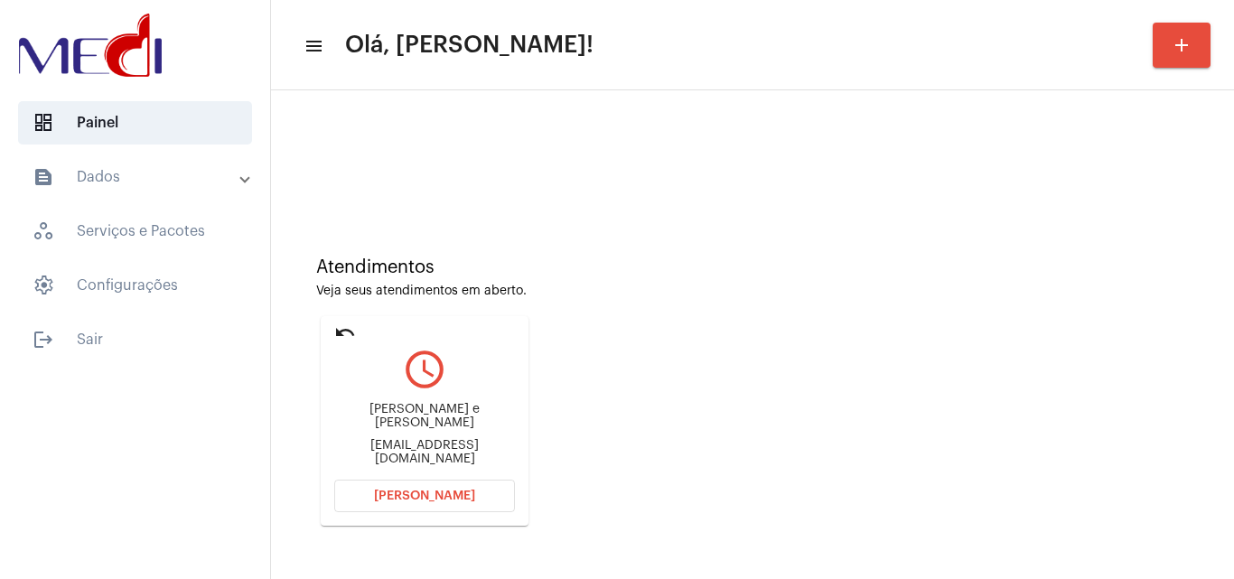
click at [461, 504] on button "Abrir Chamada" at bounding box center [424, 496] width 181 height 33
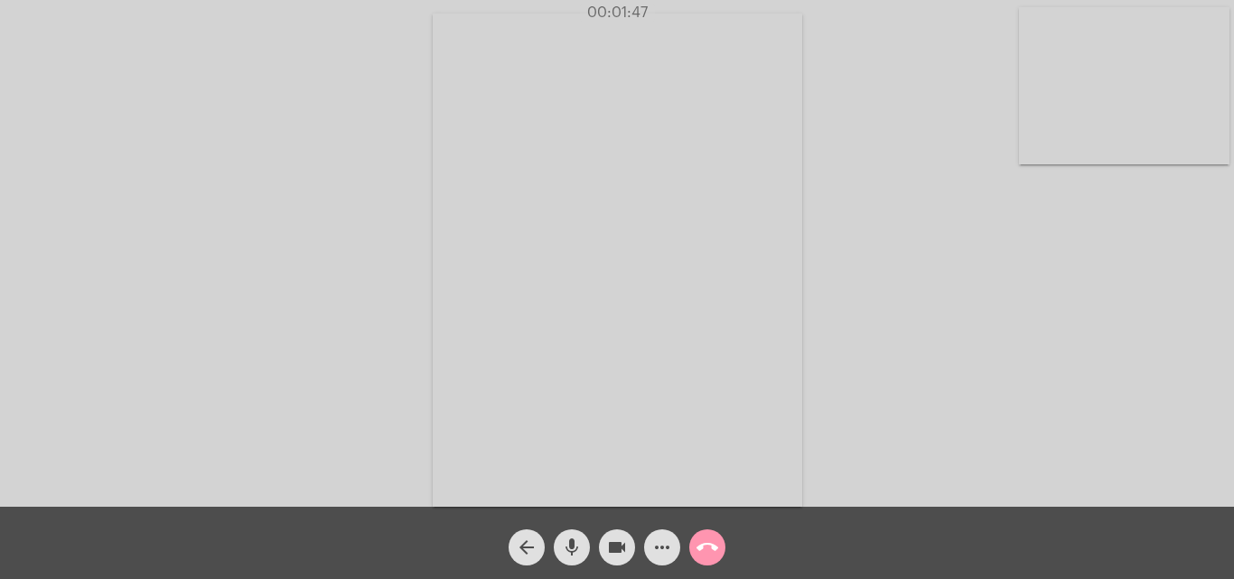
click at [710, 546] on mat-icon "call_end" at bounding box center [707, 548] width 22 height 22
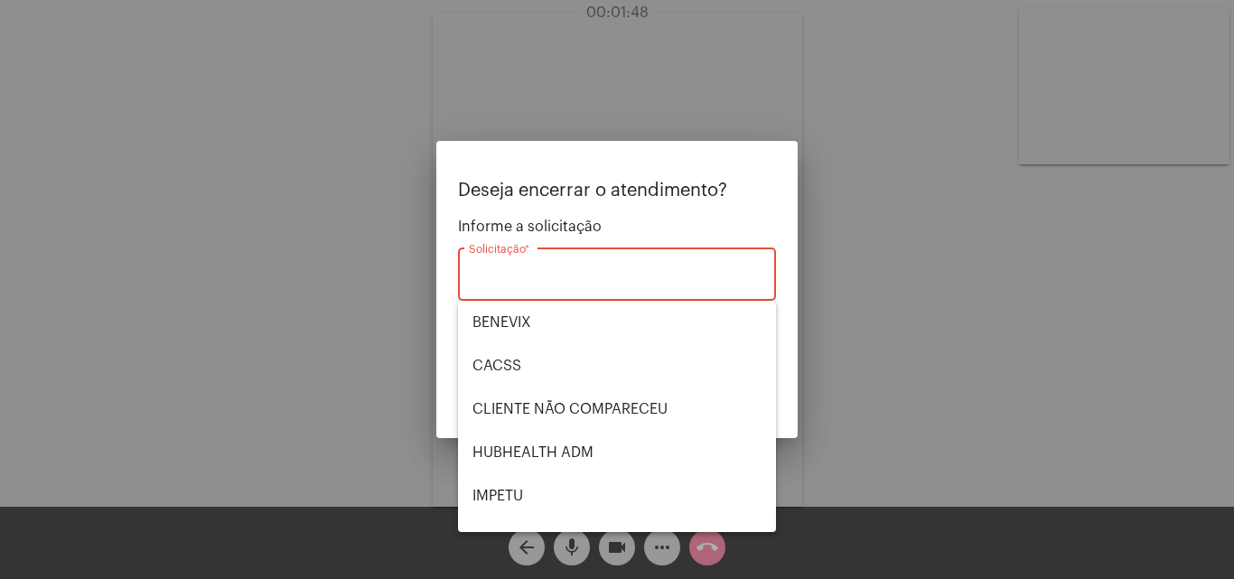
scroll to position [376, 0]
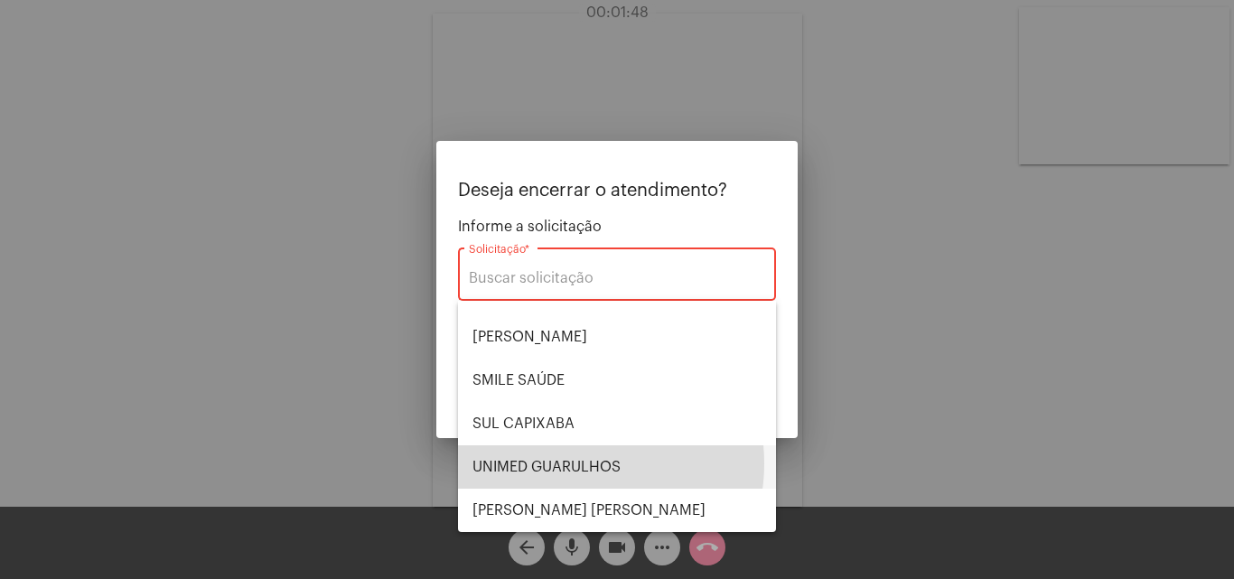
click at [571, 463] on span "UNIMED GUARULHOS" at bounding box center [616, 466] width 289 height 43
type input "UNIMED GUARULHOS"
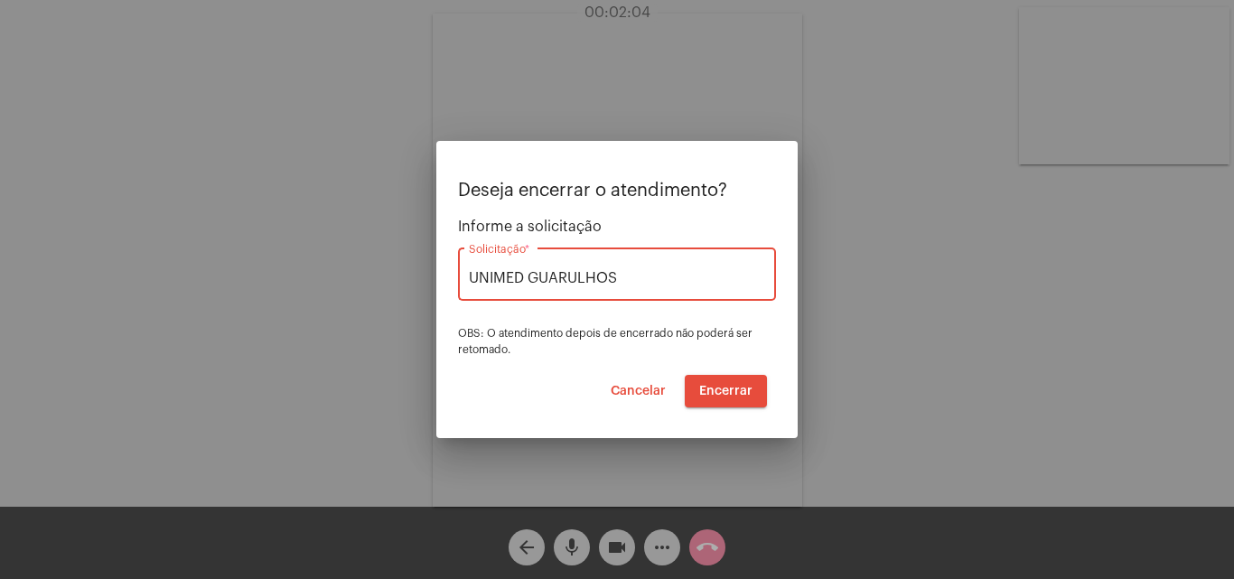
click at [736, 395] on span "Encerrar" at bounding box center [725, 391] width 53 height 13
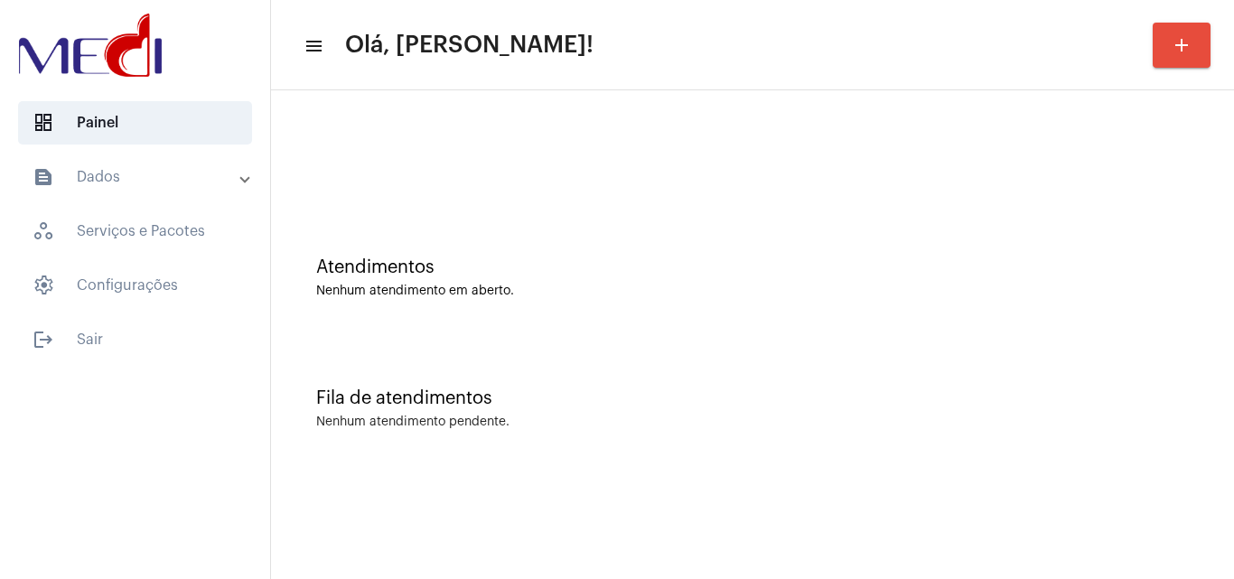
click at [1227, 422] on div "Atendimentos Nenhum atendimento em aberto. Fila de atendimentos Nenhum atendime…" at bounding box center [752, 282] width 963 height 384
click at [1207, 248] on div "Atendimentos Nenhum atendimento em aberto." at bounding box center [752, 268] width 945 height 131
click at [1132, 304] on div "Atendimentos Nenhum atendimento em aberto." at bounding box center [752, 268] width 945 height 131
click at [1046, 245] on div "Atendimentos Nenhum atendimento em aberto." at bounding box center [752, 268] width 945 height 131
click at [1145, 358] on div "Fila de atendimentos Nenhum atendimento pendente." at bounding box center [752, 399] width 945 height 131
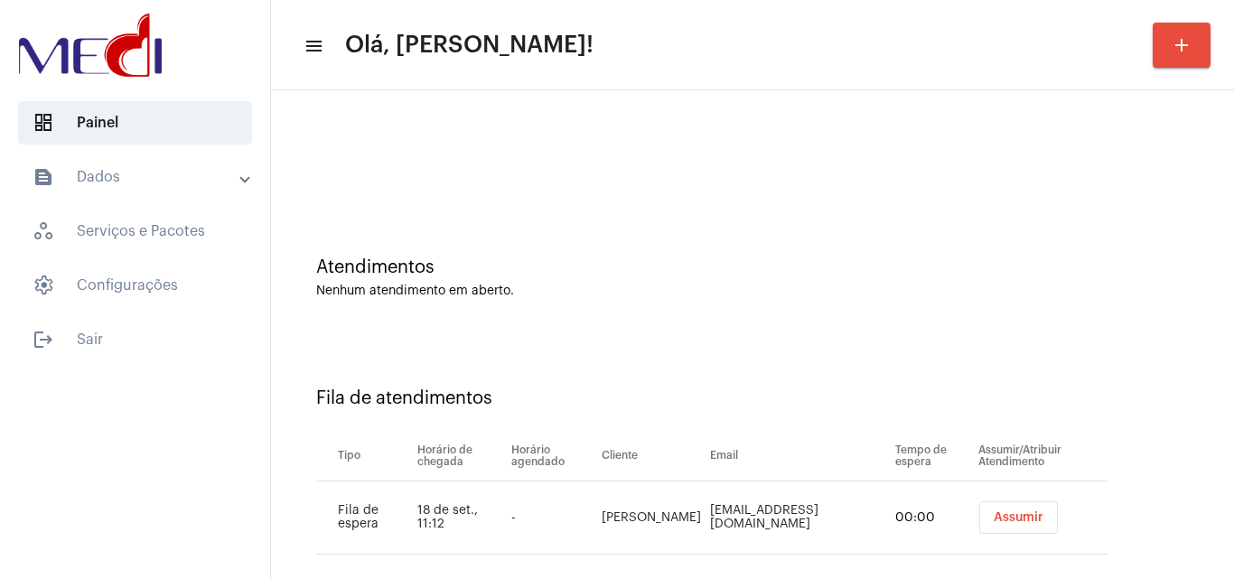
drag, startPoint x: 894, startPoint y: 483, endPoint x: 947, endPoint y: 508, distance: 57.8
click at [906, 478] on table "Tipo Horário de chegada Horário agendado Cliente Email Tempo de espera Assumir/…" at bounding box center [711, 493] width 791 height 124
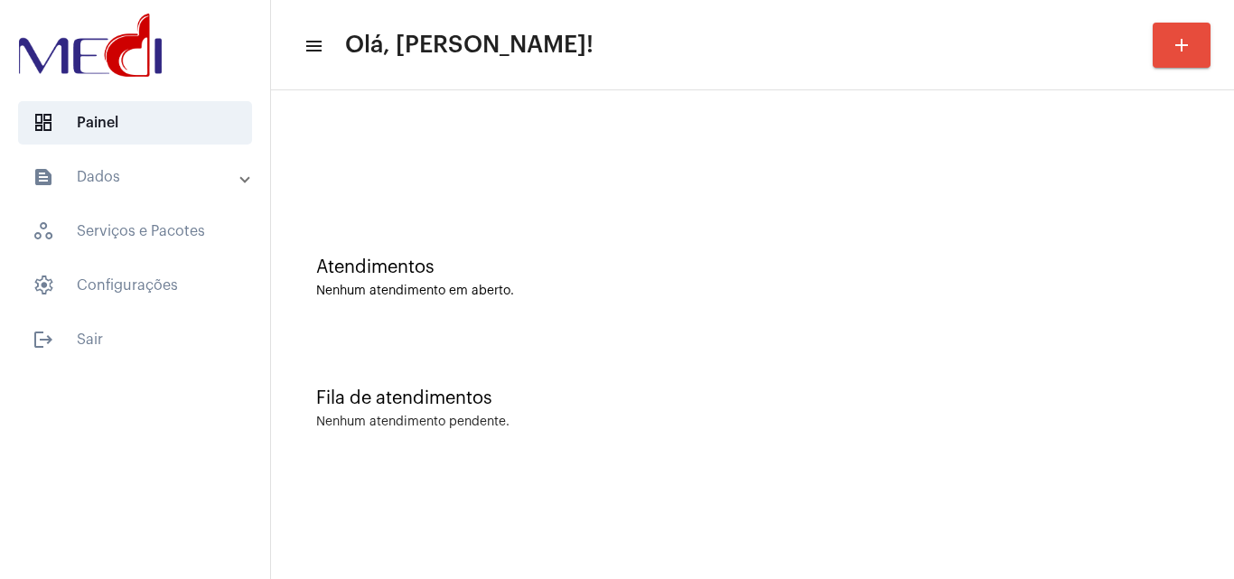
drag, startPoint x: 947, startPoint y: 508, endPoint x: 949, endPoint y: 521, distance: 13.7
click at [949, 521] on mat-sidenav-content "menu Olá, Karen! add Atendimentos Nenhum atendimento em aberto. Fila de atendim…" at bounding box center [752, 289] width 963 height 579
click at [1130, 234] on div "Atendimentos Nenhum atendimento em aberto." at bounding box center [752, 268] width 945 height 131
click at [1087, 309] on div "Atendimentos Nenhum atendimento em aberto." at bounding box center [752, 268] width 945 height 131
click at [1011, 278] on div "Atendimentos Nenhum atendimento em aberto." at bounding box center [752, 277] width 873 height 41
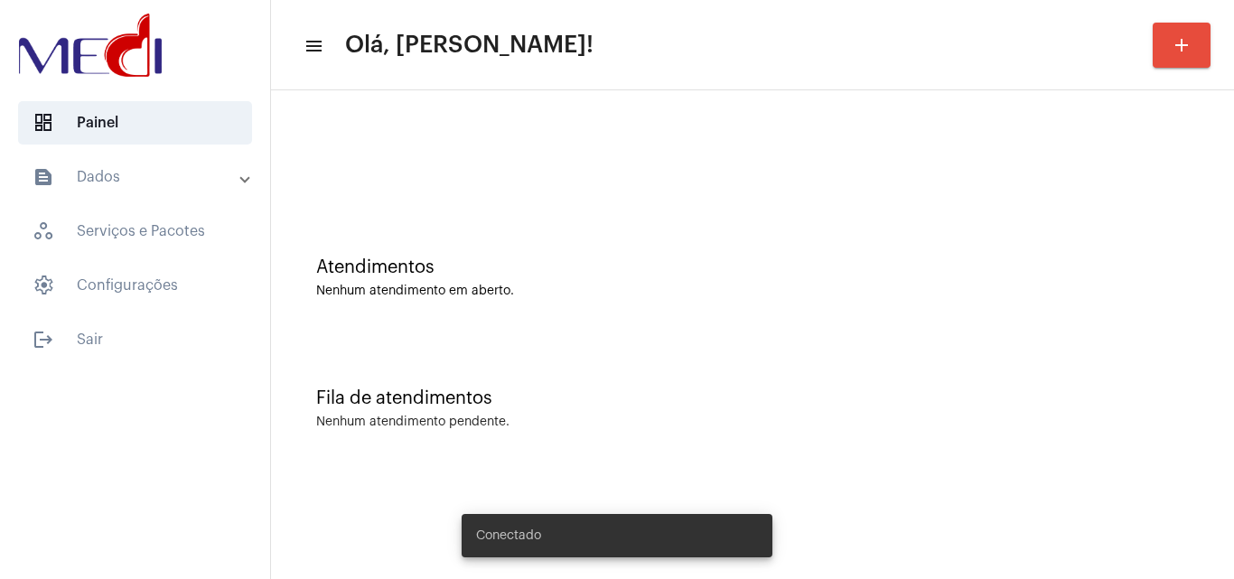
click at [1072, 311] on div "Atendimentos Nenhum atendimento em aberto." at bounding box center [752, 268] width 945 height 131
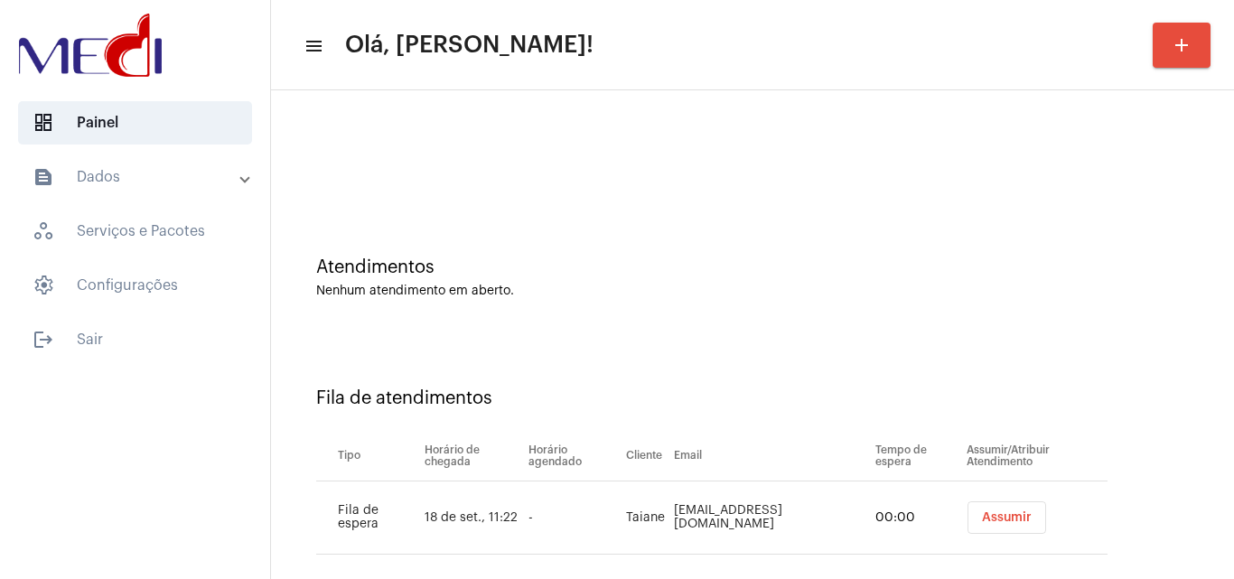
click at [1005, 519] on span "Assumir" at bounding box center [1007, 517] width 50 height 13
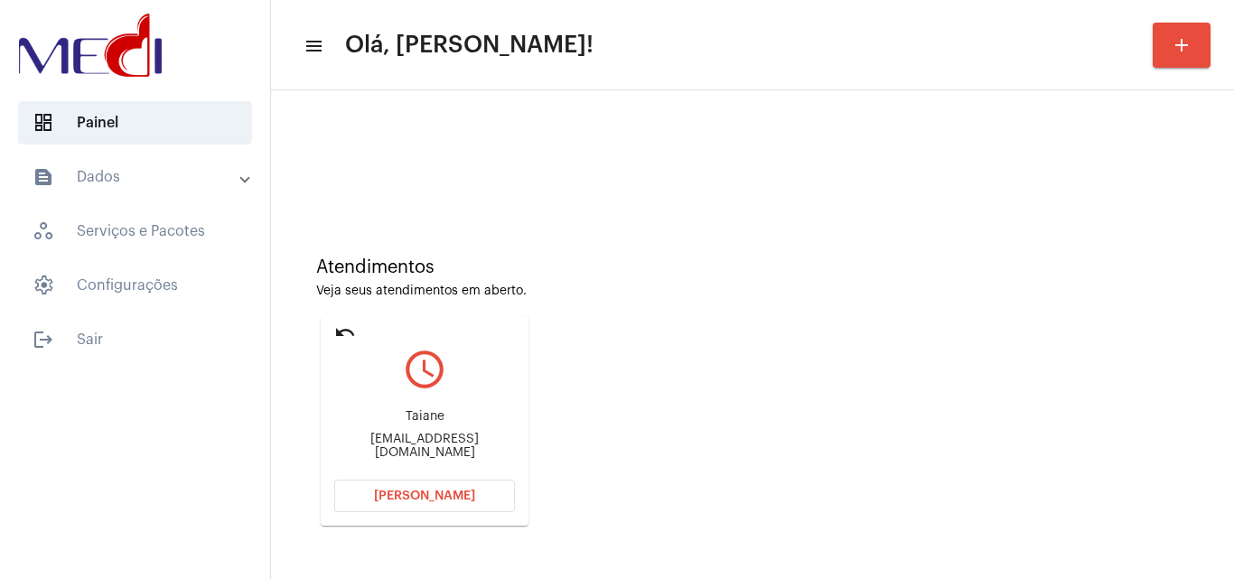
click at [1195, 289] on div "Atendimentos Veja seus atendimentos em aberto. undo query_builder [PERSON_NAME]…" at bounding box center [752, 384] width 945 height 363
click at [453, 444] on div "[EMAIL_ADDRESS][DOMAIN_NAME]" at bounding box center [424, 446] width 181 height 27
click at [453, 444] on div "taiane.schiffer@hotmail.com" at bounding box center [424, 446] width 181 height 27
copy mat-card-content "taiane.schiffer@hotmail.com Abrir Chamada"
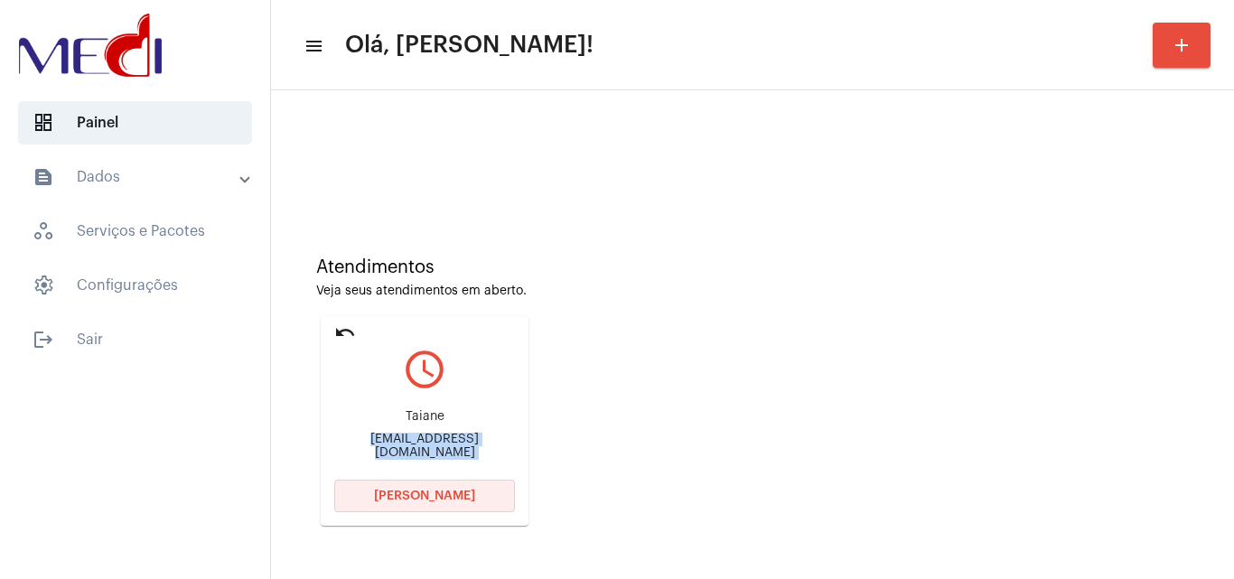
click at [426, 497] on span "Abrir Chamada" at bounding box center [424, 496] width 101 height 13
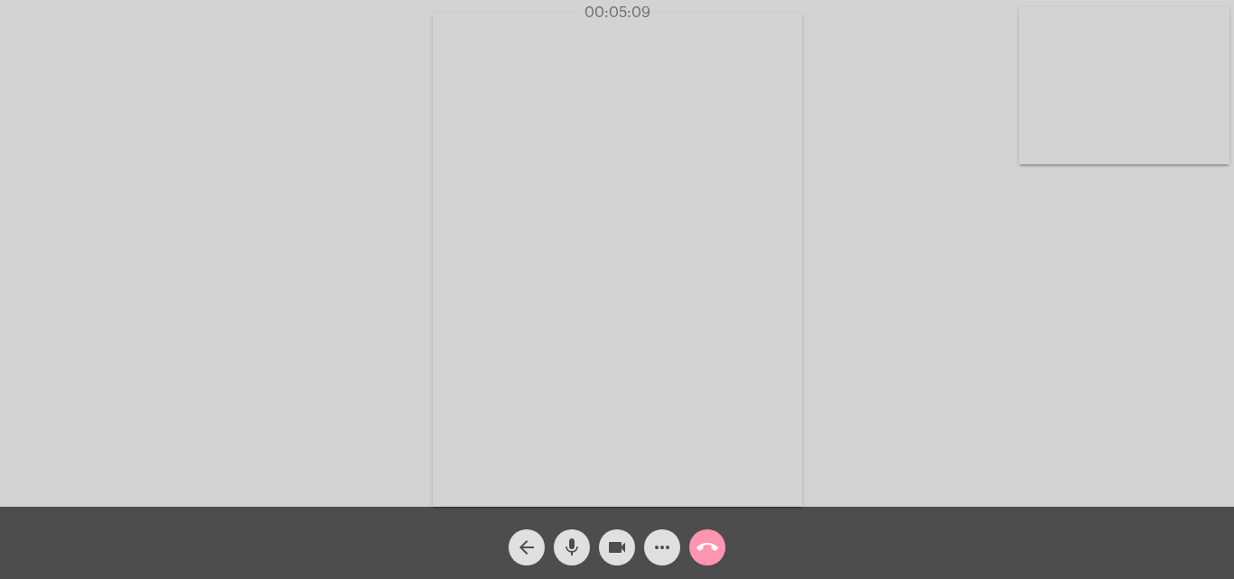
click at [713, 537] on mat-icon "call_end" at bounding box center [707, 548] width 22 height 22
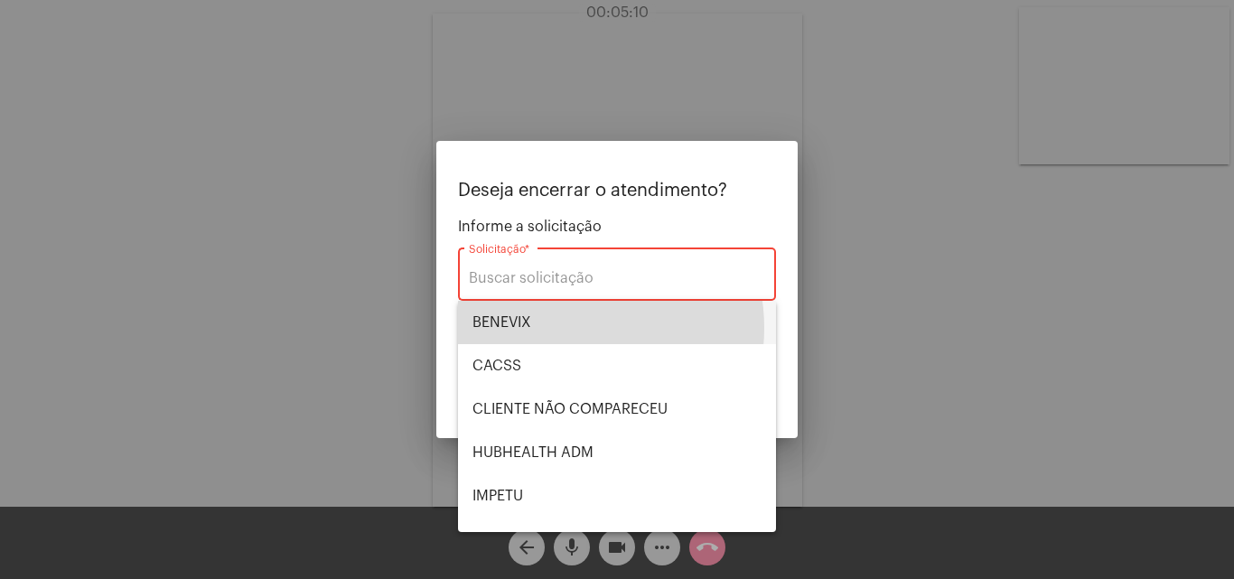
click at [560, 328] on span "BENEVIX" at bounding box center [616, 322] width 289 height 43
type input "BENEVIX"
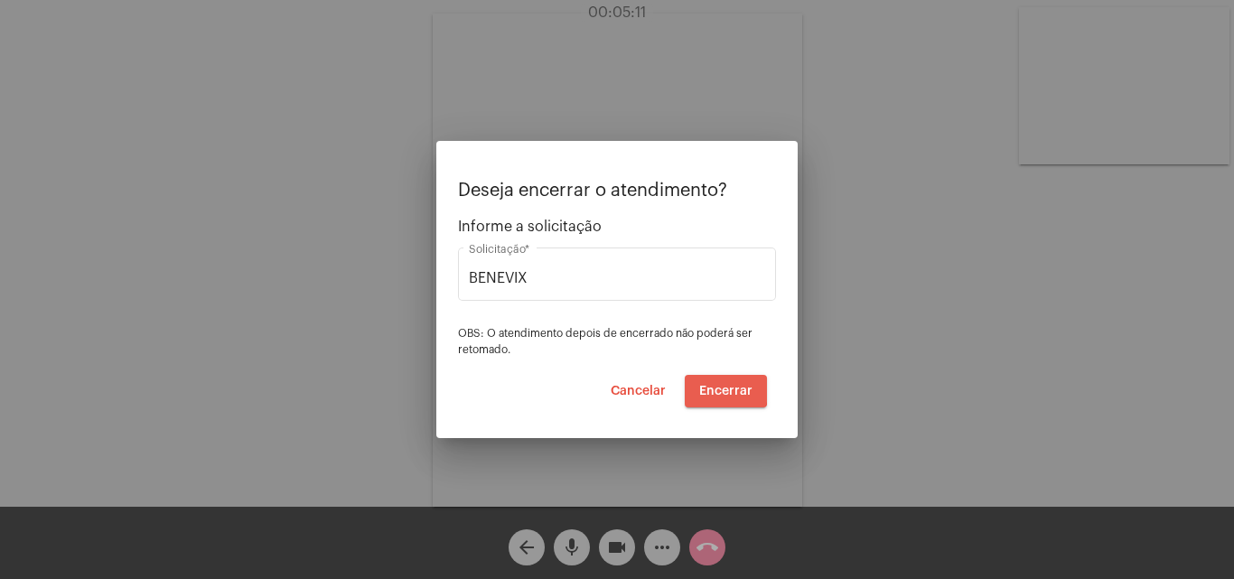
click at [720, 388] on span "Encerrar" at bounding box center [725, 391] width 53 height 13
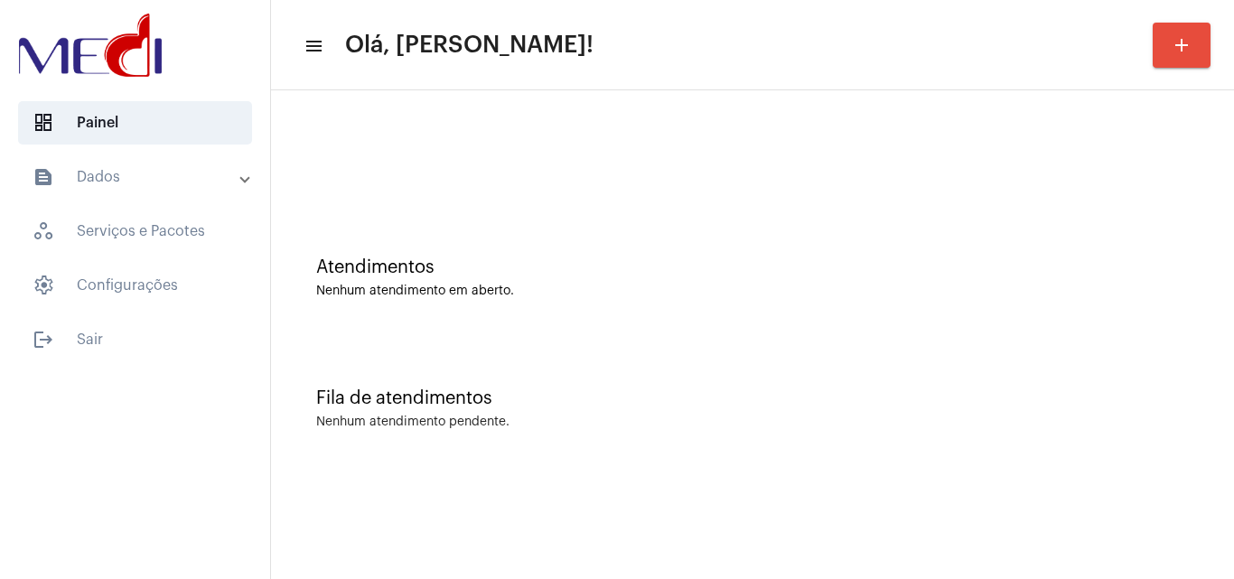
click at [1111, 280] on div "Atendimentos Nenhum atendimento em aberto." at bounding box center [752, 277] width 873 height 41
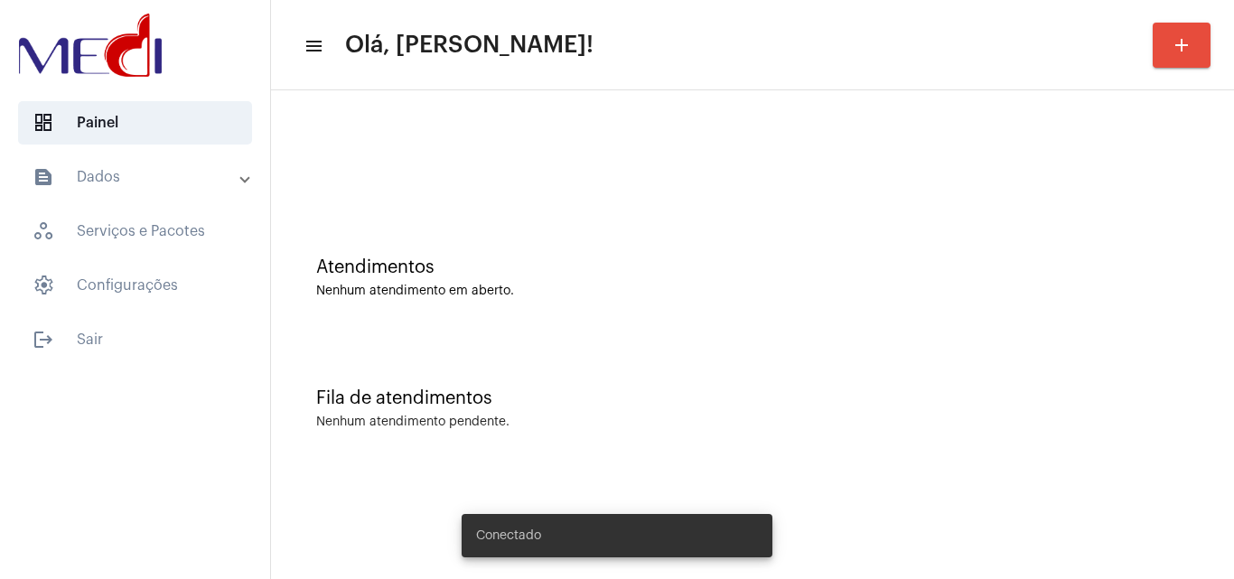
click at [1069, 321] on div "Atendimentos Nenhum atendimento em aberto." at bounding box center [752, 268] width 945 height 131
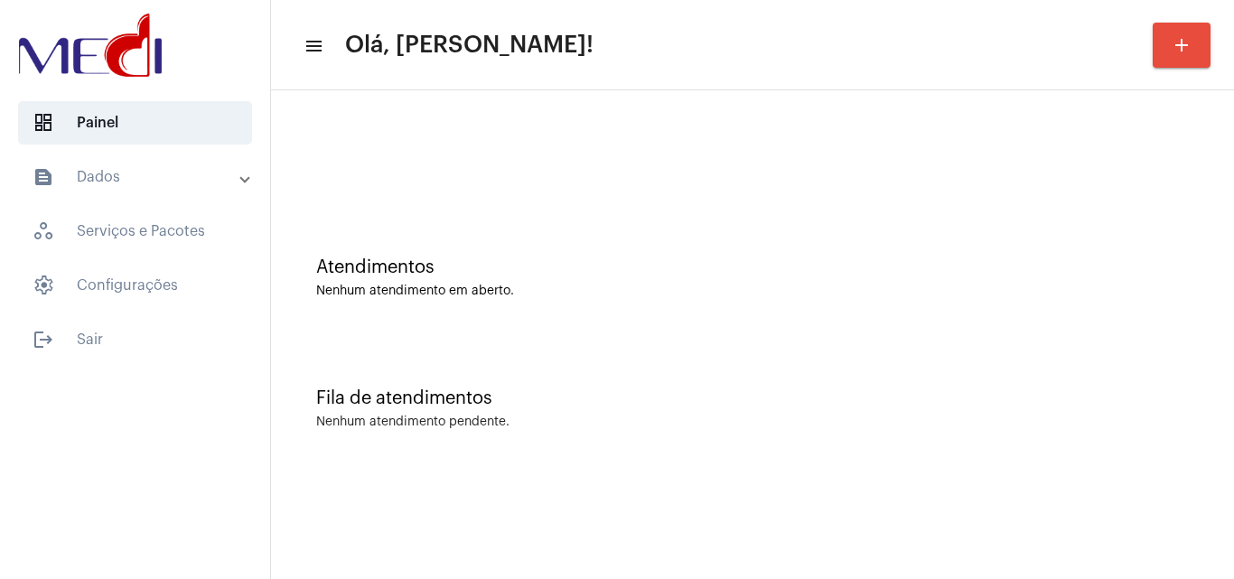
click at [985, 330] on div "Atendimentos Nenhum atendimento em aberto." at bounding box center [752, 268] width 945 height 131
click at [1155, 257] on div "Atendimentos" at bounding box center [752, 267] width 873 height 20
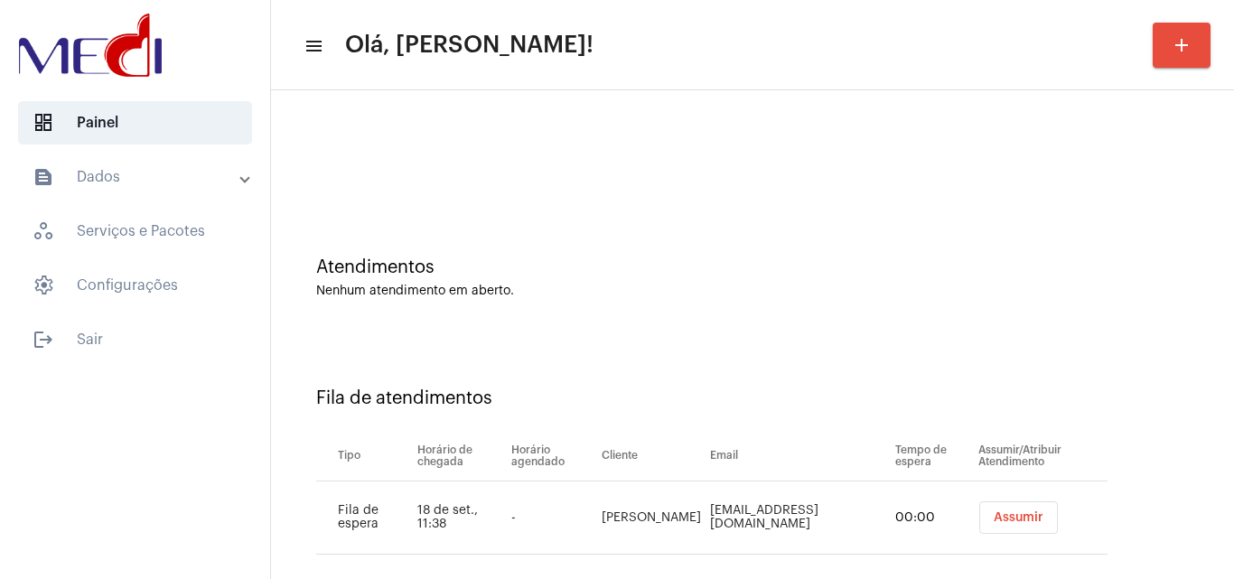
click at [994, 523] on span "Assumir" at bounding box center [1019, 517] width 50 height 13
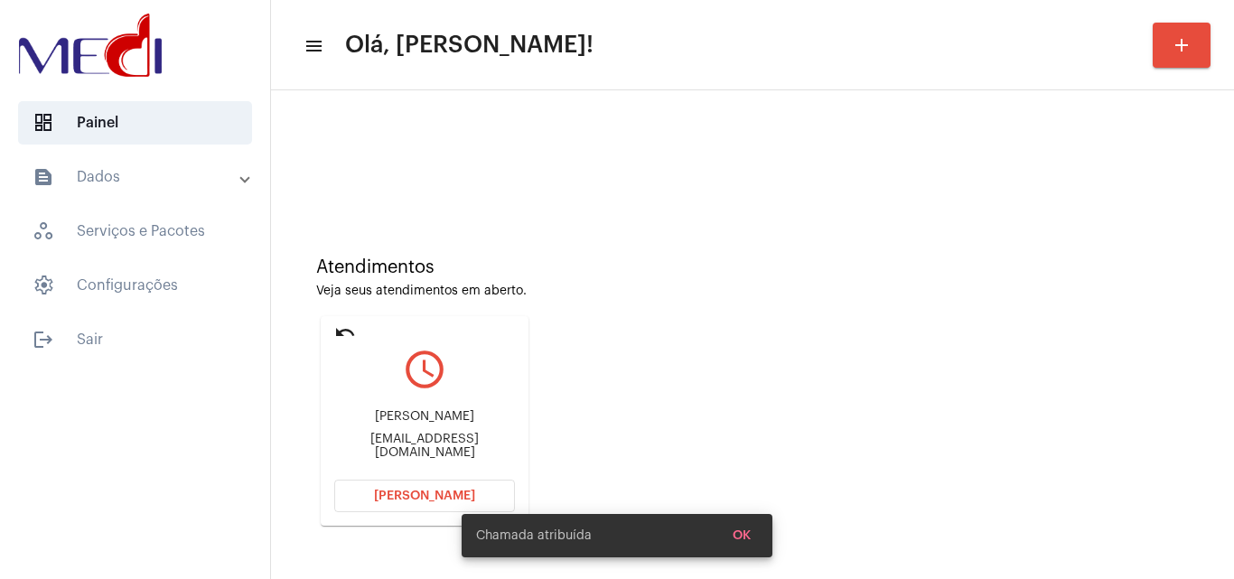
click at [429, 445] on div "[EMAIL_ADDRESS][DOMAIN_NAME]" at bounding box center [424, 446] width 181 height 27
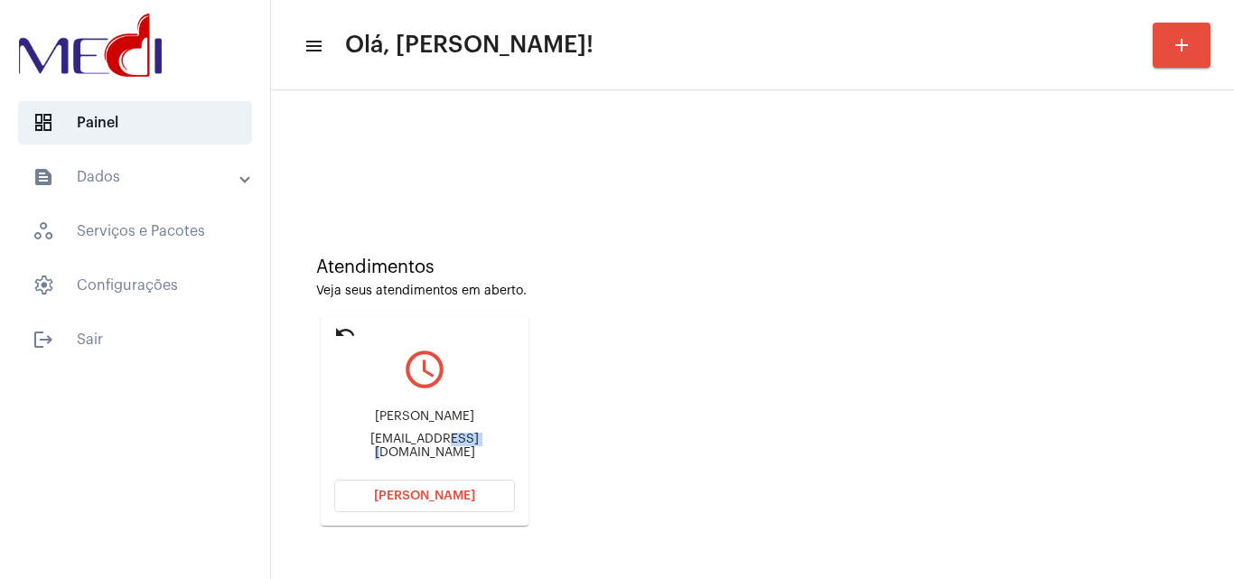
click at [429, 445] on div "[EMAIL_ADDRESS][DOMAIN_NAME]" at bounding box center [424, 446] width 181 height 27
click at [429, 445] on div "Gangeli.85@gmail.com" at bounding box center [424, 446] width 181 height 27
copy mat-card-content "Gangeli.85@gmail.com Abrir Chamada"
click at [996, 273] on div "Atendimentos" at bounding box center [752, 267] width 873 height 20
click at [421, 494] on span "Abrir Chamada" at bounding box center [424, 496] width 101 height 13
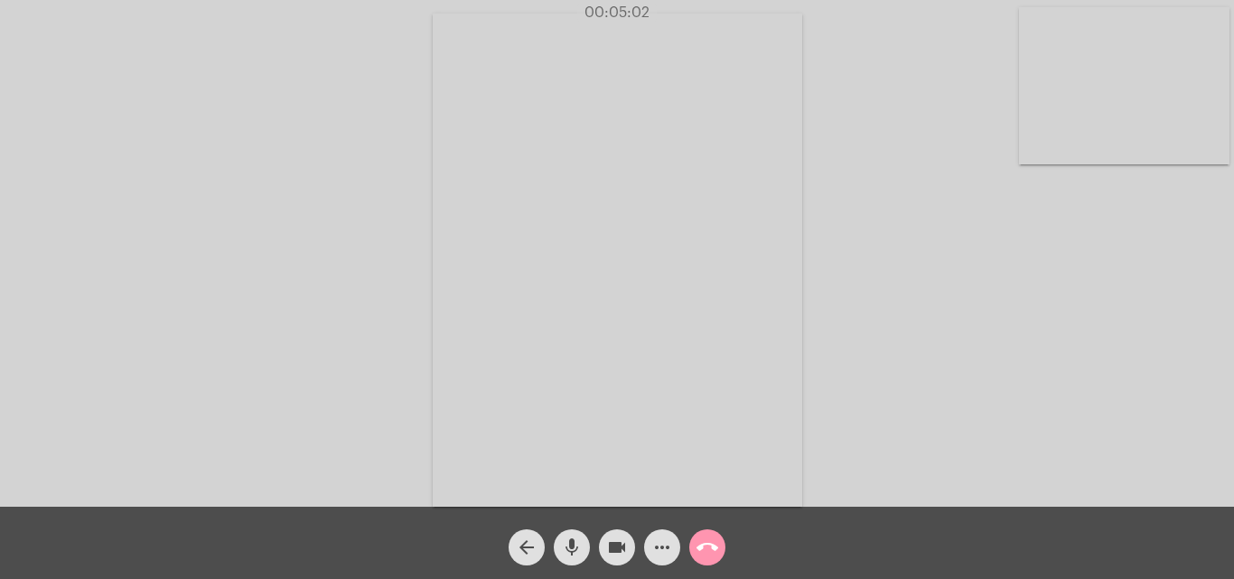
click at [709, 545] on mat-icon "call_end" at bounding box center [707, 548] width 22 height 22
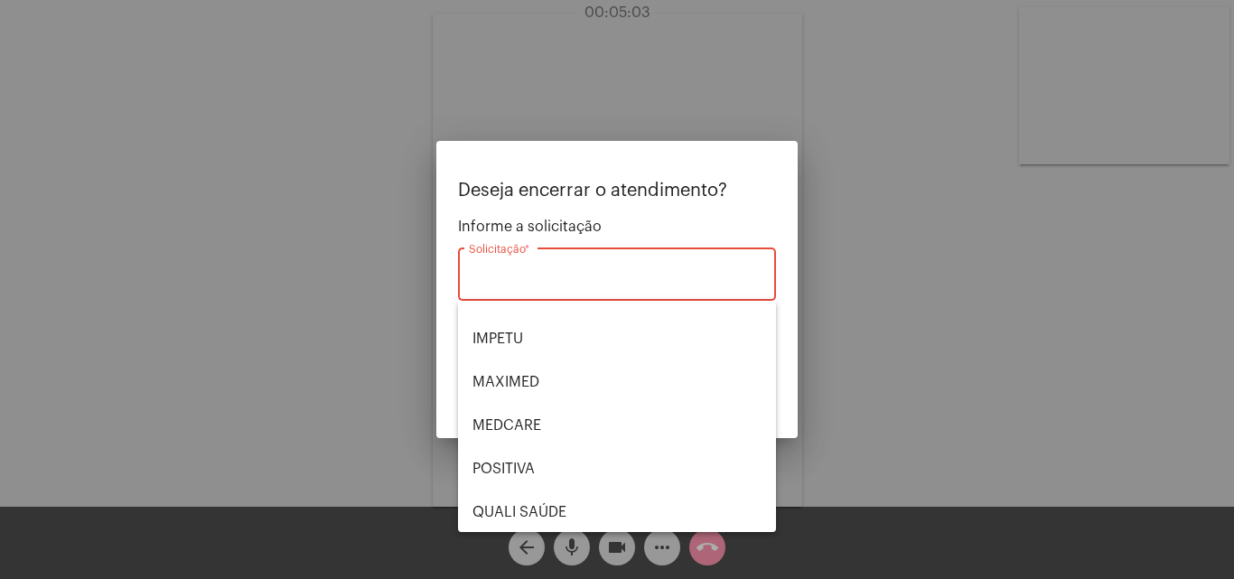
scroll to position [376, 0]
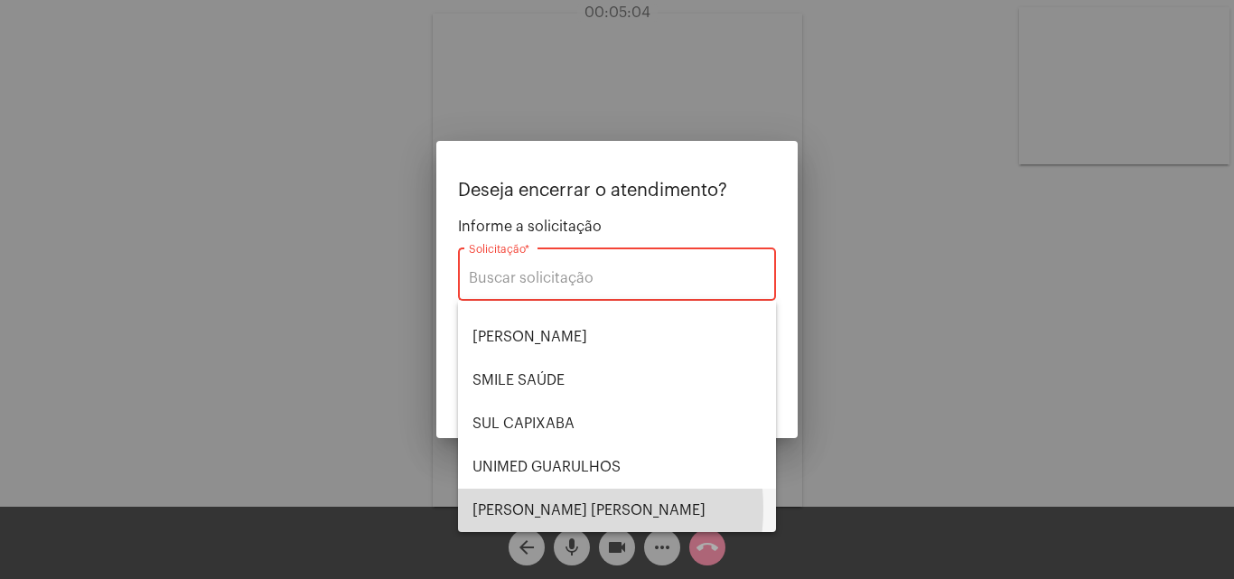
click at [548, 509] on span "VERA CRUZ" at bounding box center [616, 510] width 289 height 43
type input "VERA CRUZ"
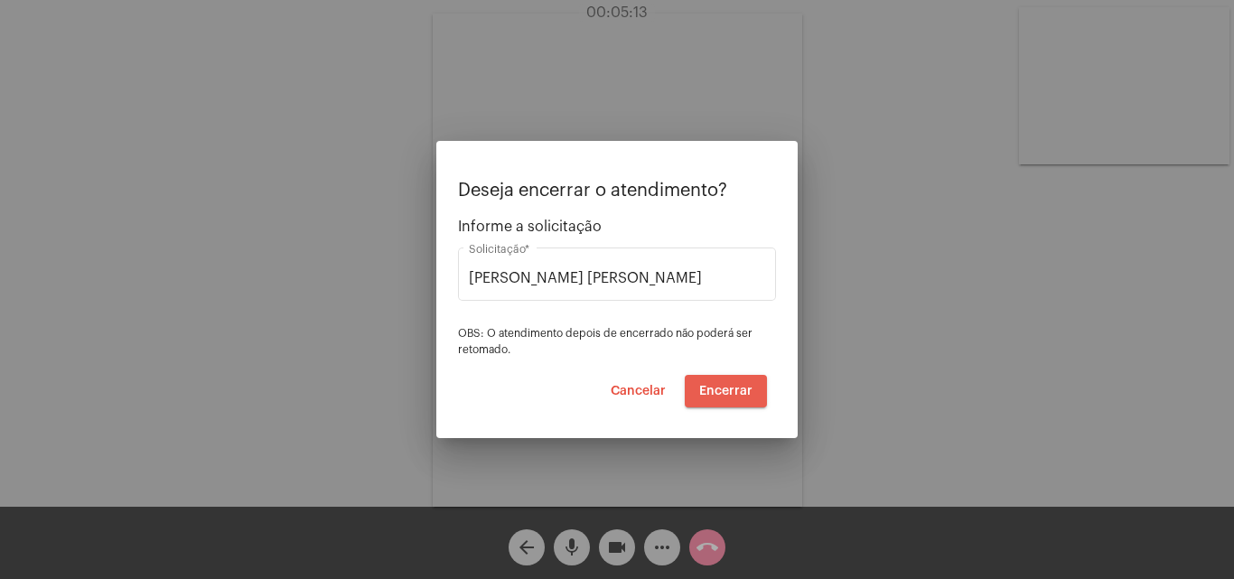
click at [733, 385] on span "Encerrar" at bounding box center [725, 391] width 53 height 13
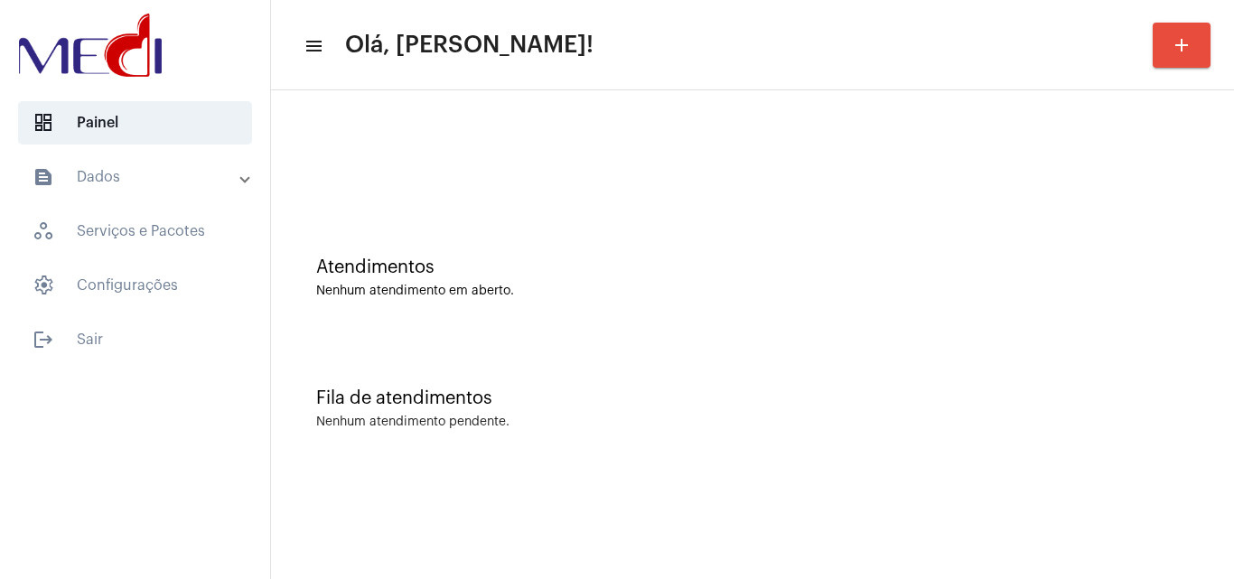
click at [1081, 308] on div "Atendimentos Nenhum atendimento em aberto." at bounding box center [752, 268] width 945 height 131
click at [1089, 204] on div "Atendimentos Nenhum atendimento em aberto." at bounding box center [752, 268] width 945 height 131
click at [1136, 456] on div "Fila de atendimentos Nenhum atendimento pendente." at bounding box center [752, 399] width 945 height 131
click at [1120, 220] on div "Atendimentos Nenhum atendimento em aberto." at bounding box center [752, 268] width 945 height 131
click at [1036, 269] on div "Atendimentos" at bounding box center [752, 267] width 873 height 20
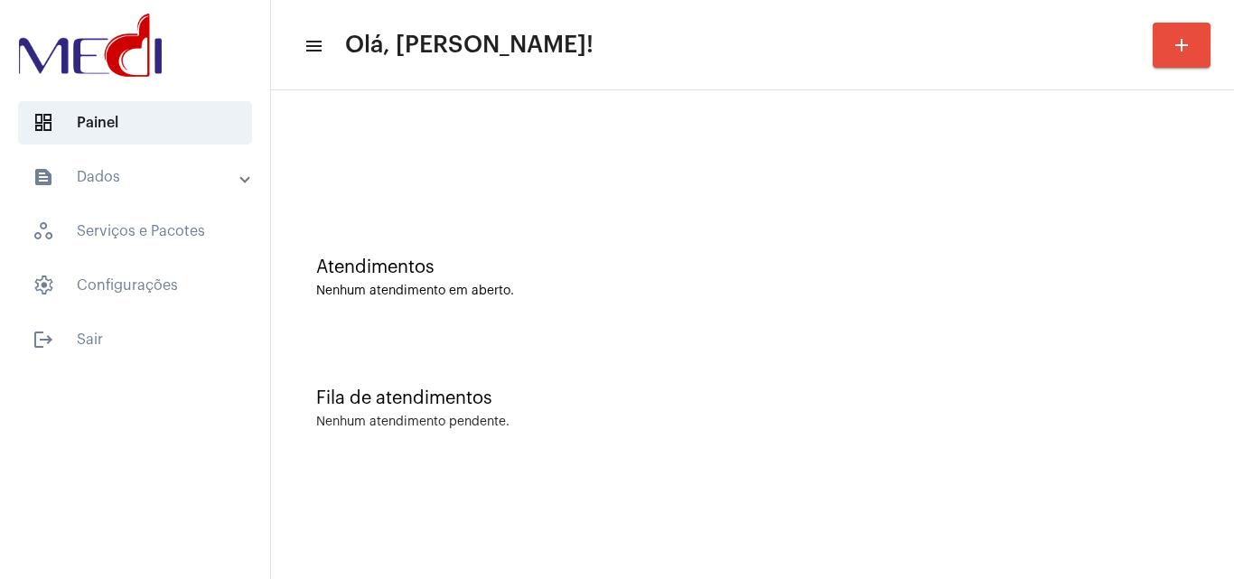
click at [1077, 270] on div "Atendimentos" at bounding box center [752, 267] width 873 height 20
click at [1107, 182] on div at bounding box center [752, 151] width 945 height 104
click at [1002, 201] on div at bounding box center [752, 151] width 945 height 104
click at [1065, 235] on div "Atendimentos Nenhum atendimento em aberto." at bounding box center [752, 268] width 945 height 131
click at [1154, 358] on div "Fila de atendimentos Nenhum atendimento pendente." at bounding box center [752, 399] width 945 height 131
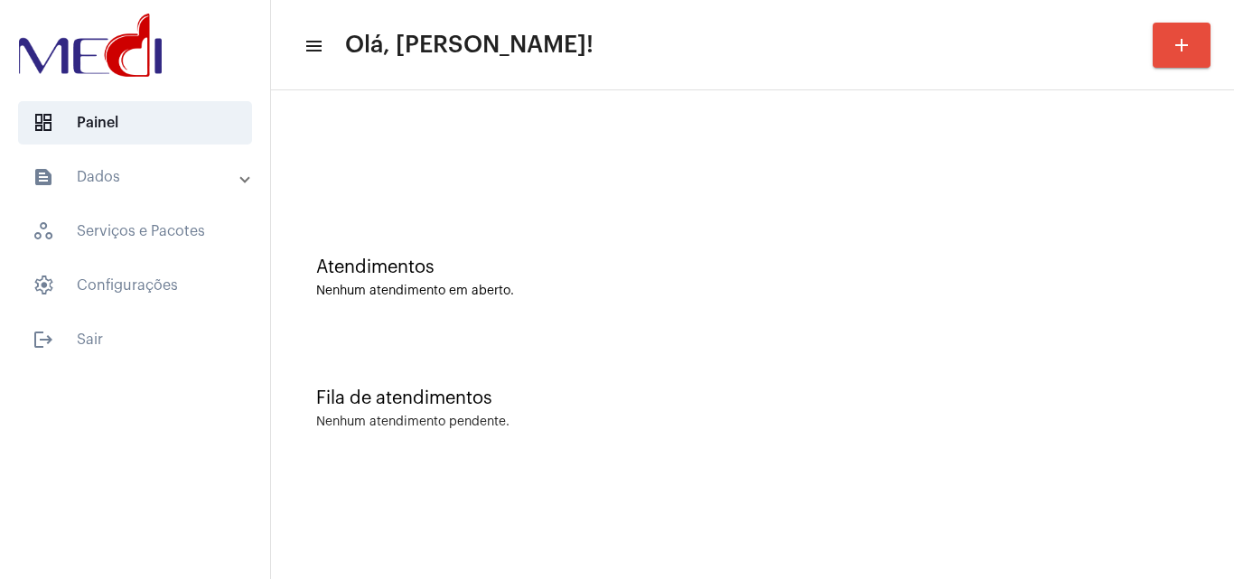
click at [1117, 220] on div "Atendimentos Nenhum atendimento em aberto." at bounding box center [752, 268] width 945 height 131
click at [1079, 290] on div "Nenhum atendimento em aberto." at bounding box center [752, 292] width 873 height 14
click at [996, 538] on mat-sidenav-content "menu Olá, Karen! add Atendimentos Nenhum atendimento em aberto. Fila de atendim…" at bounding box center [752, 289] width 963 height 579
click at [1092, 374] on div "Fila de atendimentos Nenhum atendimento pendente." at bounding box center [752, 399] width 945 height 131
click at [1179, 380] on div "Fila de atendimentos Nenhum atendimento pendente." at bounding box center [752, 399] width 945 height 131
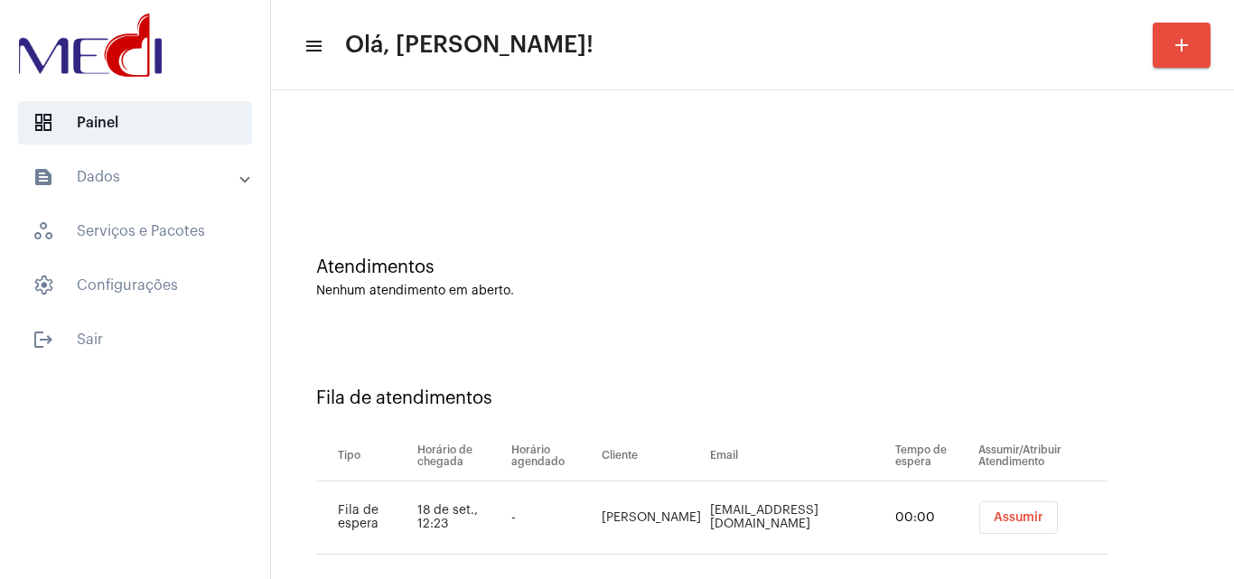
click at [994, 522] on span "Assumir" at bounding box center [1019, 517] width 50 height 13
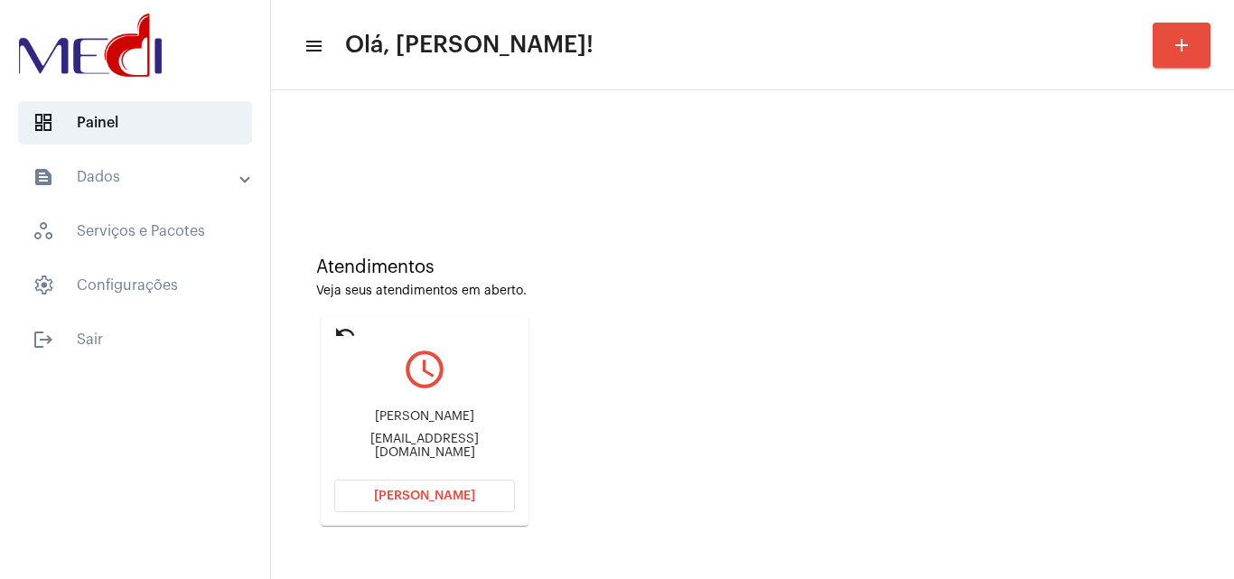
click at [1064, 242] on div "Atendimentos Veja seus atendimentos em aberto. undo query_builder marcelo [EMAI…" at bounding box center [752, 384] width 945 height 363
click at [389, 444] on div "[EMAIL_ADDRESS][DOMAIN_NAME]" at bounding box center [424, 446] width 181 height 27
copy mat-card-content "[EMAIL_ADDRESS][DOMAIN_NAME] [PERSON_NAME]"
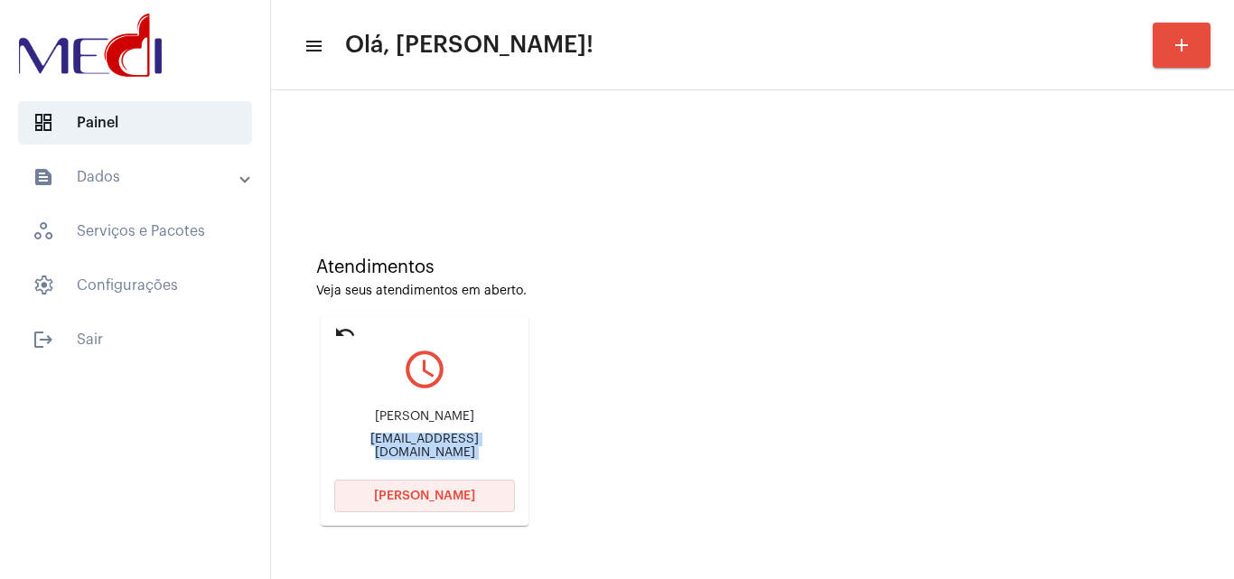
click at [439, 487] on button "[PERSON_NAME]" at bounding box center [424, 496] width 181 height 33
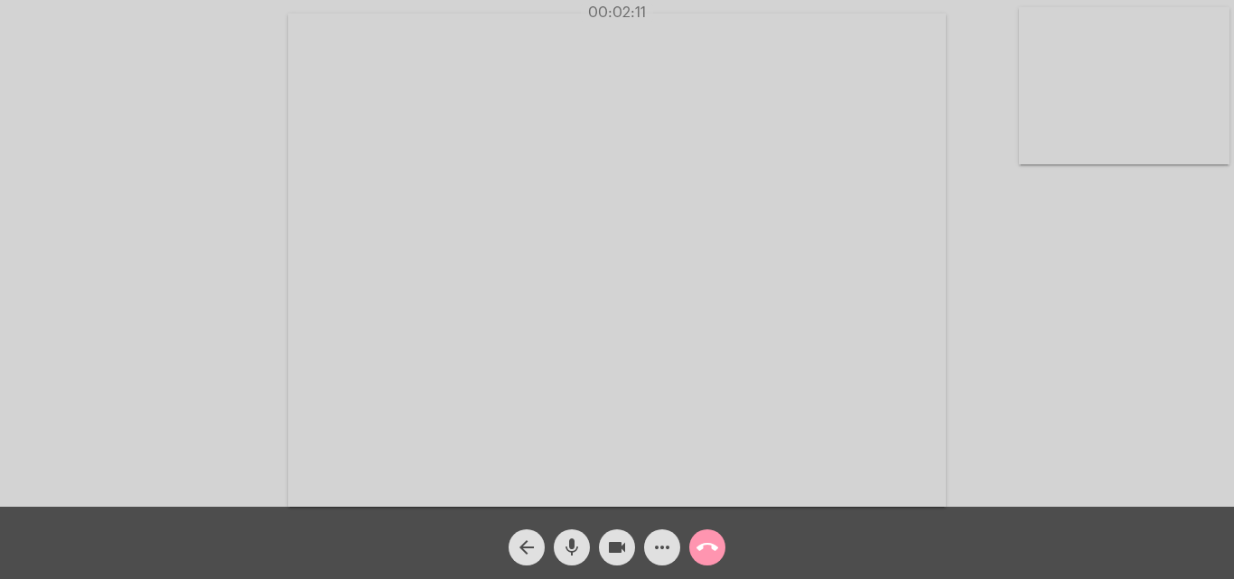
click at [703, 553] on mat-icon "call_end" at bounding box center [707, 548] width 22 height 22
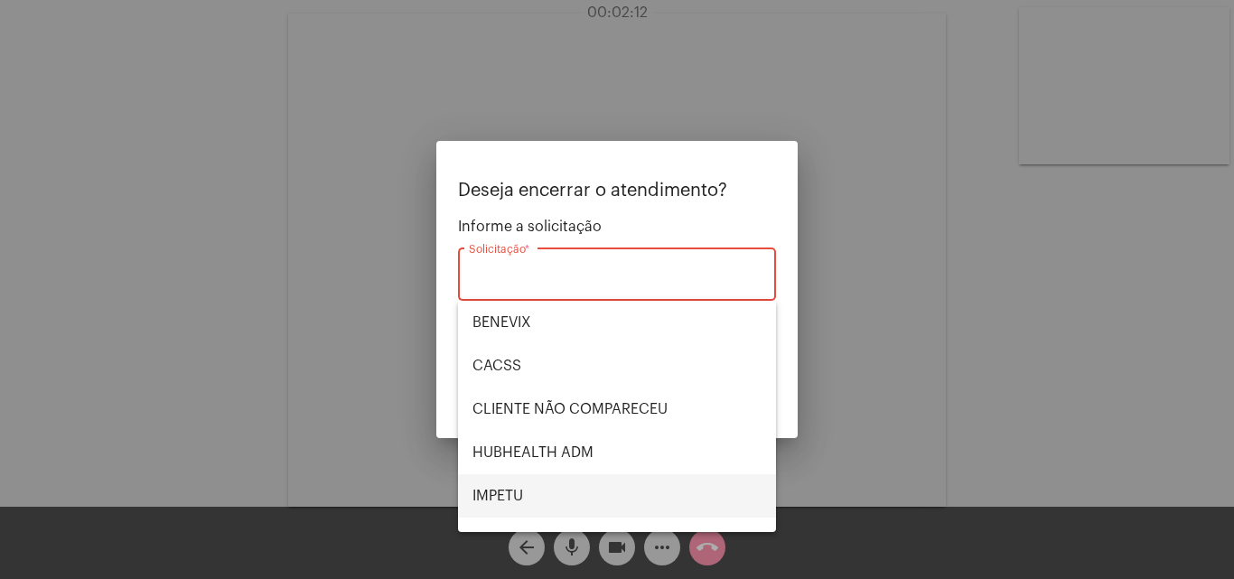
scroll to position [376, 0]
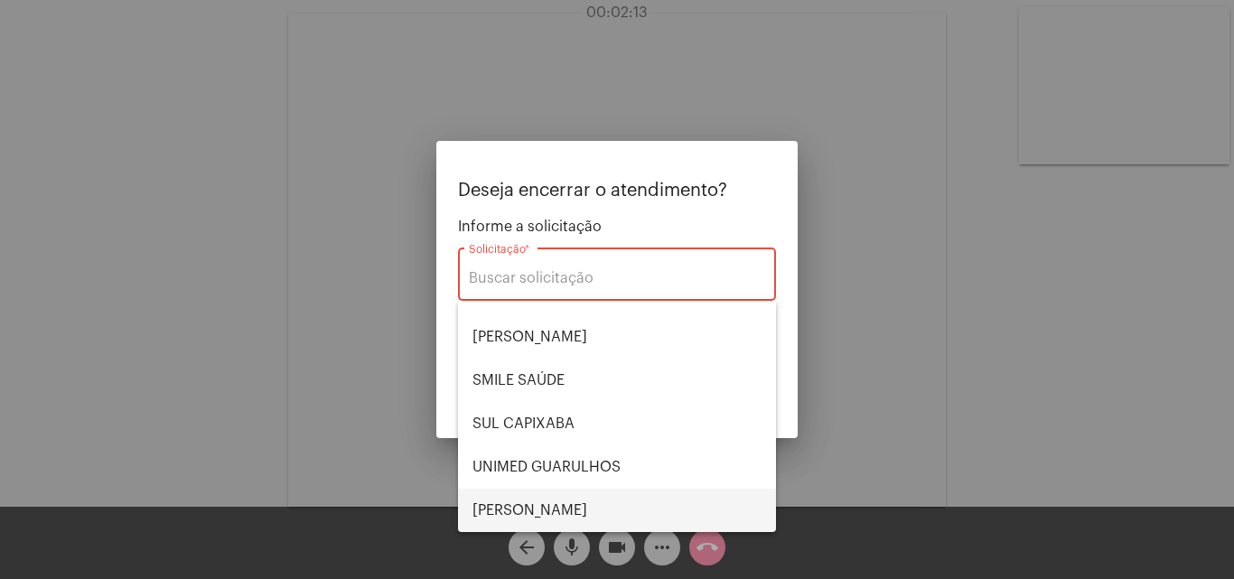
click at [552, 503] on span "VERA CRUZ" at bounding box center [616, 510] width 289 height 43
type input "VERA CRUZ"
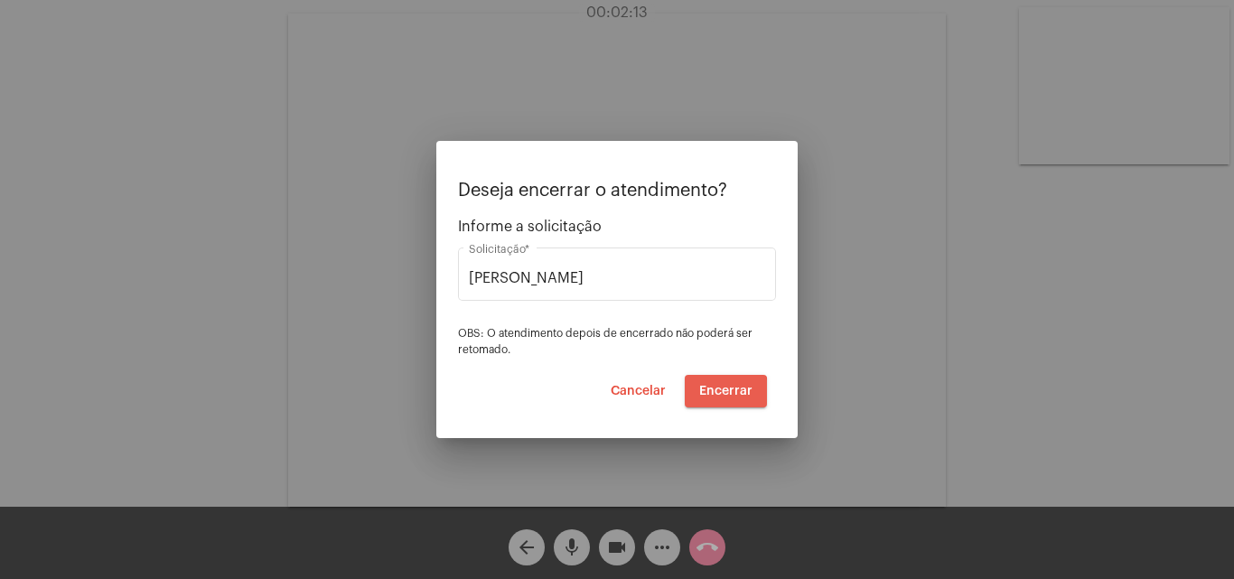
click at [712, 395] on span "Encerrar" at bounding box center [725, 391] width 53 height 13
